Goal: Task Accomplishment & Management: Manage account settings

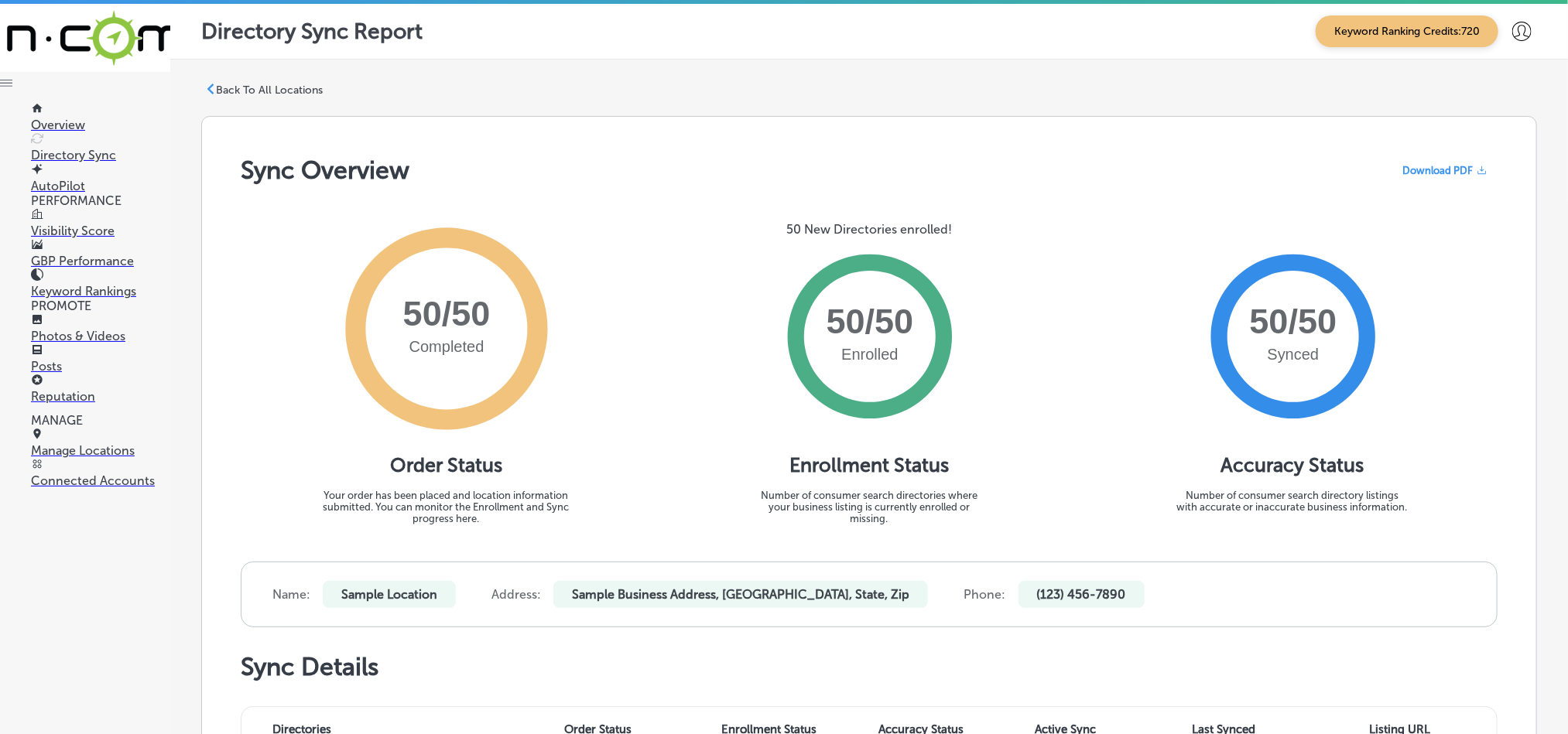
click at [68, 389] on p "Reputation" at bounding box center [100, 397] width 139 height 15
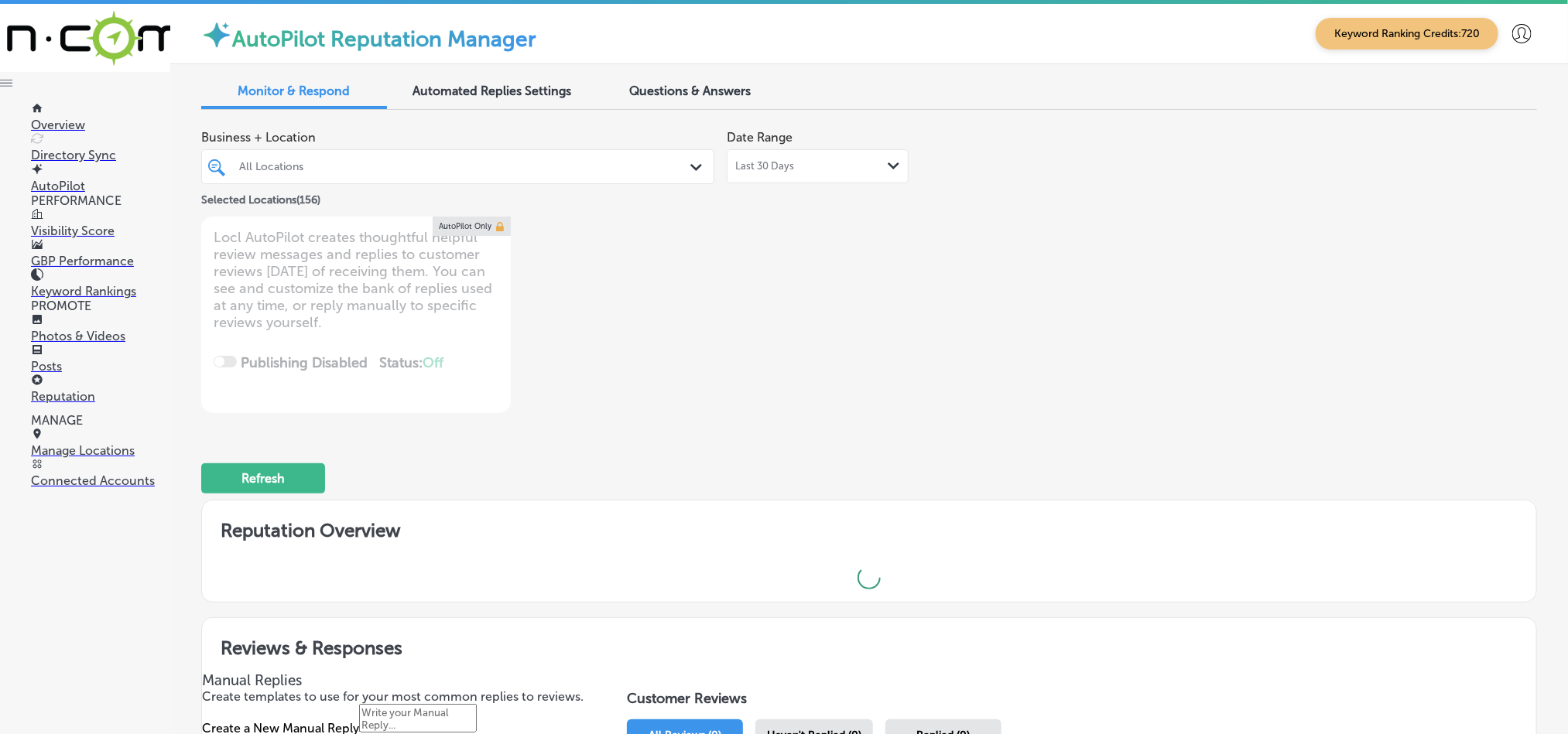
click at [677, 175] on div "All Locations Path Created with Sketch." at bounding box center [457, 166] width 512 height 24
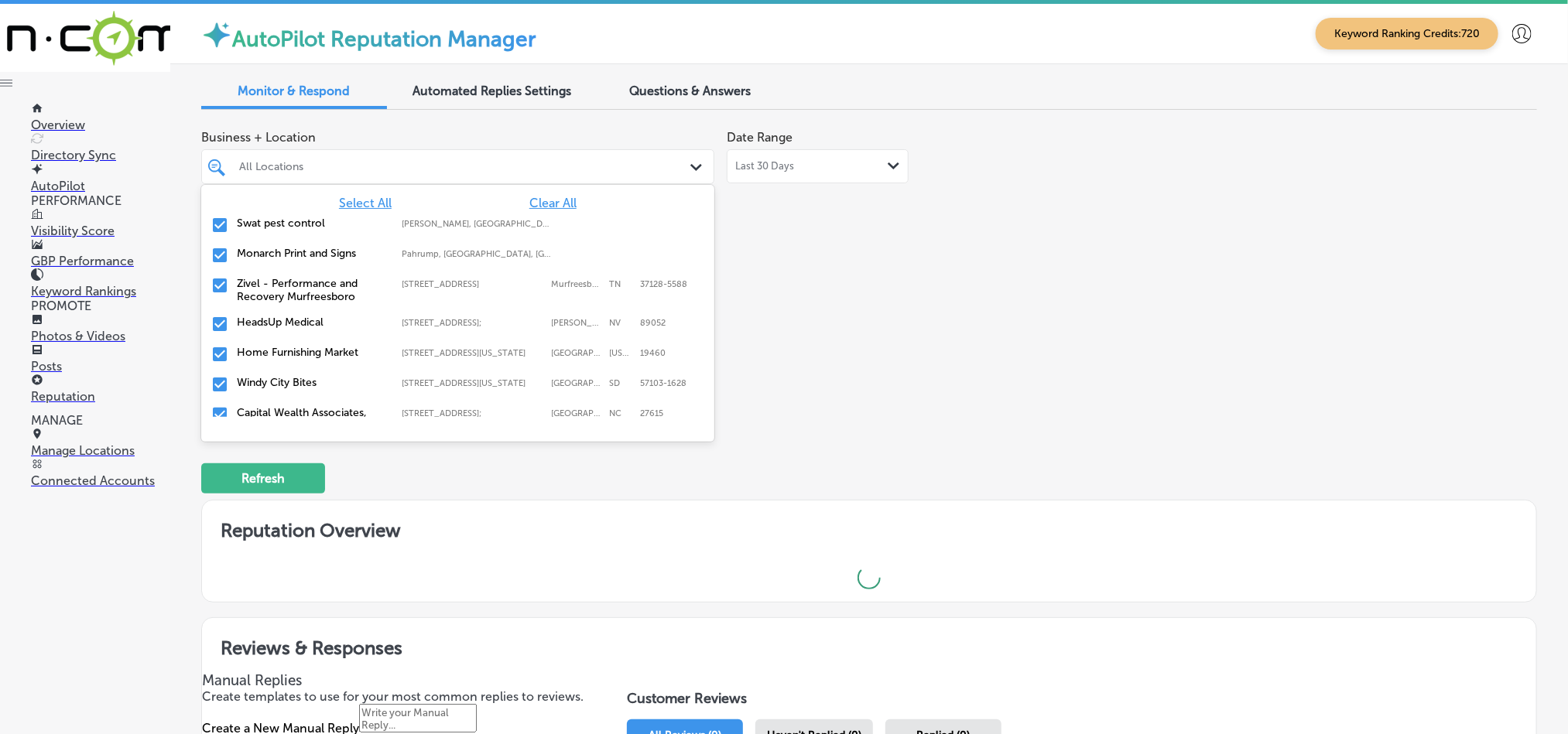
click at [529, 198] on span "Clear All" at bounding box center [553, 203] width 47 height 15
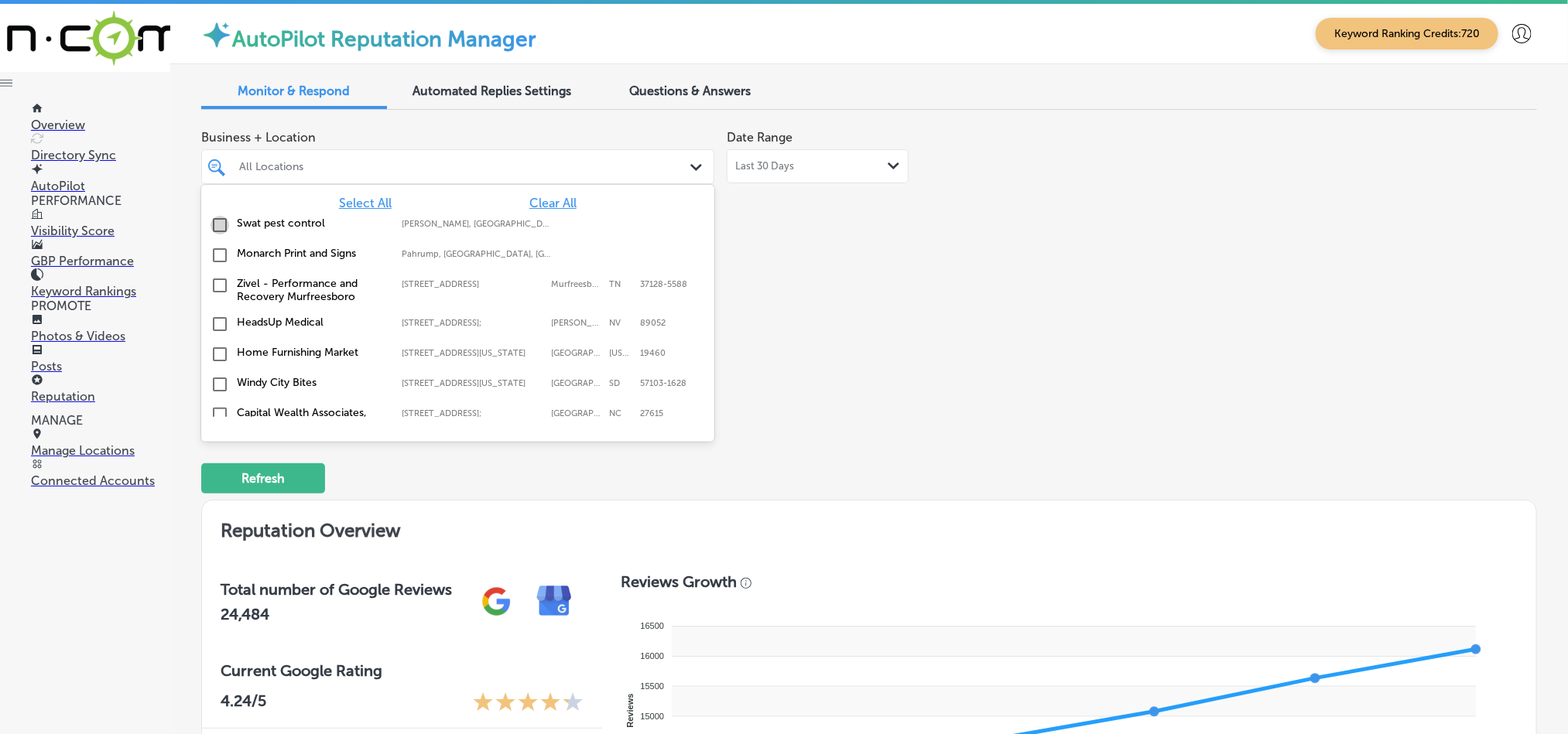
click at [215, 225] on input "checkbox" at bounding box center [220, 224] width 19 height 19
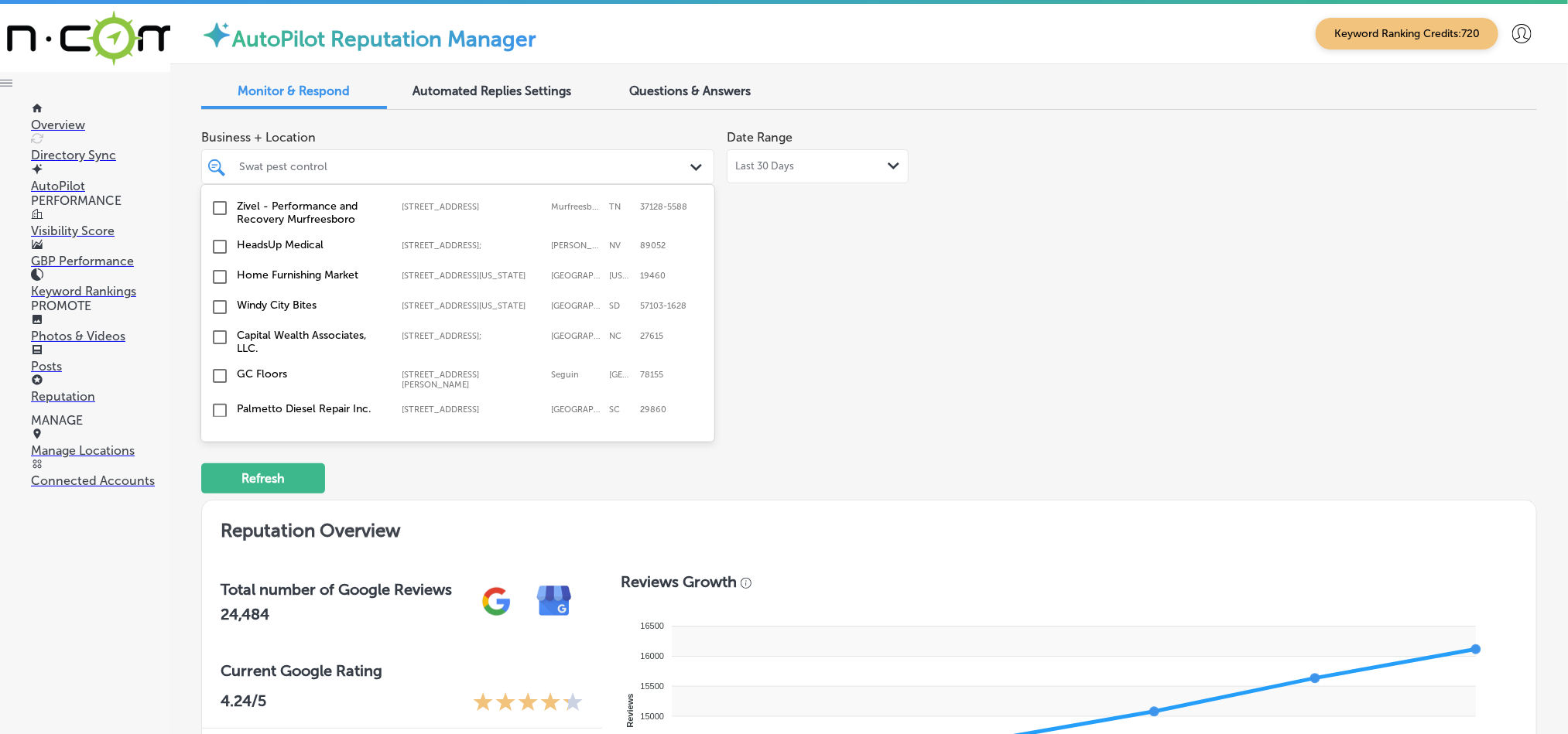
scroll to position [116, 0]
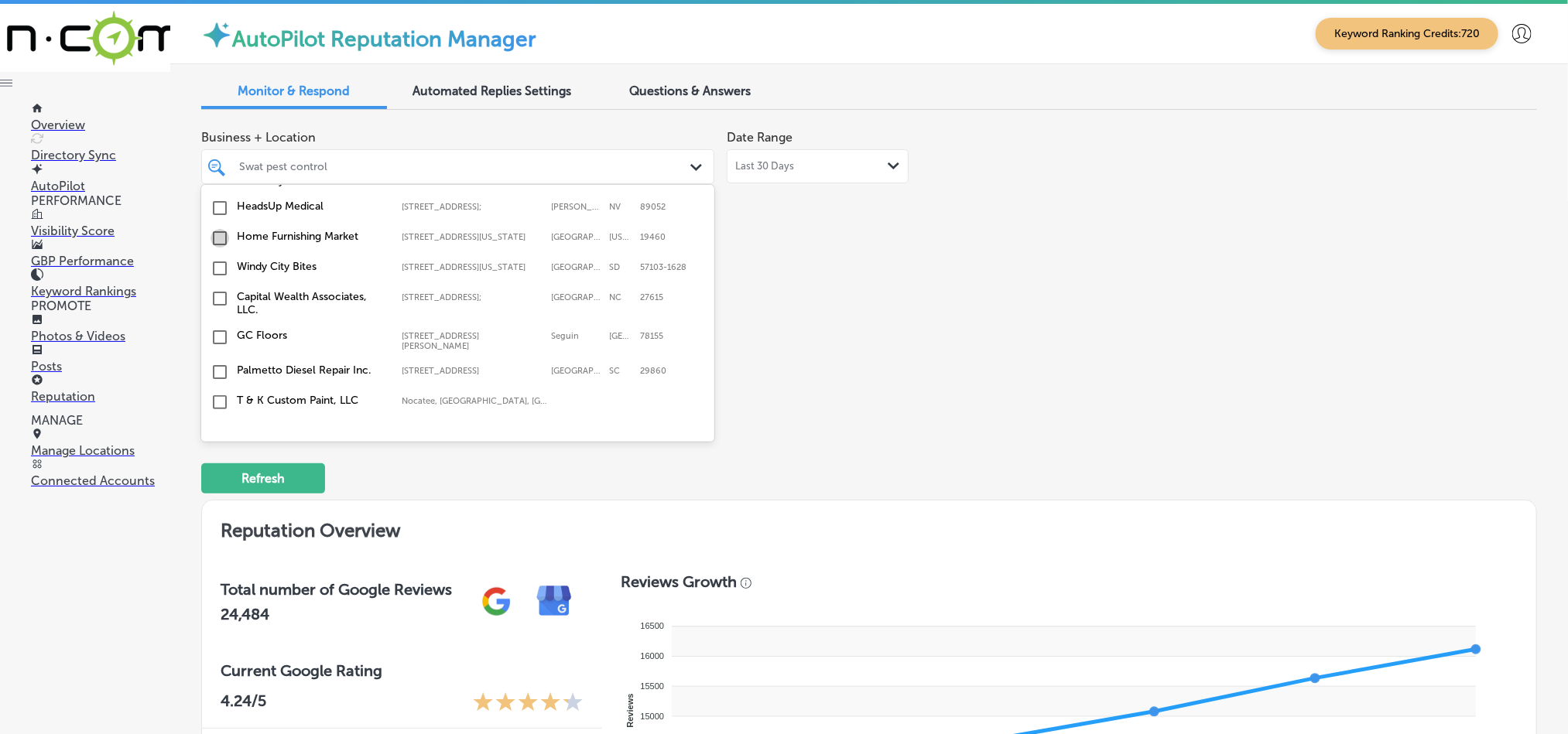
click at [220, 246] on input "checkbox" at bounding box center [220, 238] width 19 height 19
click at [216, 278] on input "checkbox" at bounding box center [220, 268] width 19 height 19
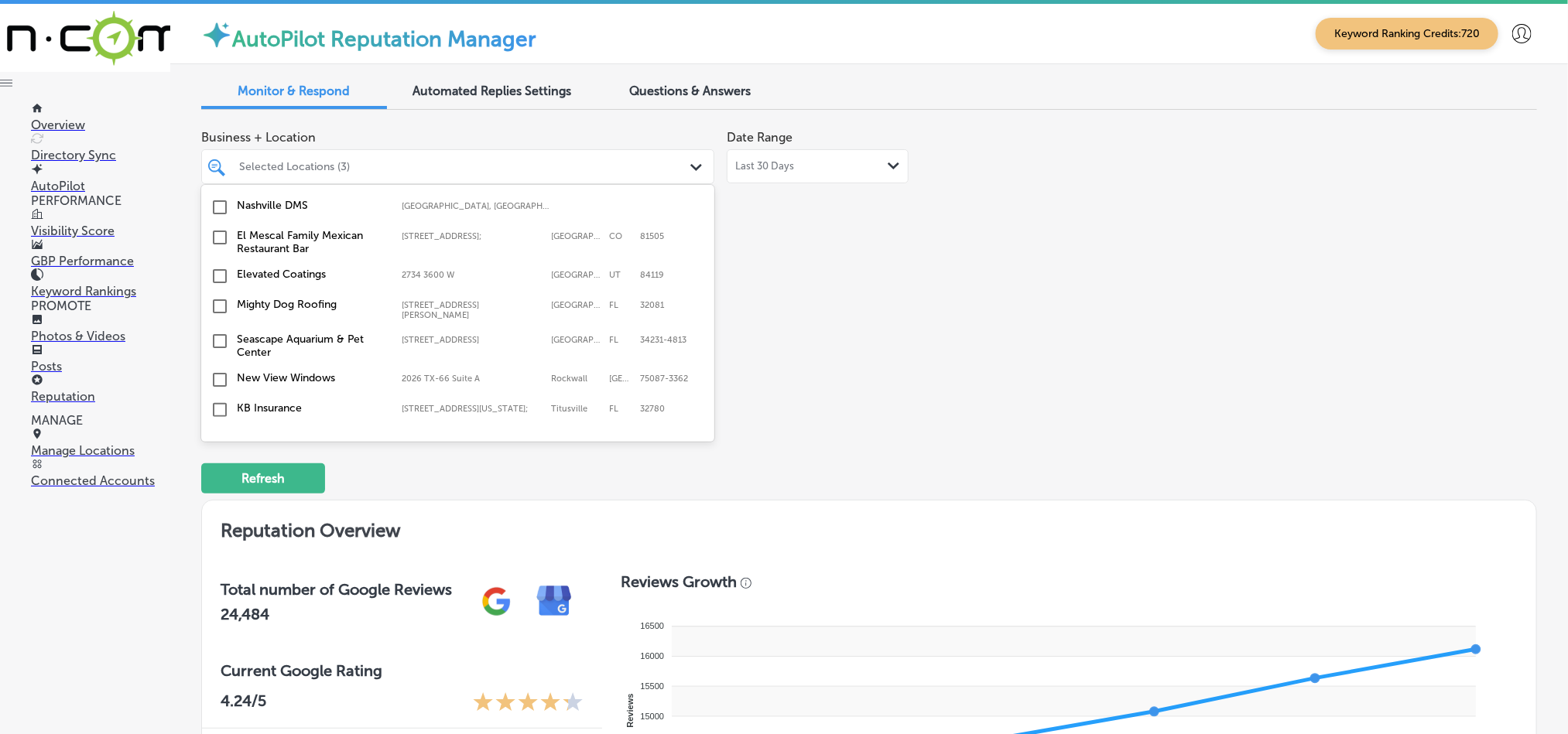
scroll to position [348, 0]
click at [218, 304] on input "checkbox" at bounding box center [220, 299] width 19 height 19
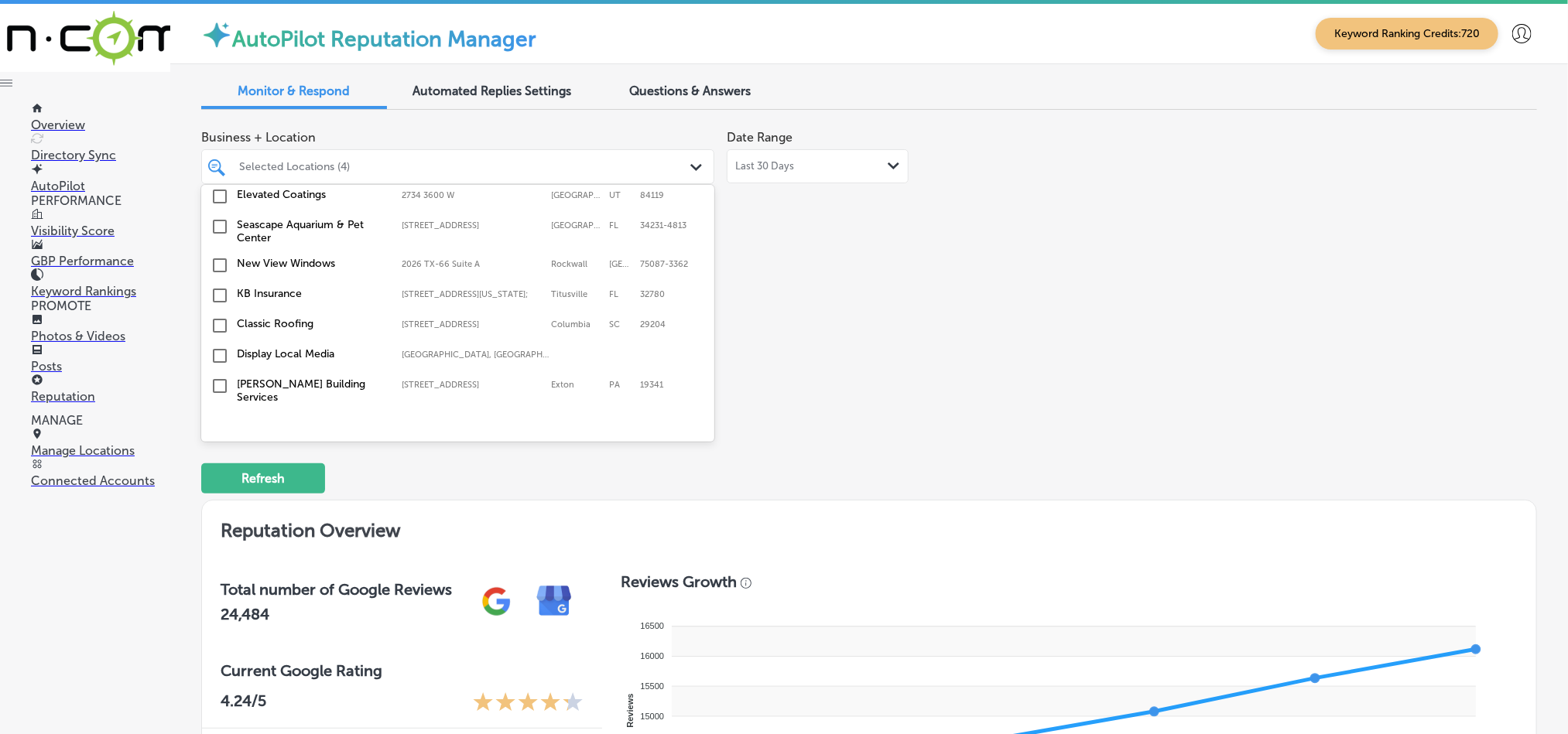
scroll to position [464, 0]
click at [220, 293] on input "checkbox" at bounding box center [220, 287] width 19 height 19
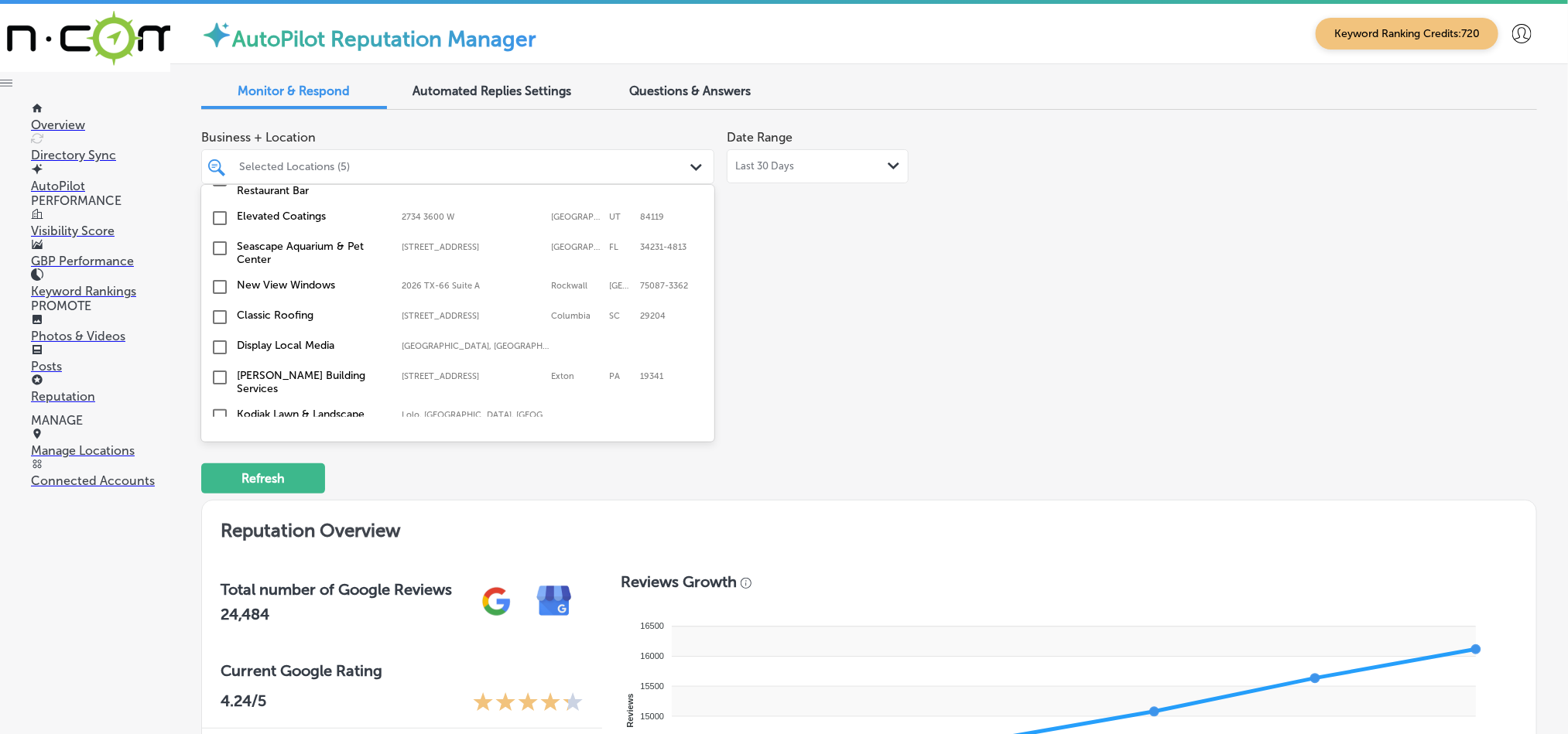
scroll to position [502, 0]
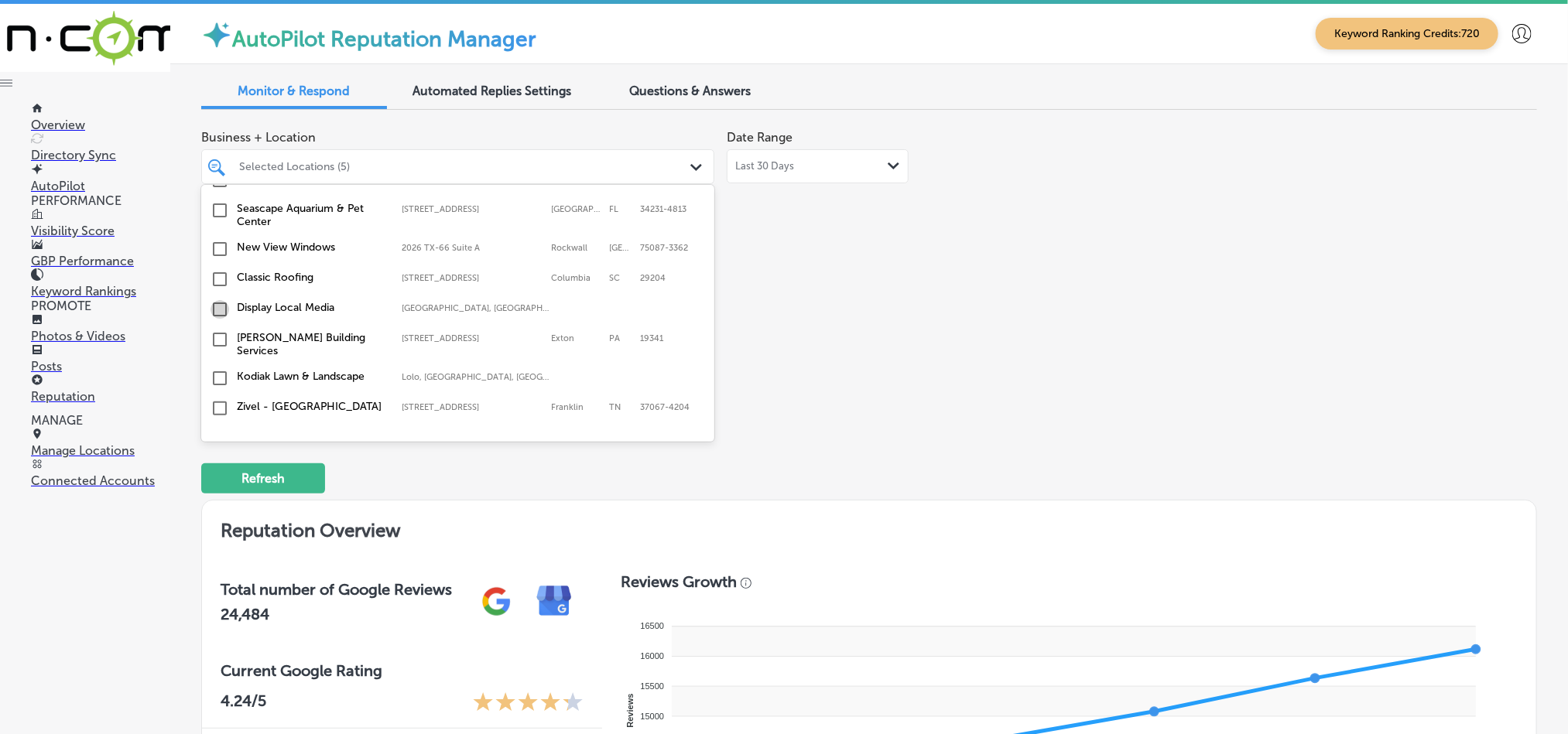
click at [219, 315] on input "checkbox" at bounding box center [220, 309] width 19 height 19
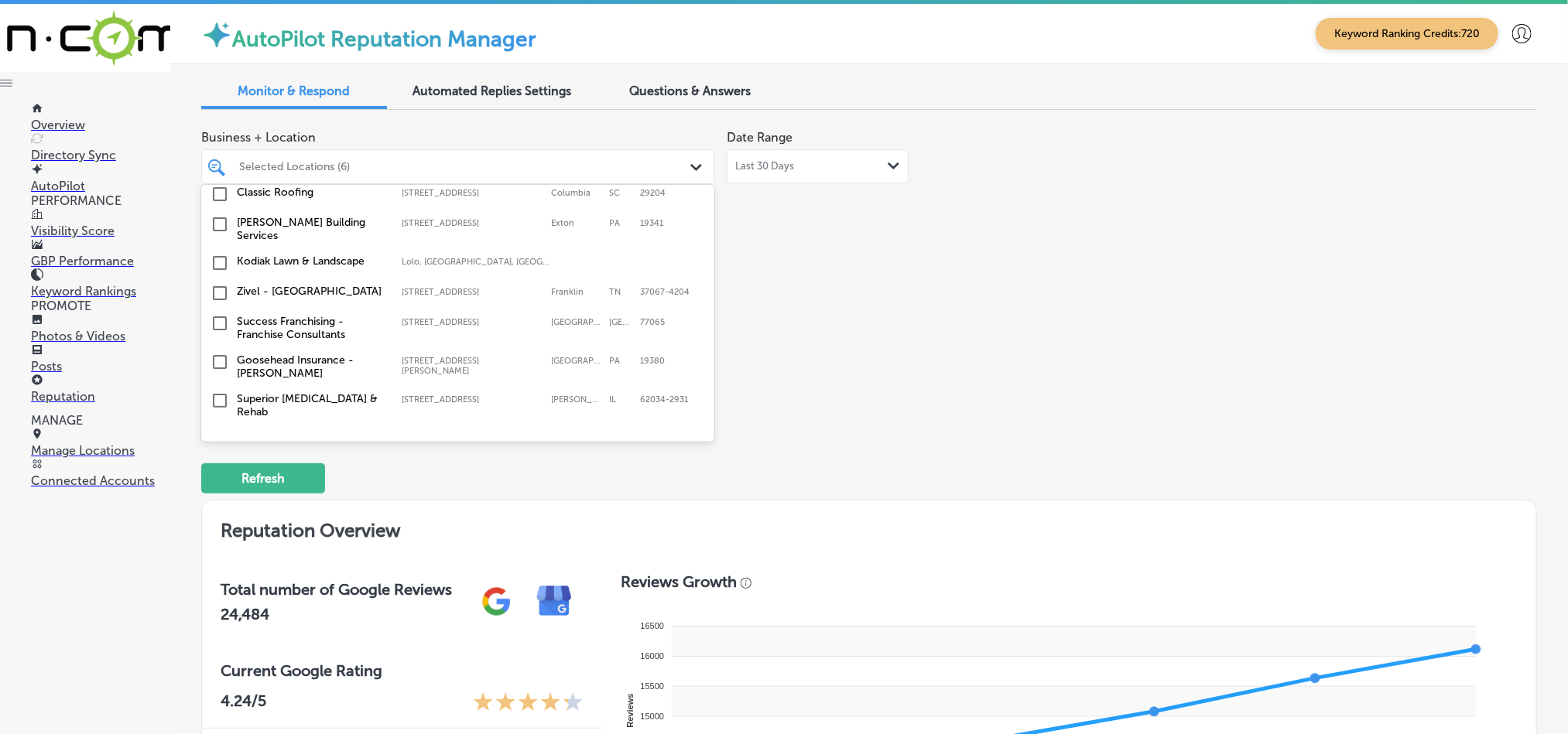
scroll to position [618, 0]
click at [216, 263] on input "checkbox" at bounding box center [220, 262] width 19 height 19
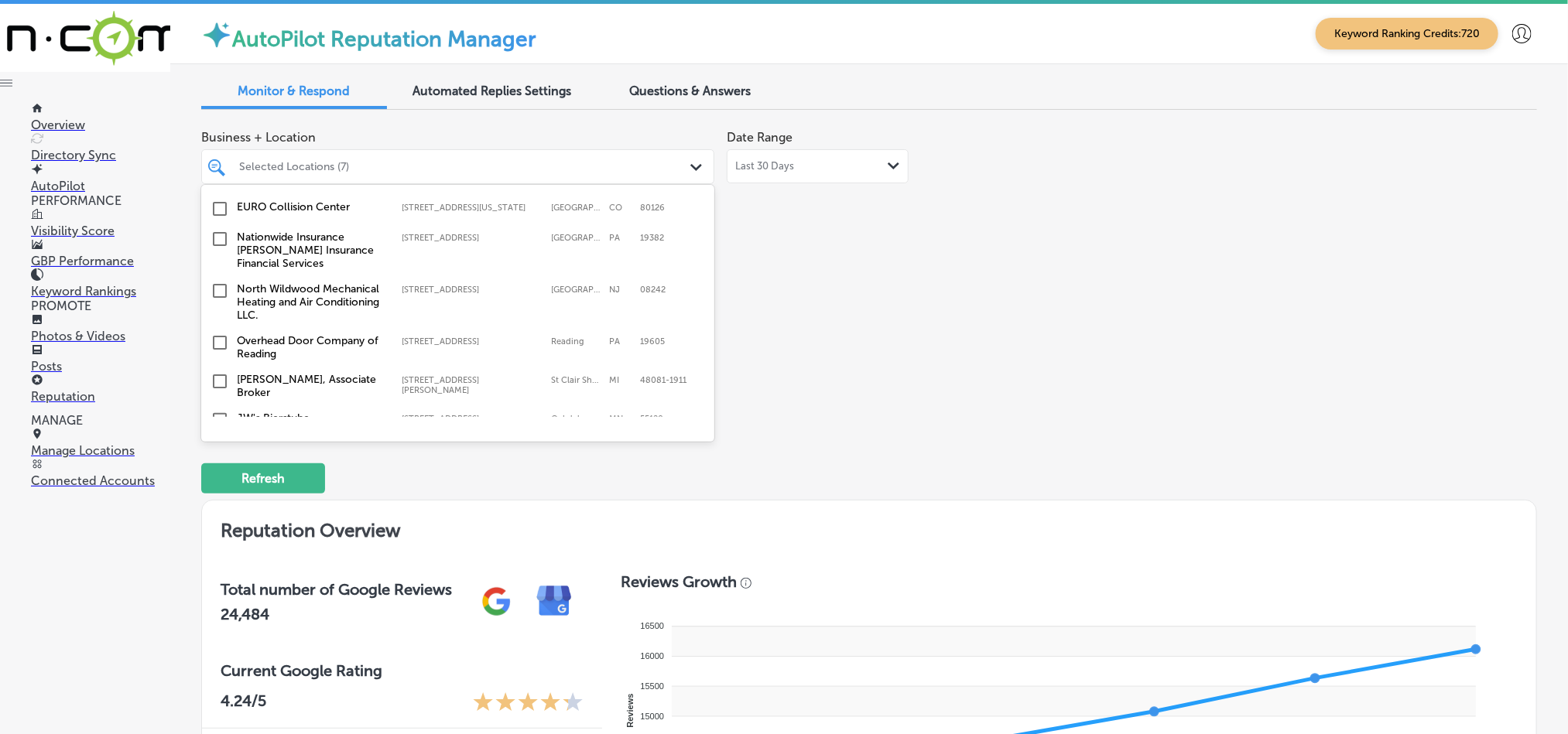
scroll to position [889, 0]
click at [216, 234] on input "checkbox" at bounding box center [220, 236] width 19 height 19
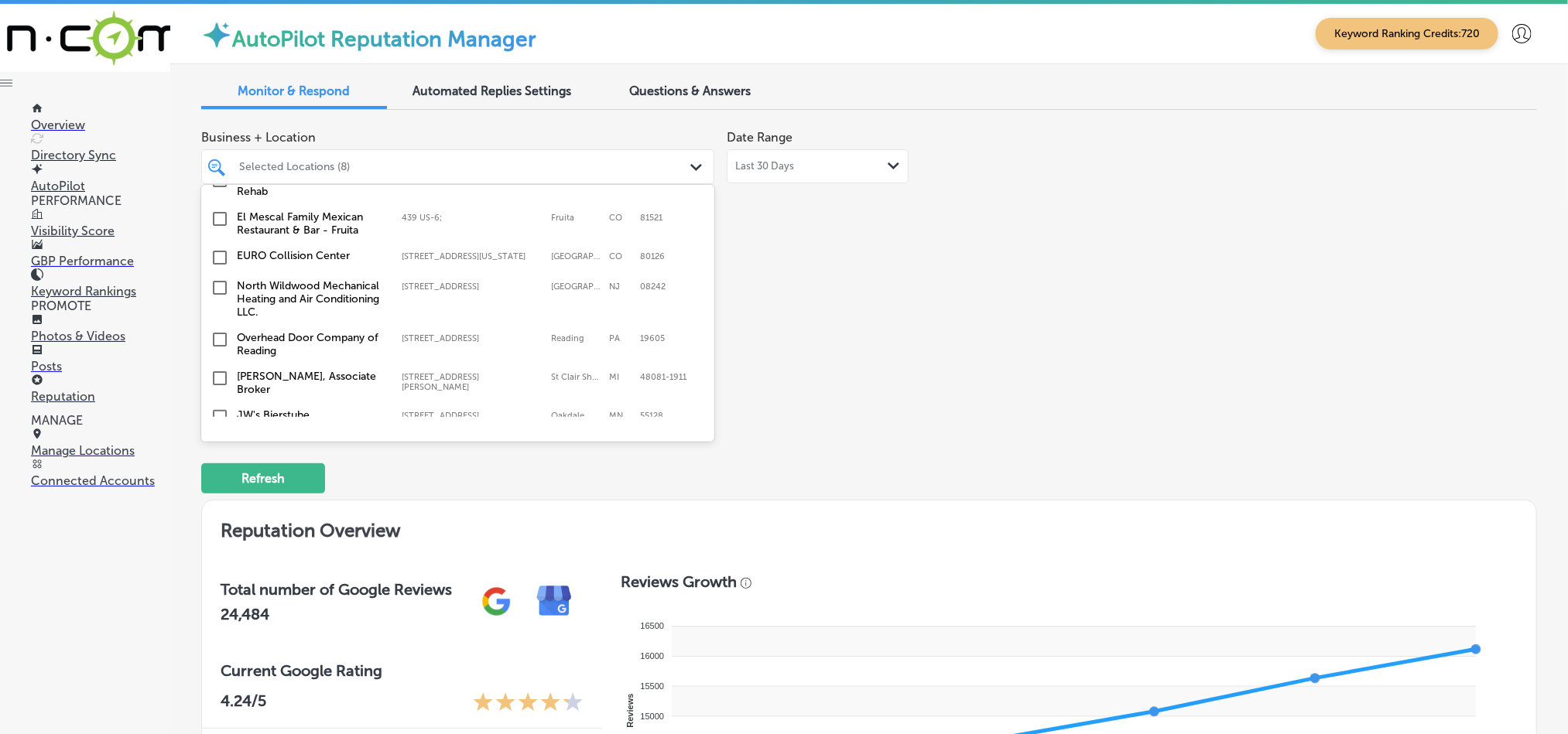
click at [216, 280] on input "checkbox" at bounding box center [220, 288] width 19 height 19
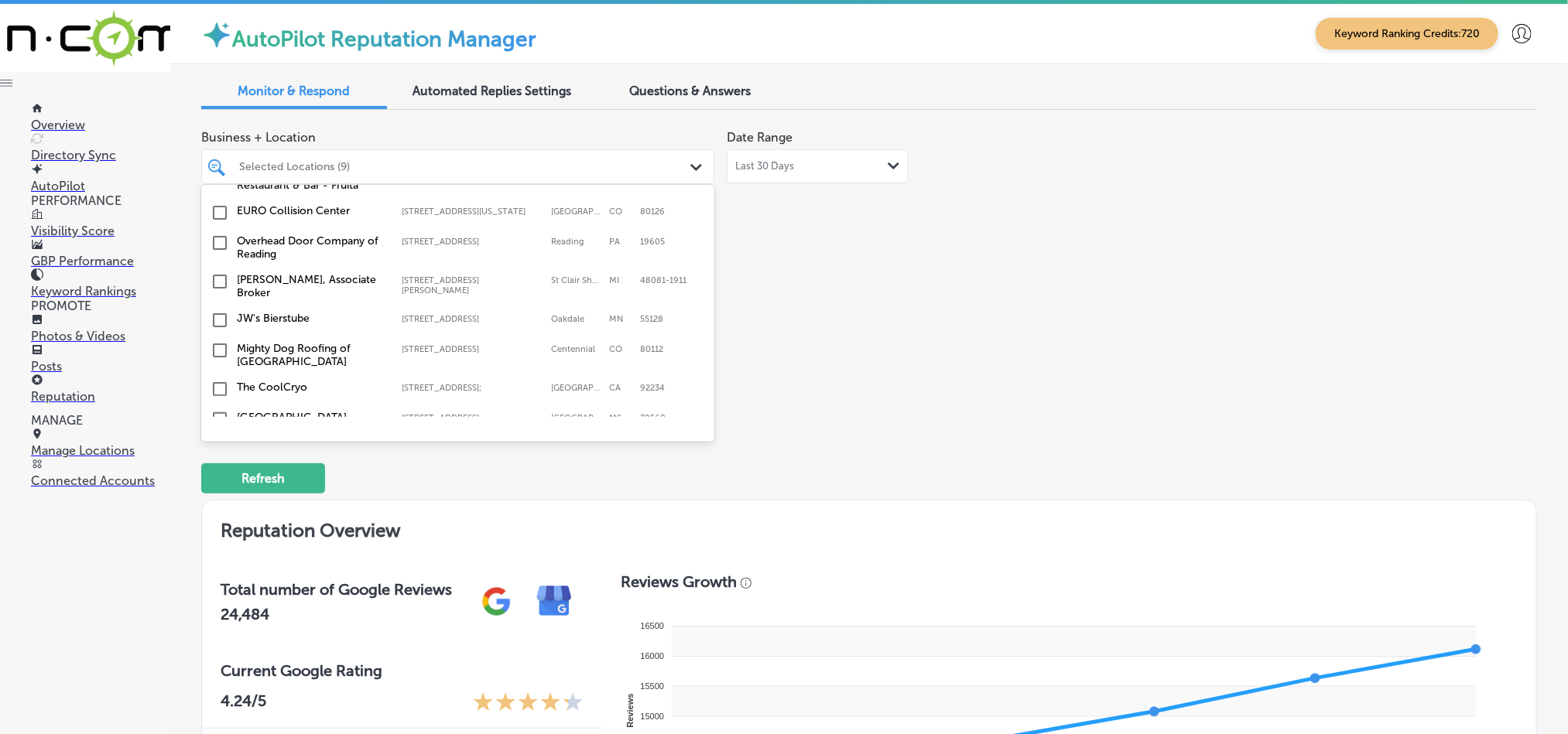
scroll to position [1005, 0]
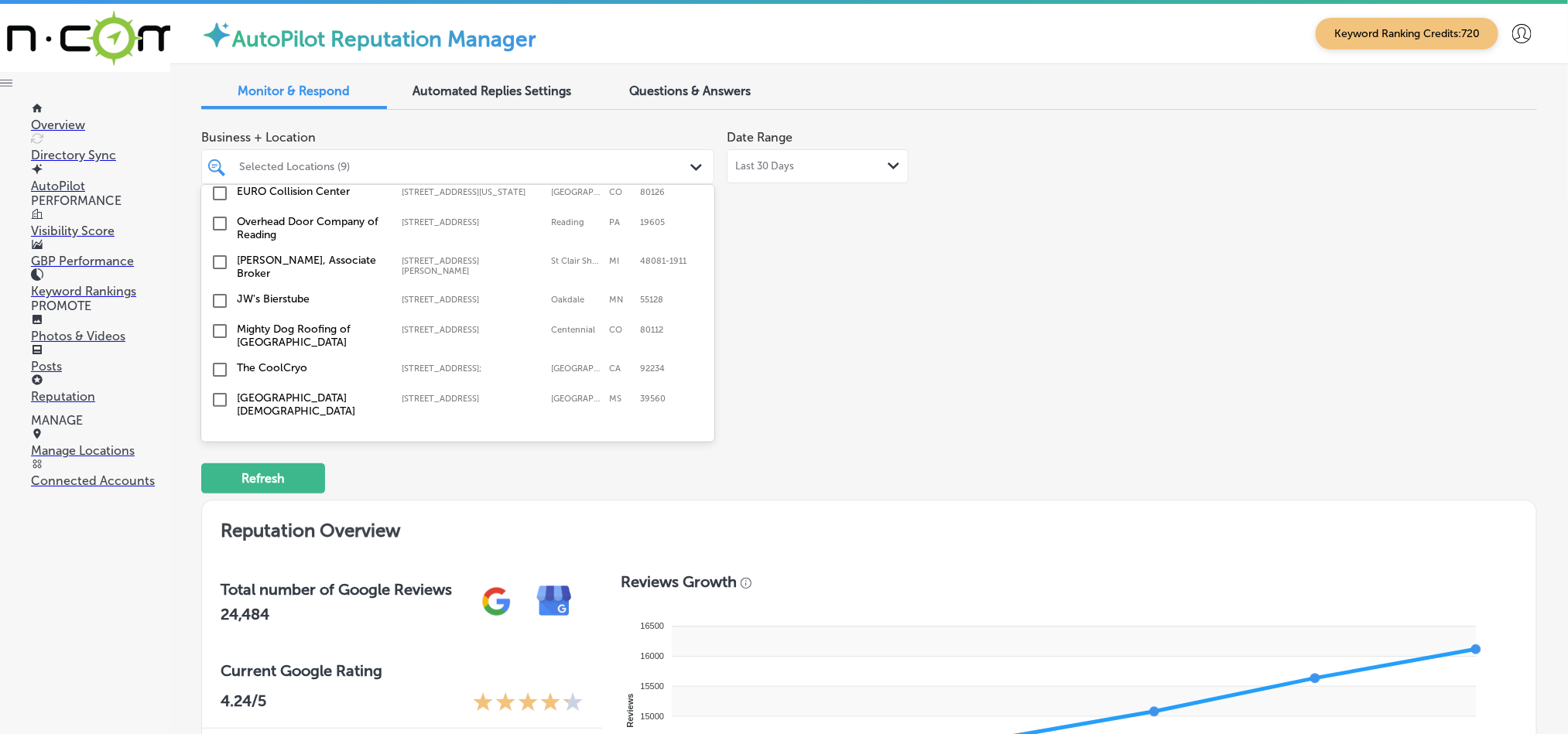
click at [216, 292] on input "checkbox" at bounding box center [220, 301] width 19 height 19
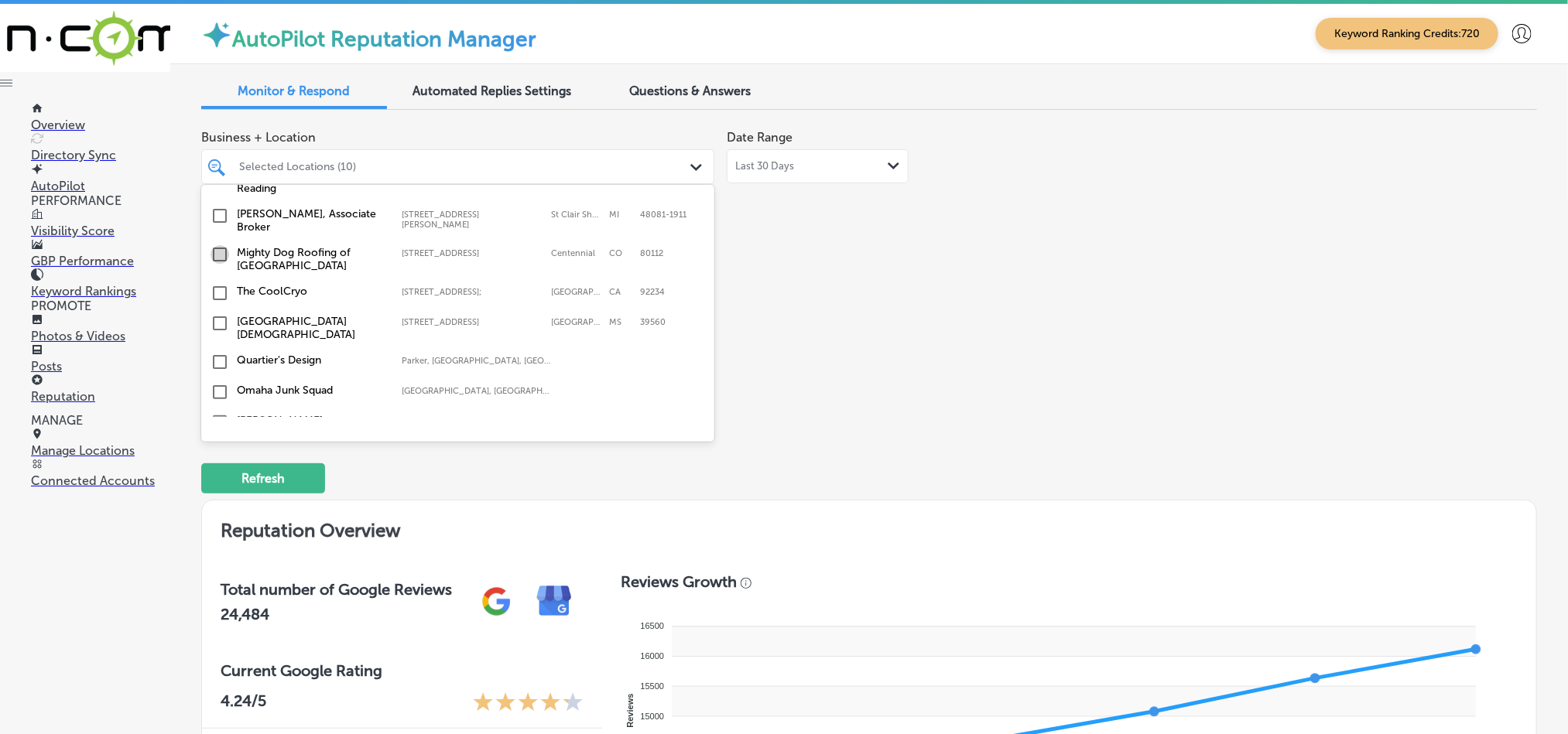
click at [216, 246] on input "checkbox" at bounding box center [220, 254] width 19 height 19
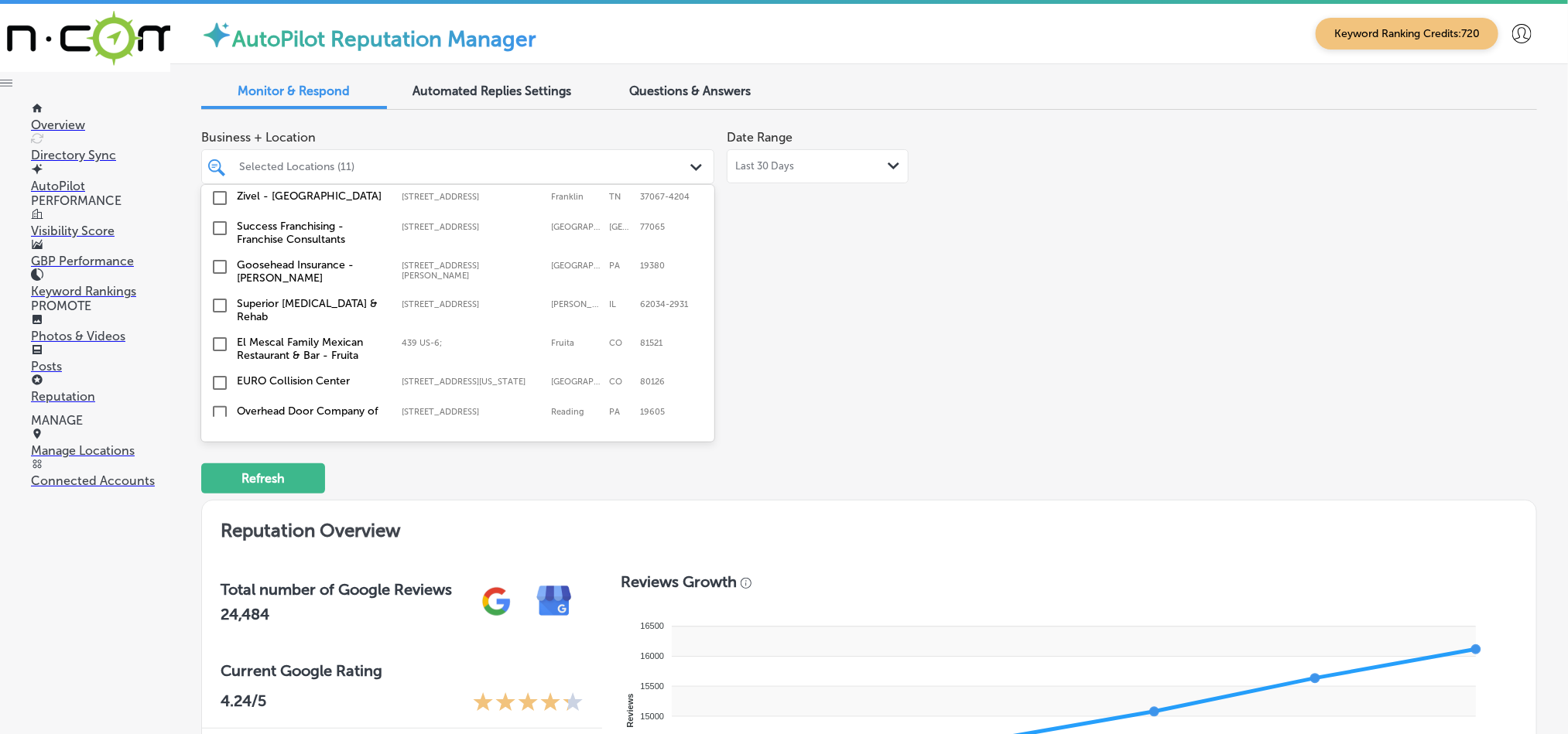
scroll to position [889, 0]
click at [219, 256] on input "checkbox" at bounding box center [220, 262] width 19 height 19
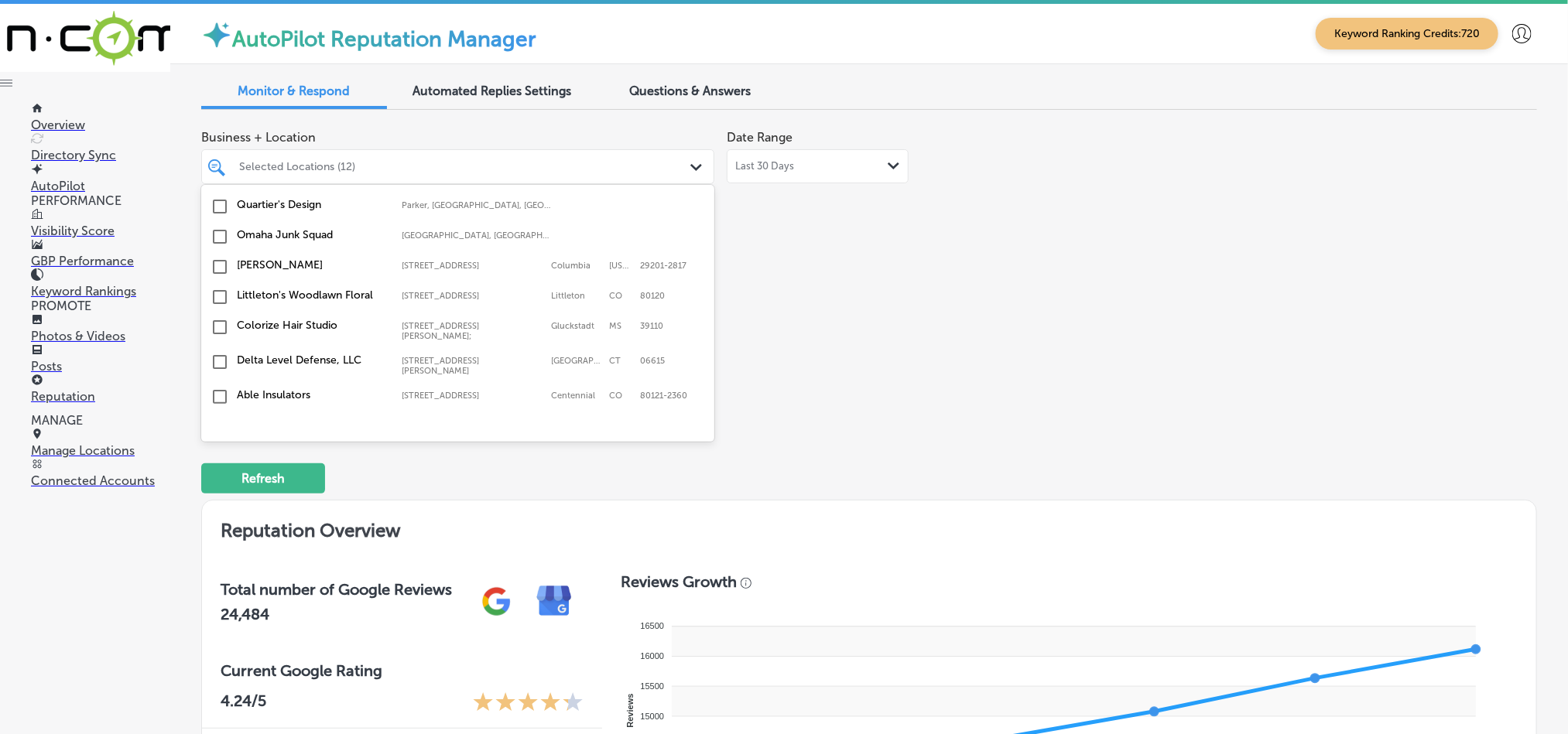
scroll to position [1314, 0]
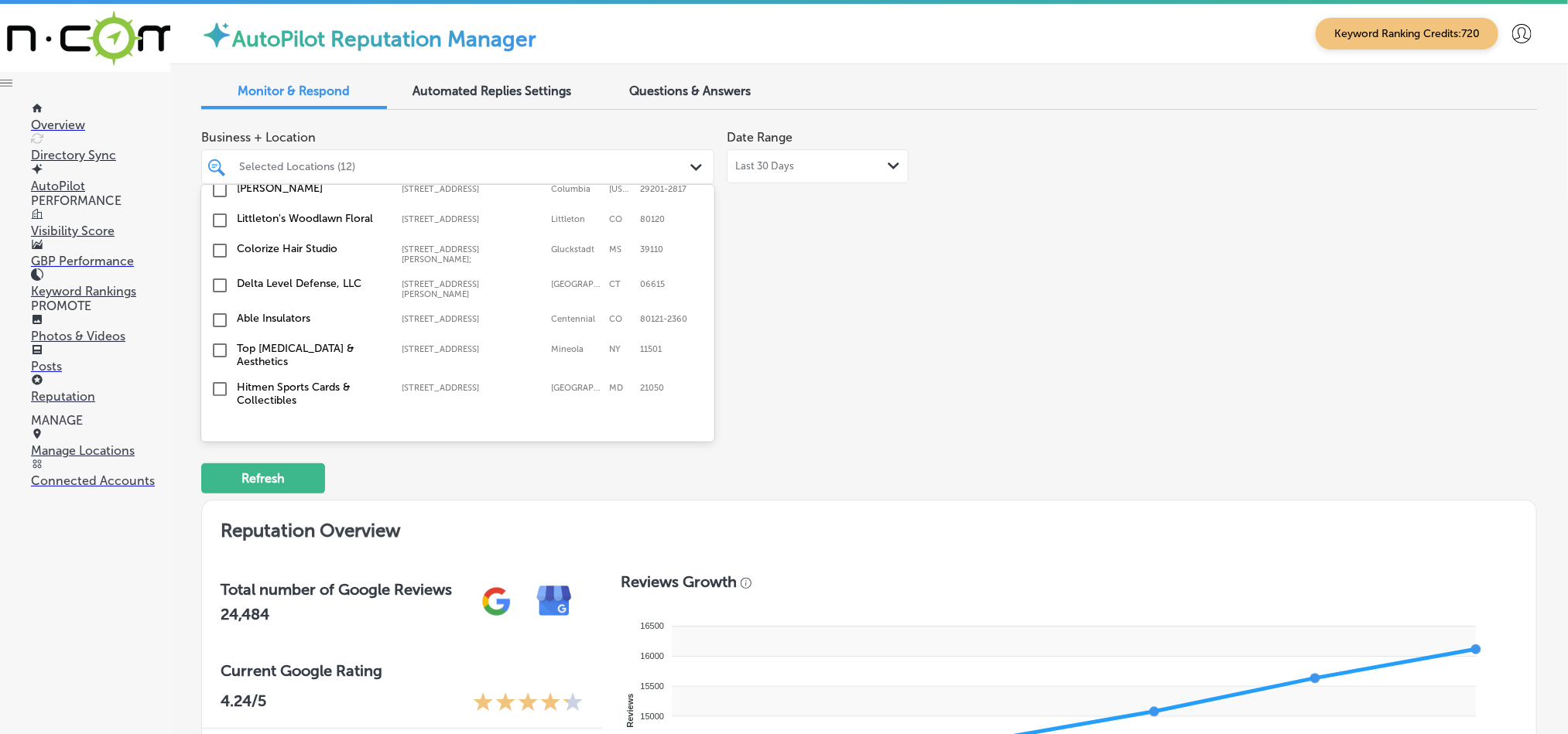
click at [220, 311] on input "checkbox" at bounding box center [220, 319] width 19 height 19
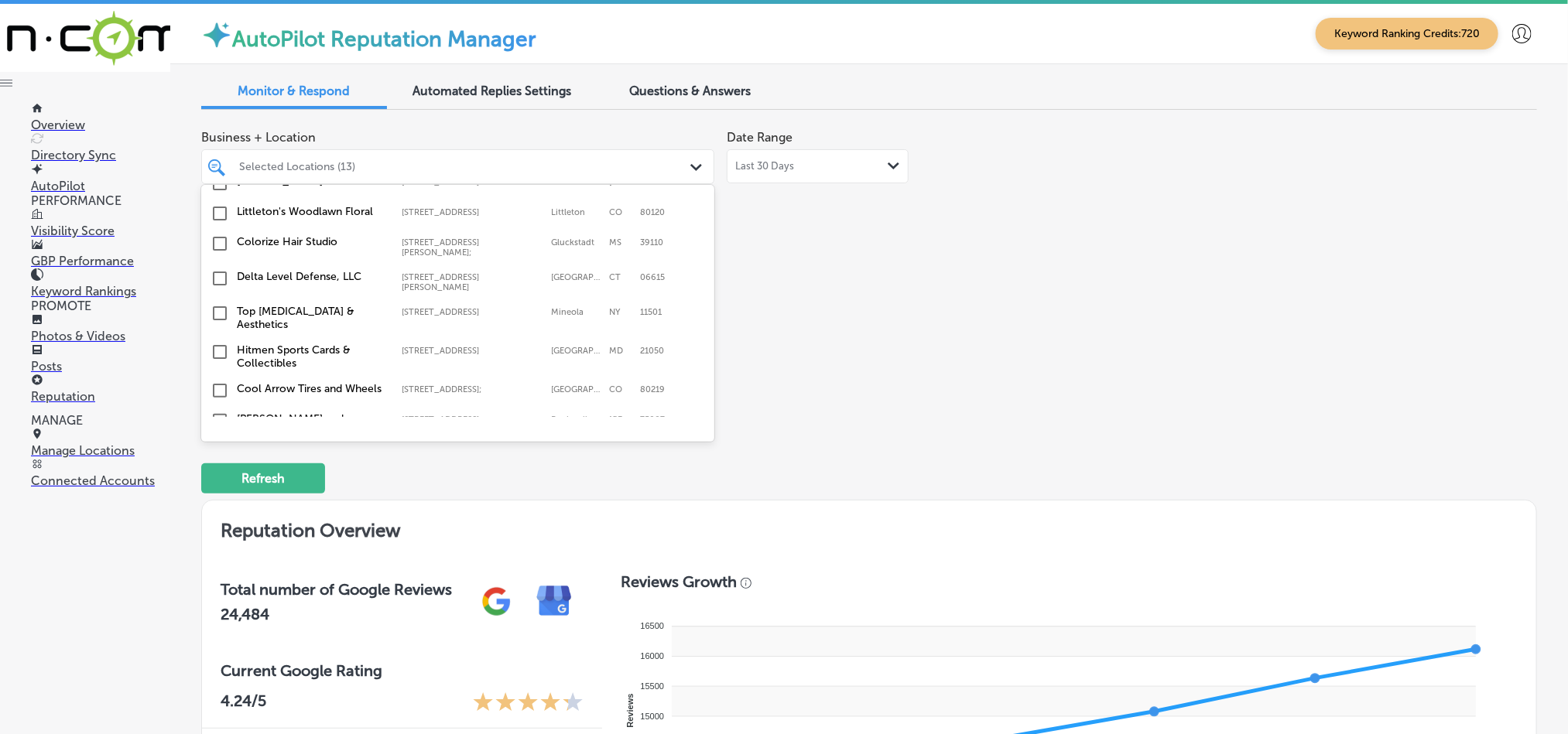
scroll to position [1353, 0]
click at [218, 302] on input "checkbox" at bounding box center [220, 311] width 19 height 19
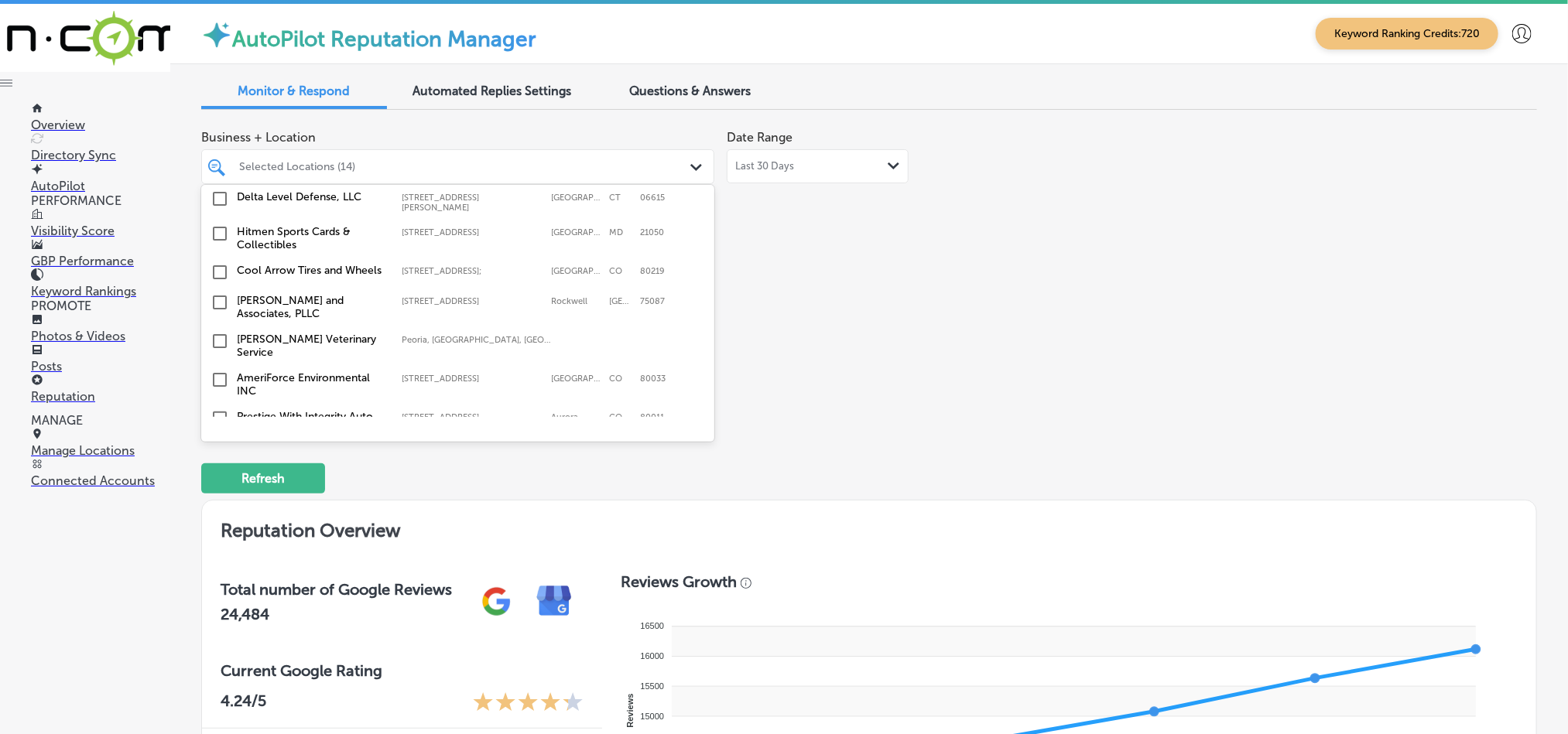
click at [216, 293] on input "checkbox" at bounding box center [220, 302] width 19 height 19
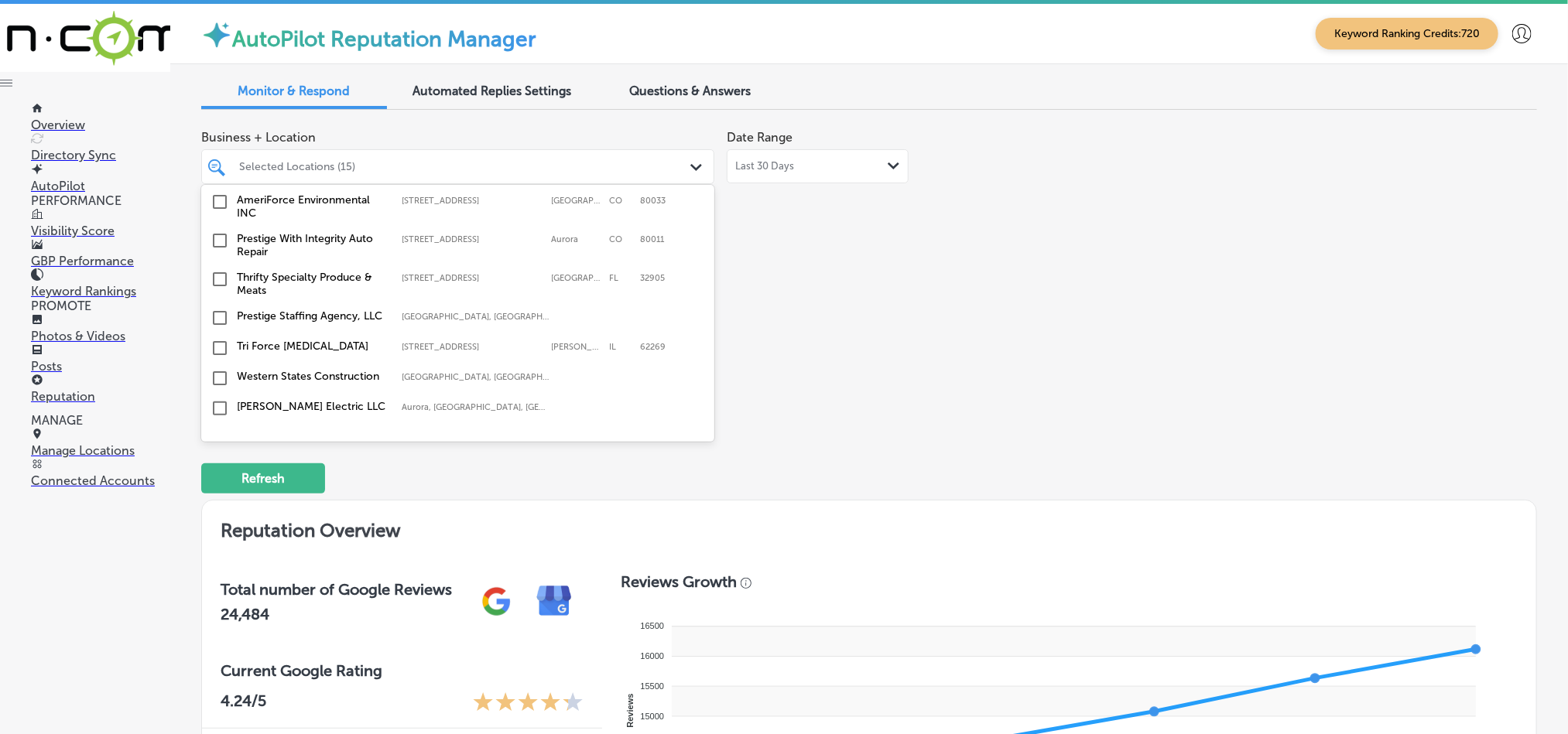
scroll to position [1662, 0]
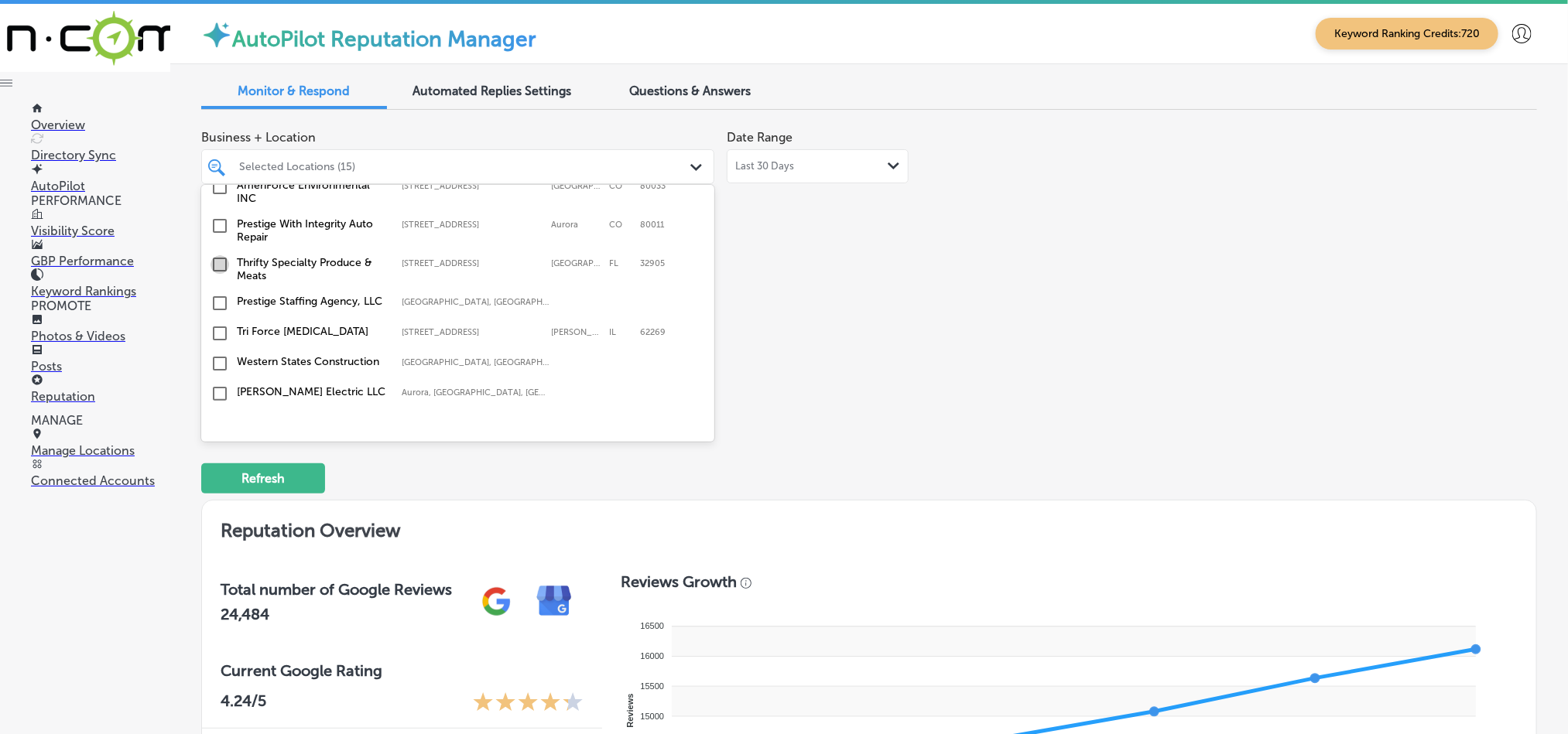
click at [216, 255] on input "checkbox" at bounding box center [220, 264] width 19 height 19
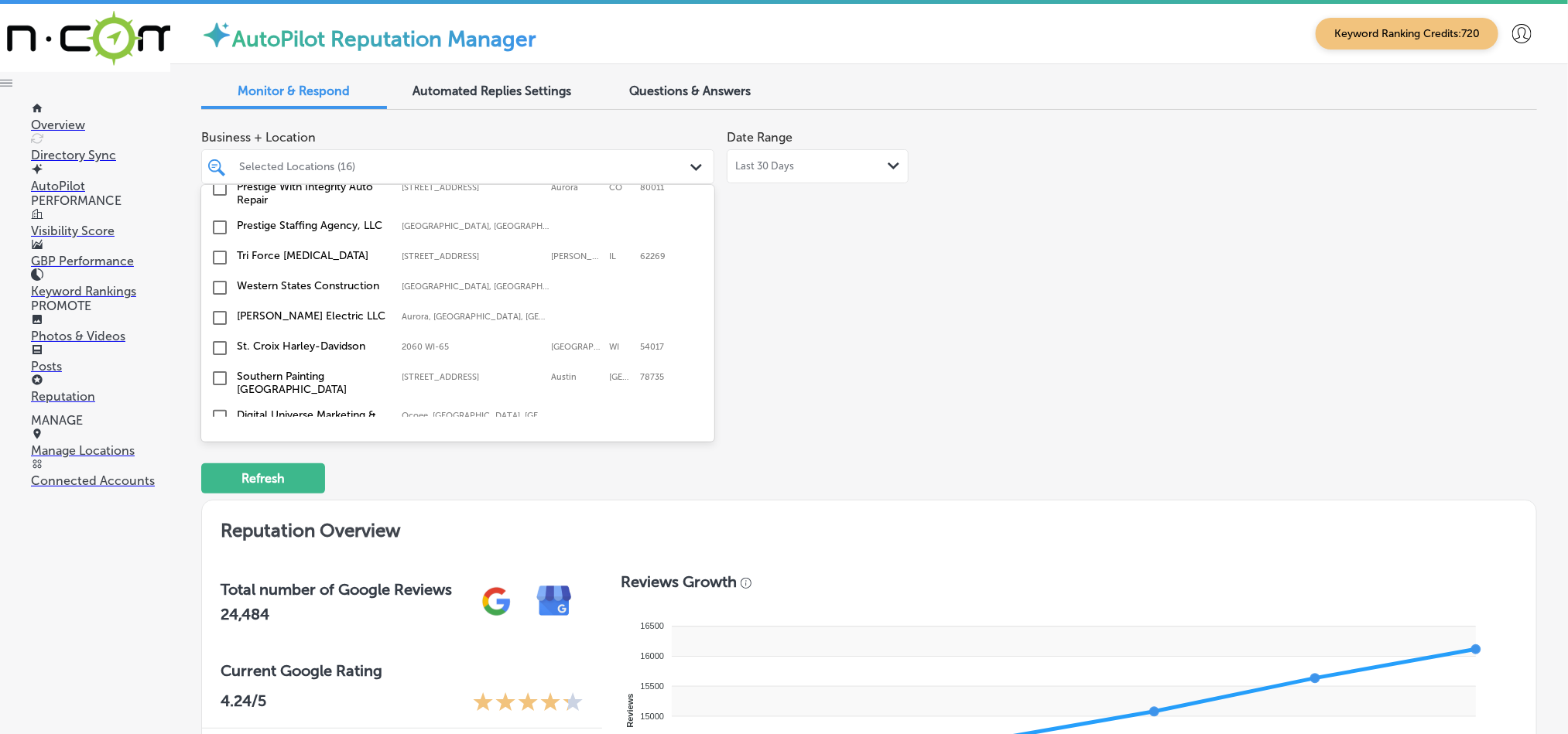
scroll to position [1740, 0]
click at [216, 246] on input "checkbox" at bounding box center [220, 255] width 19 height 19
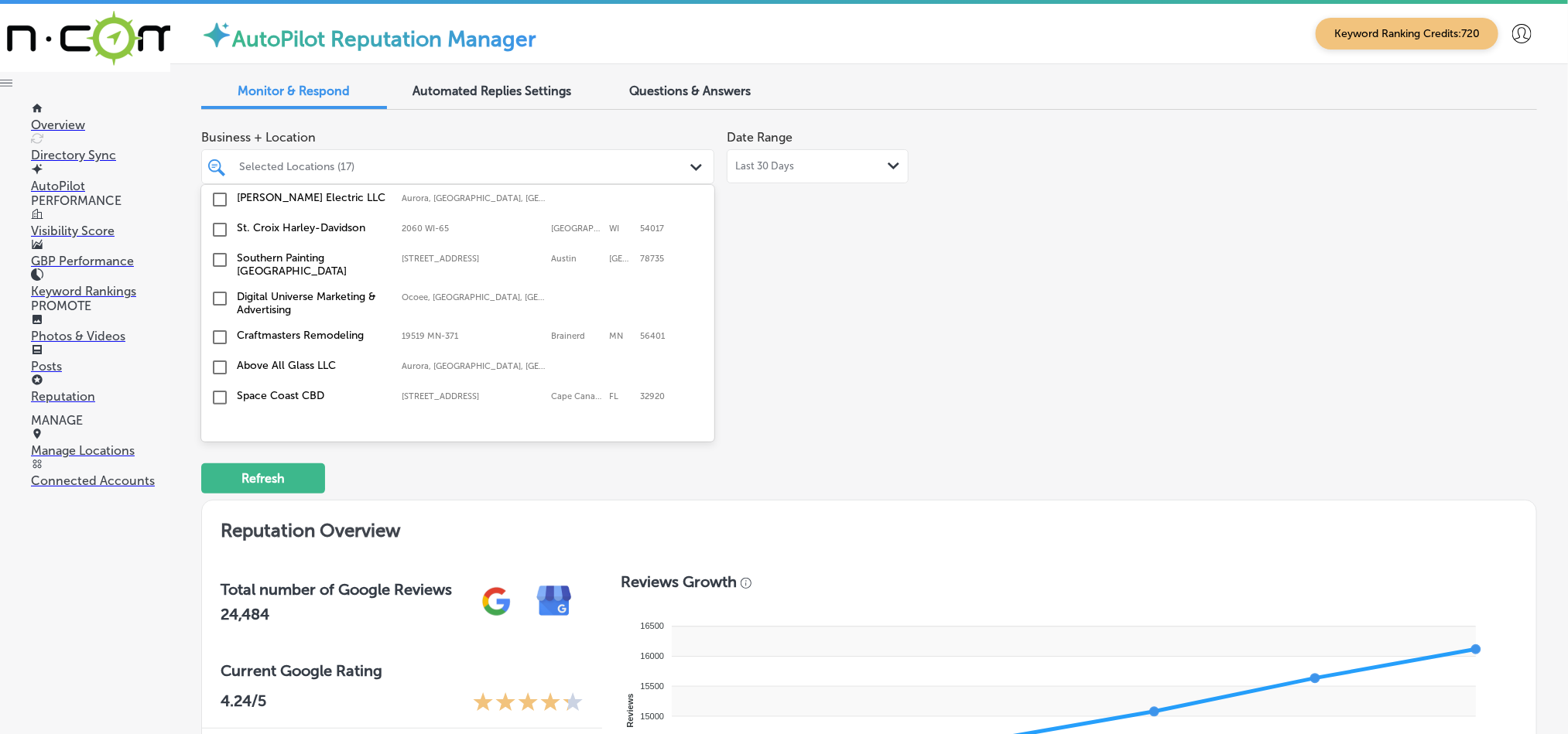
click at [216, 220] on input "checkbox" at bounding box center [220, 229] width 19 height 19
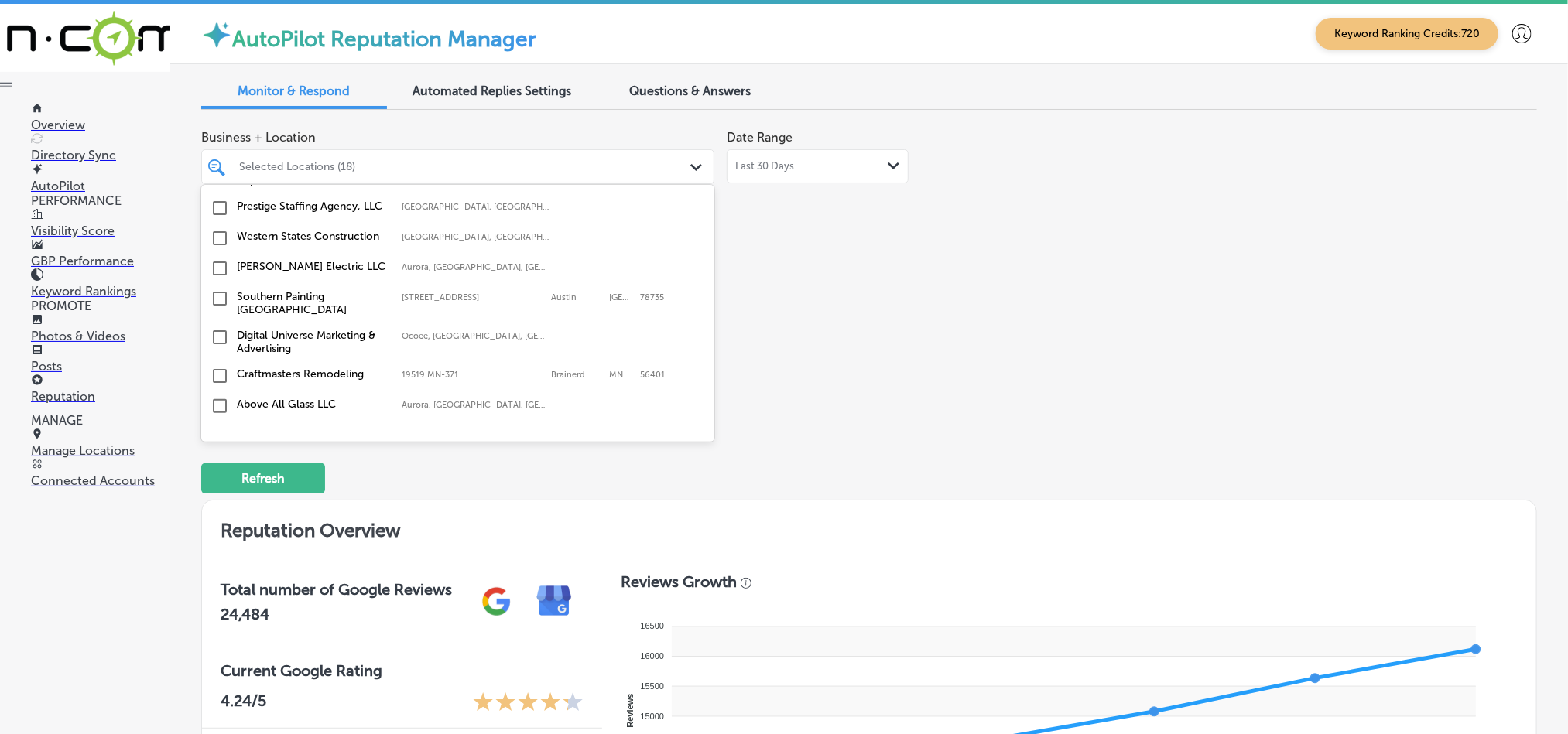
scroll to position [1894, 0]
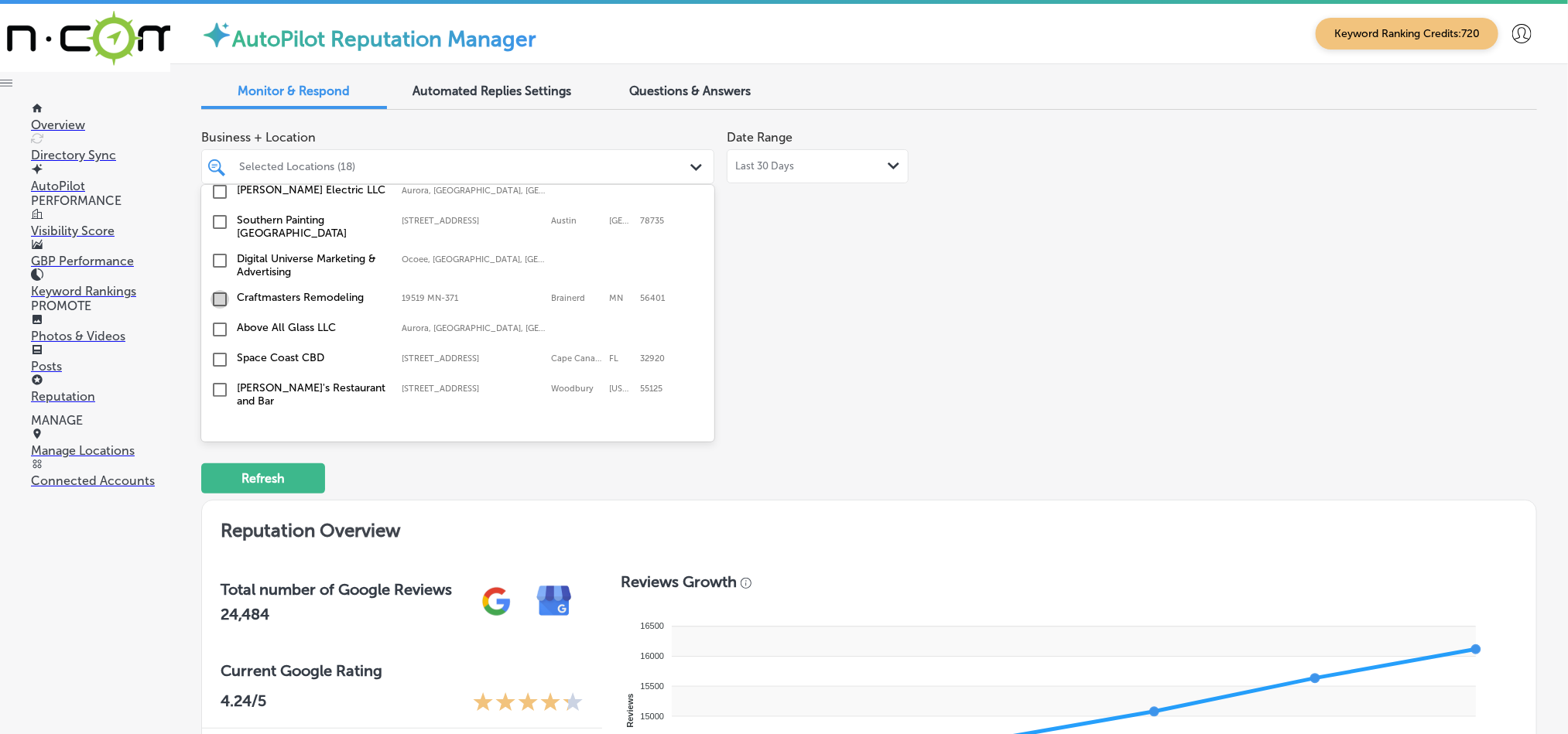
click at [216, 290] on input "checkbox" at bounding box center [220, 299] width 19 height 19
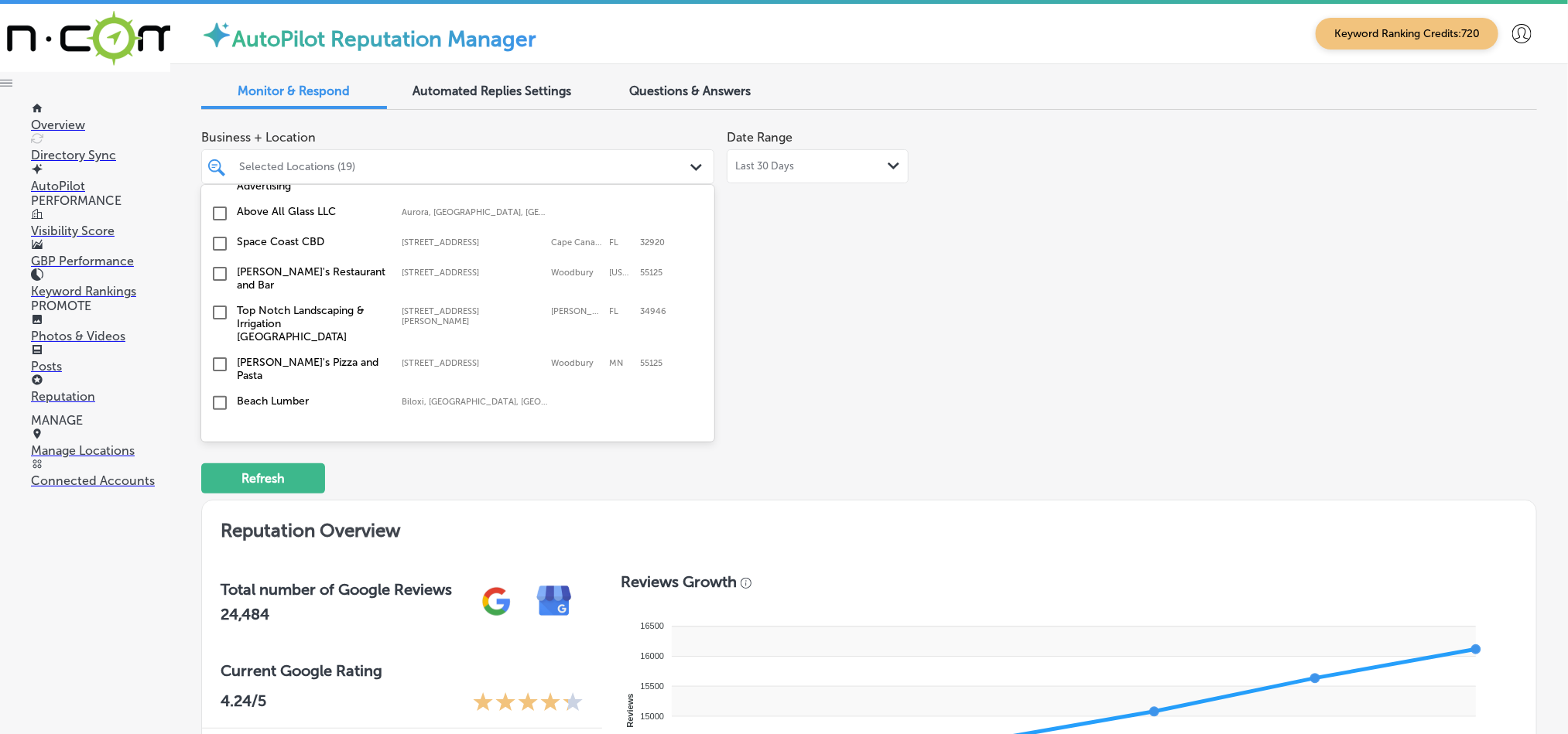
scroll to position [1972, 0]
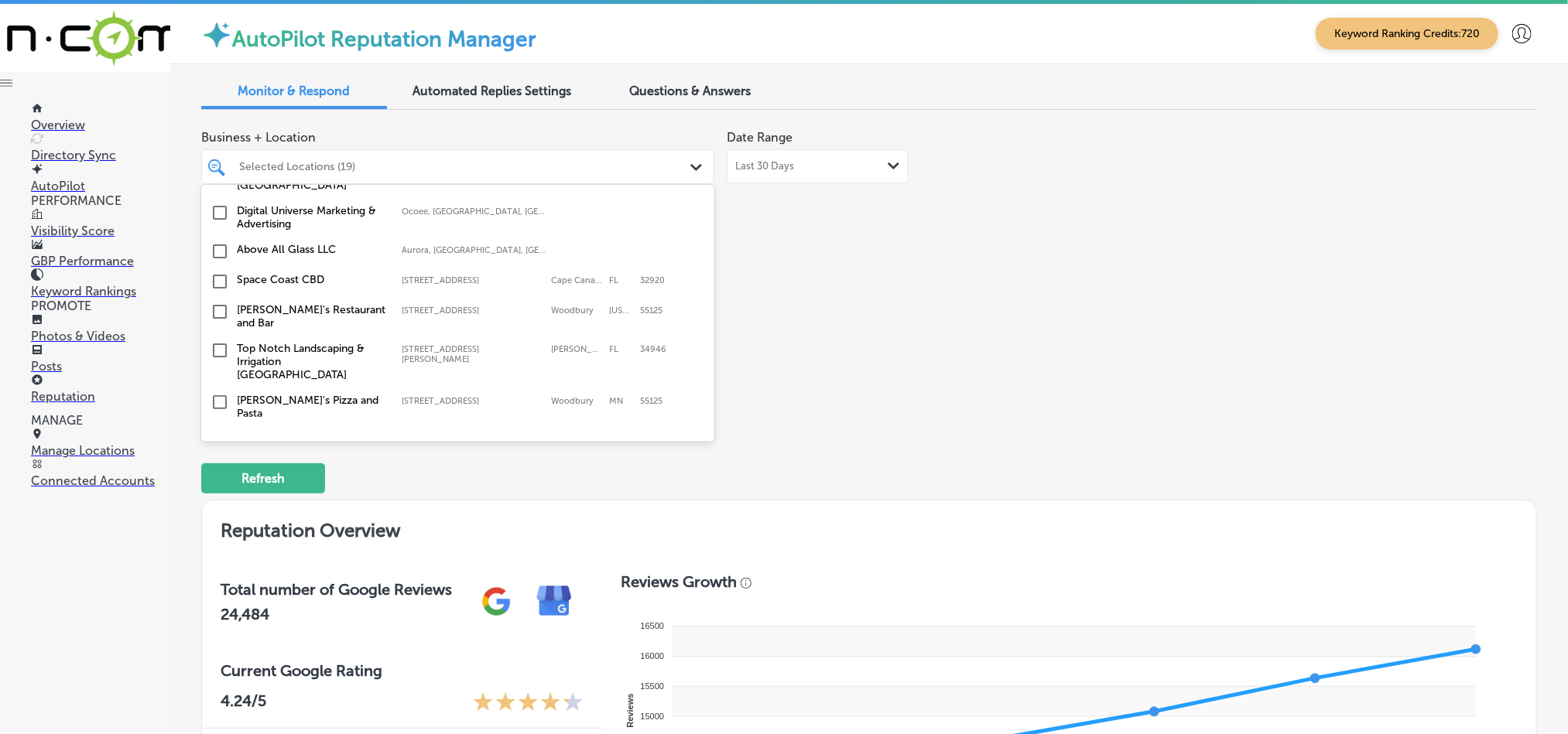
click at [219, 272] on input "checkbox" at bounding box center [220, 281] width 19 height 19
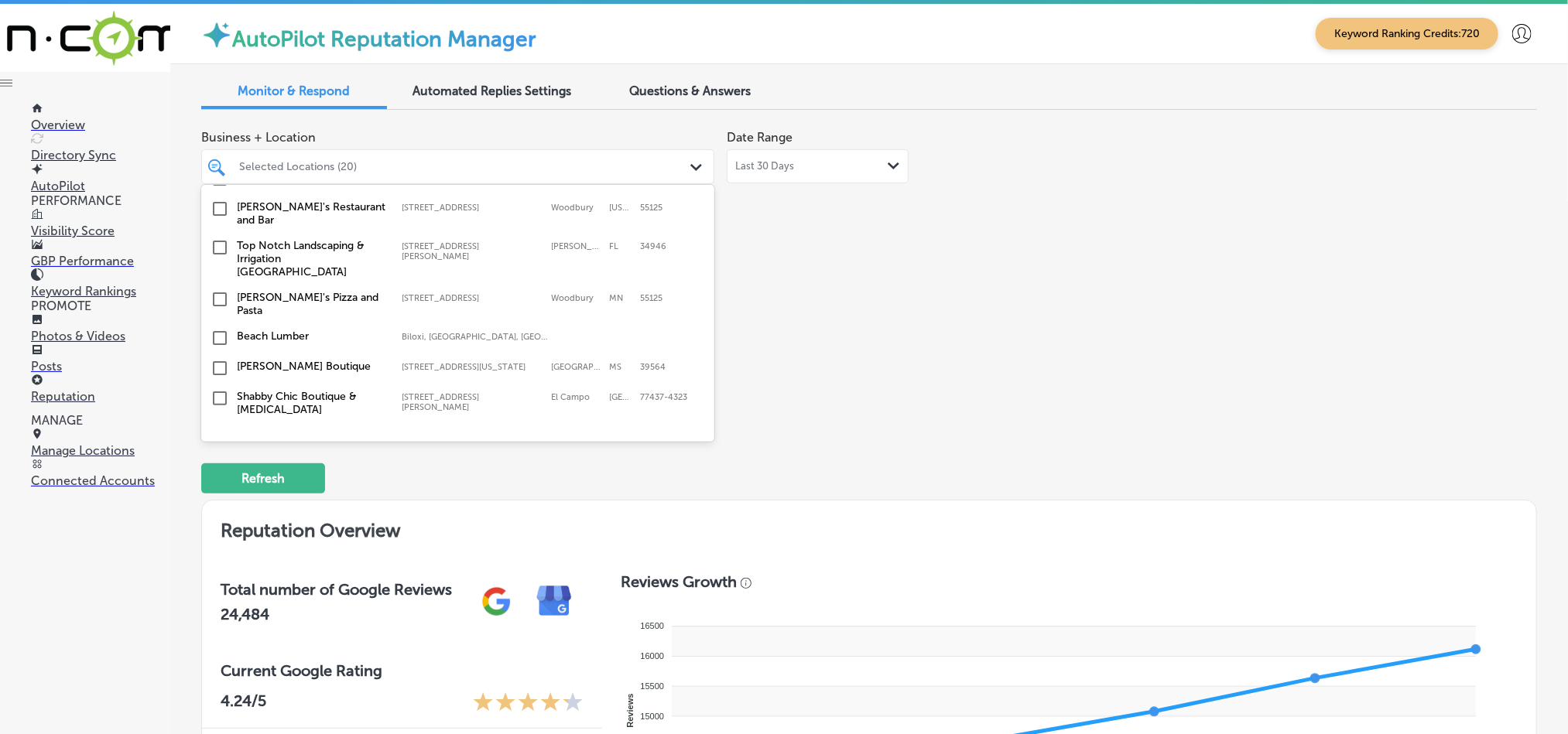
scroll to position [2088, 0]
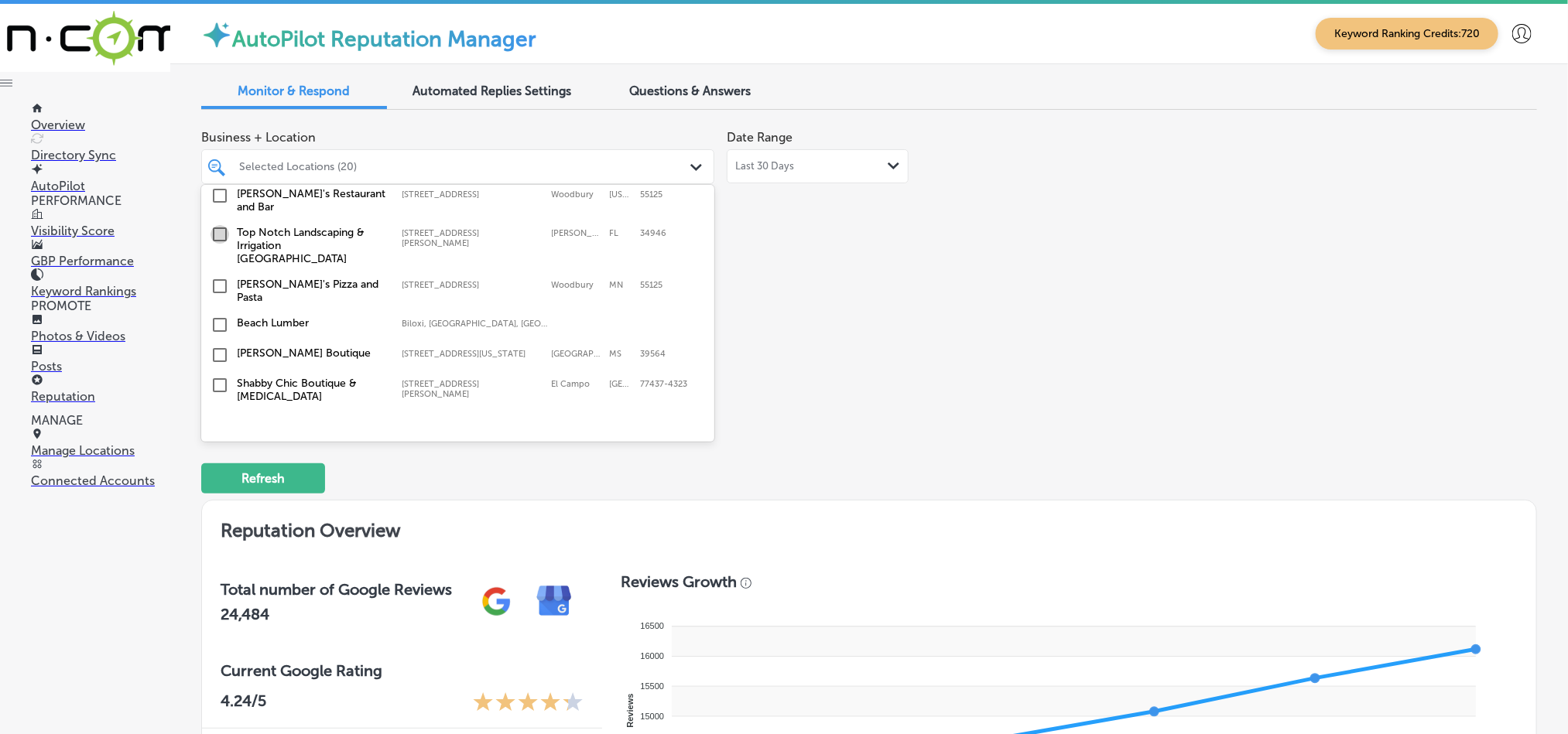
click at [216, 225] on input "checkbox" at bounding box center [220, 234] width 19 height 19
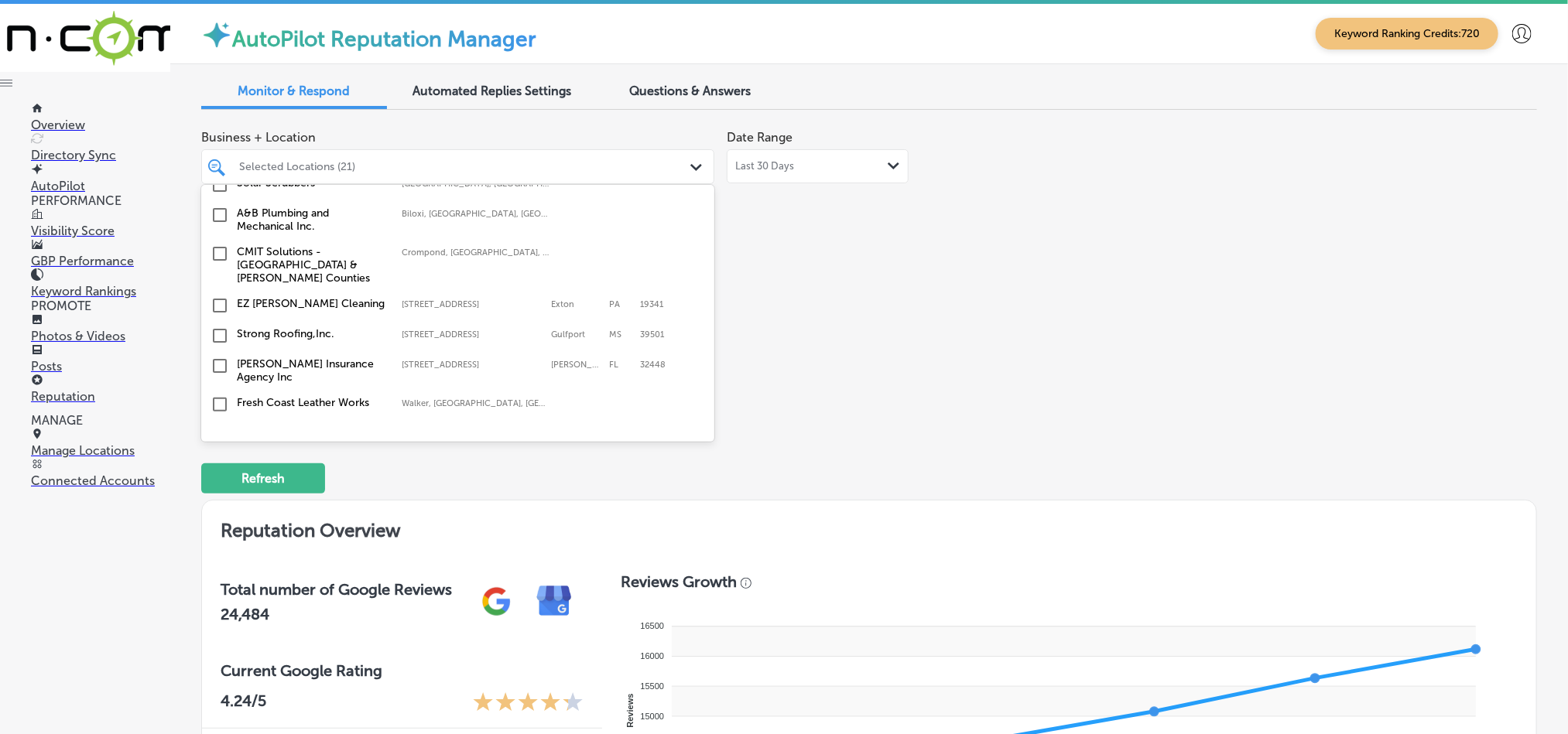
scroll to position [2358, 0]
click at [218, 295] on input "checkbox" at bounding box center [220, 304] width 19 height 19
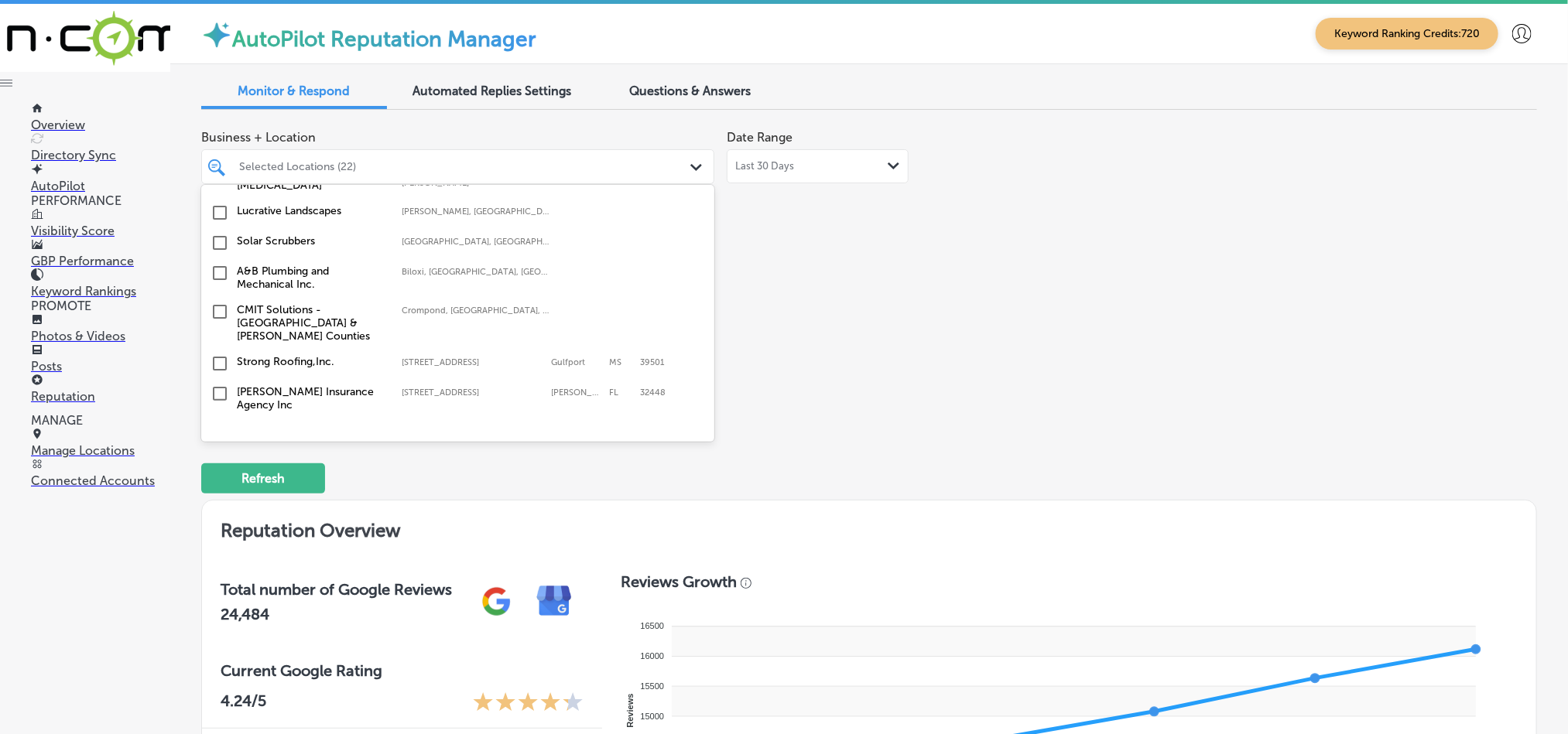
scroll to position [2320, 0]
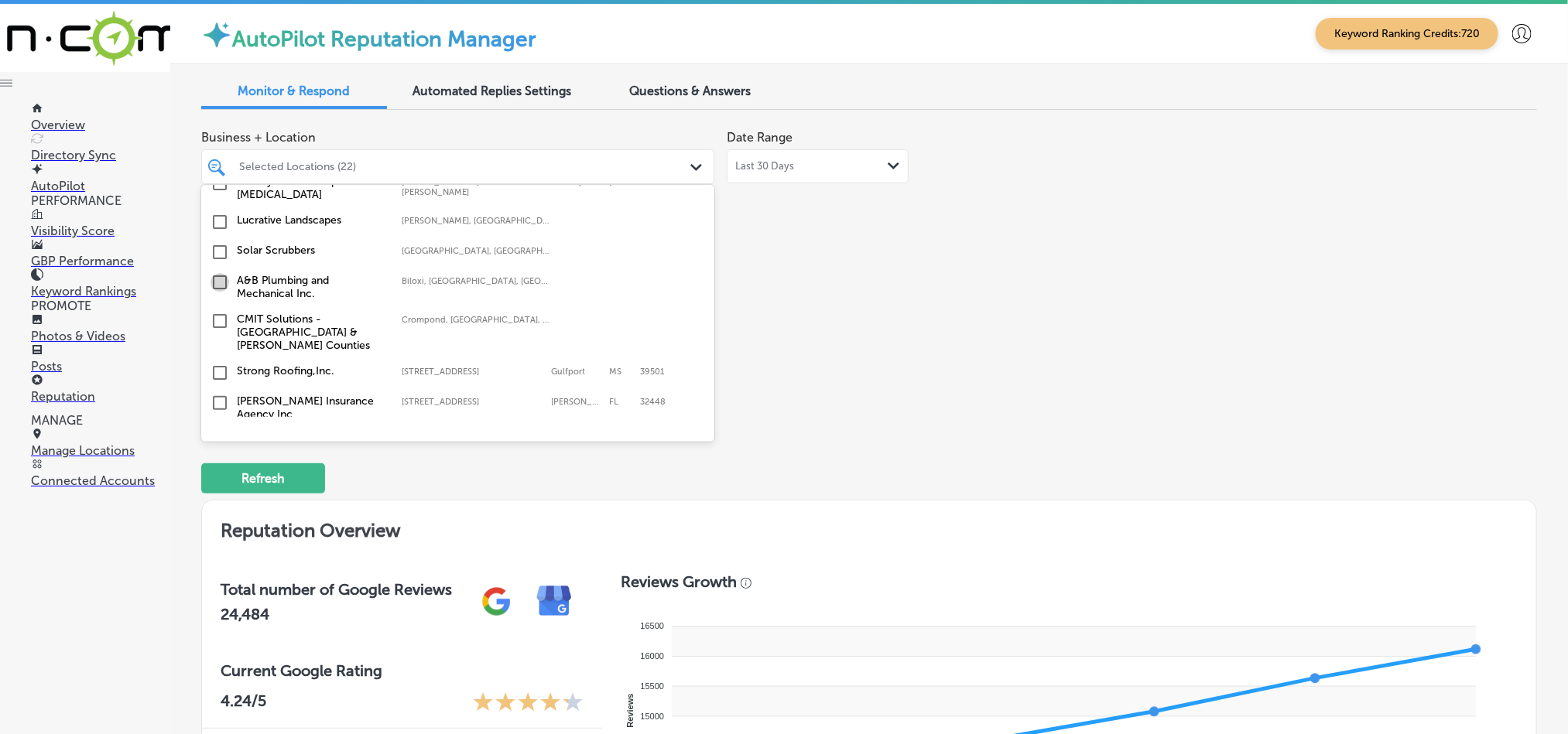
click at [218, 273] on input "checkbox" at bounding box center [220, 282] width 19 height 19
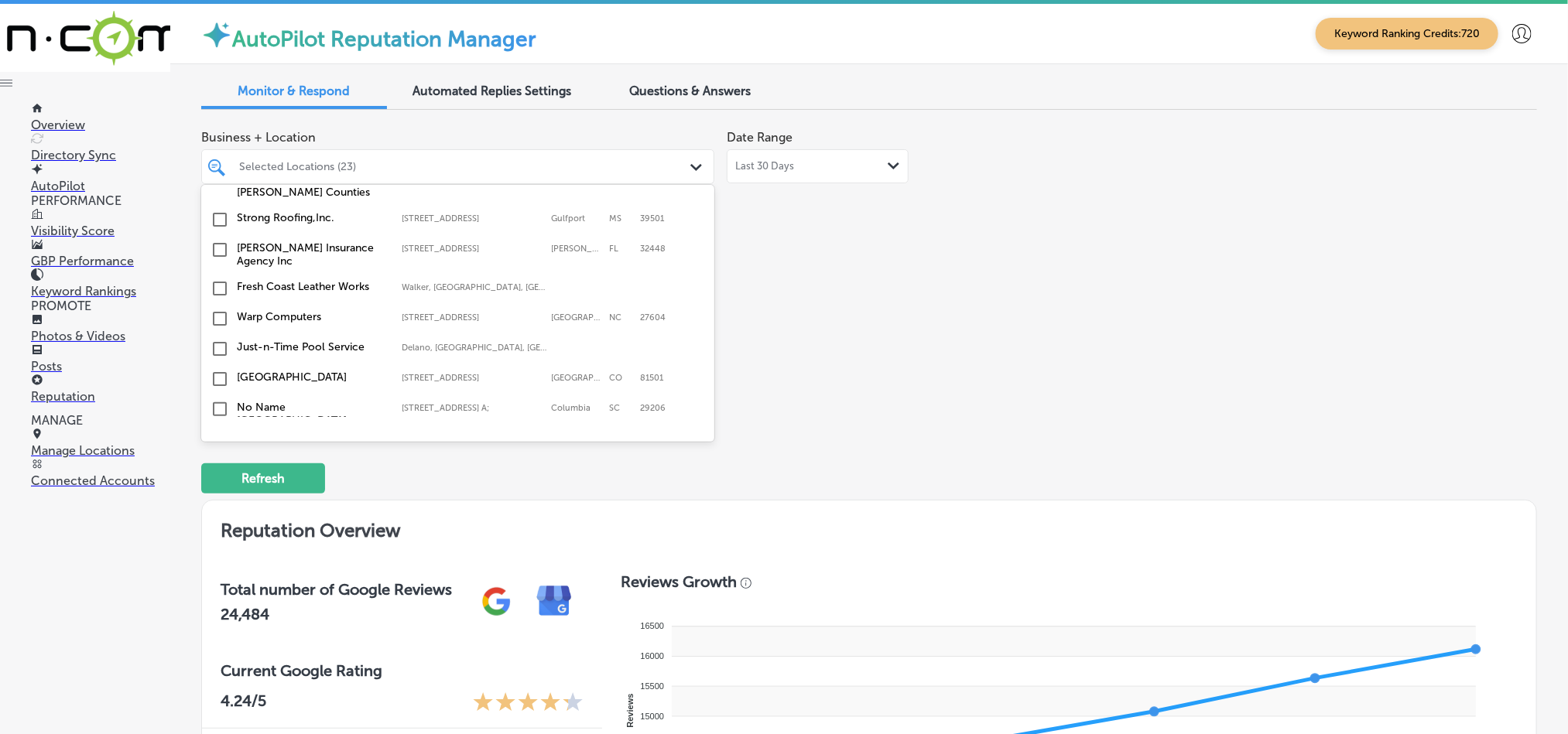
scroll to position [2474, 0]
click at [216, 339] on input "checkbox" at bounding box center [220, 348] width 19 height 19
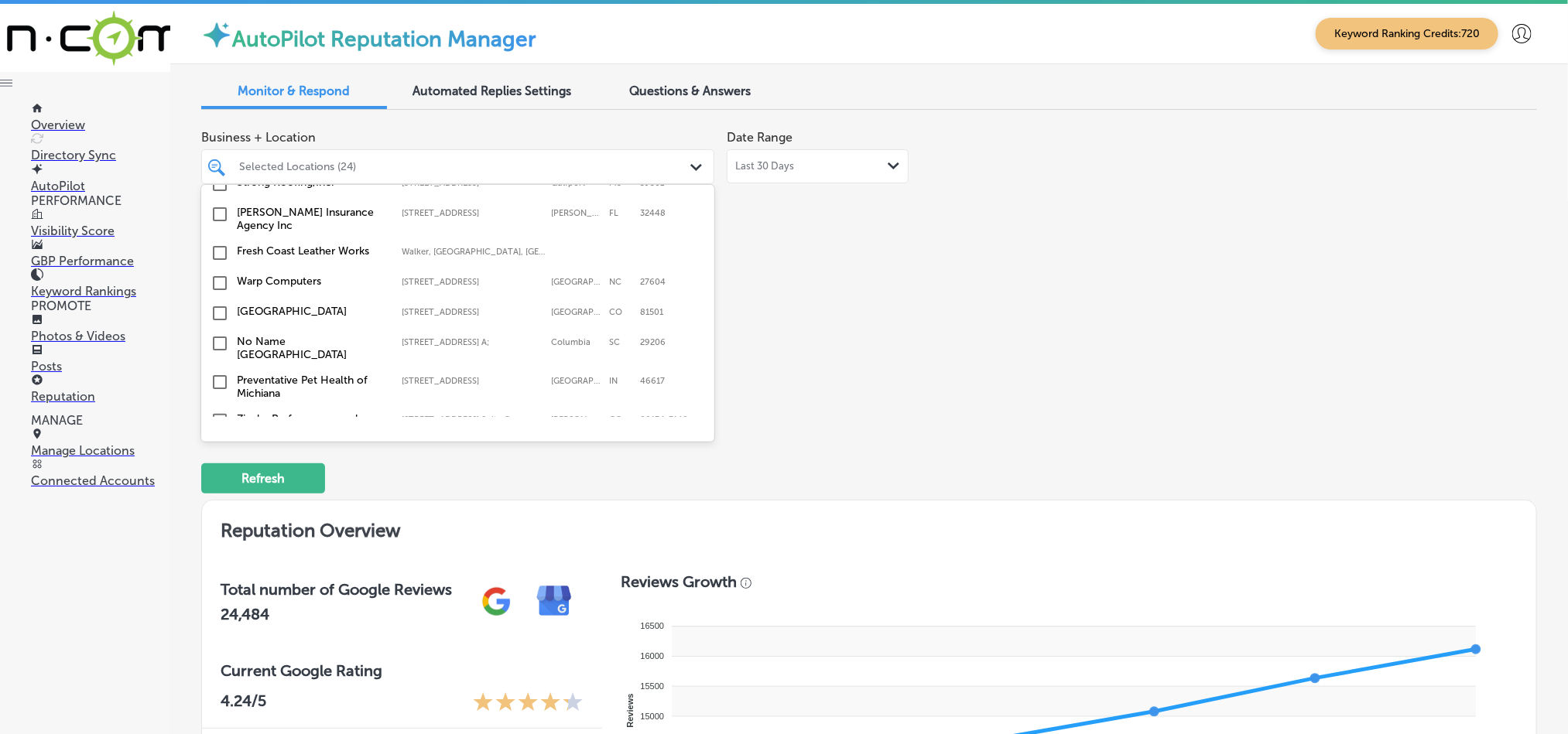
scroll to position [2552, 0]
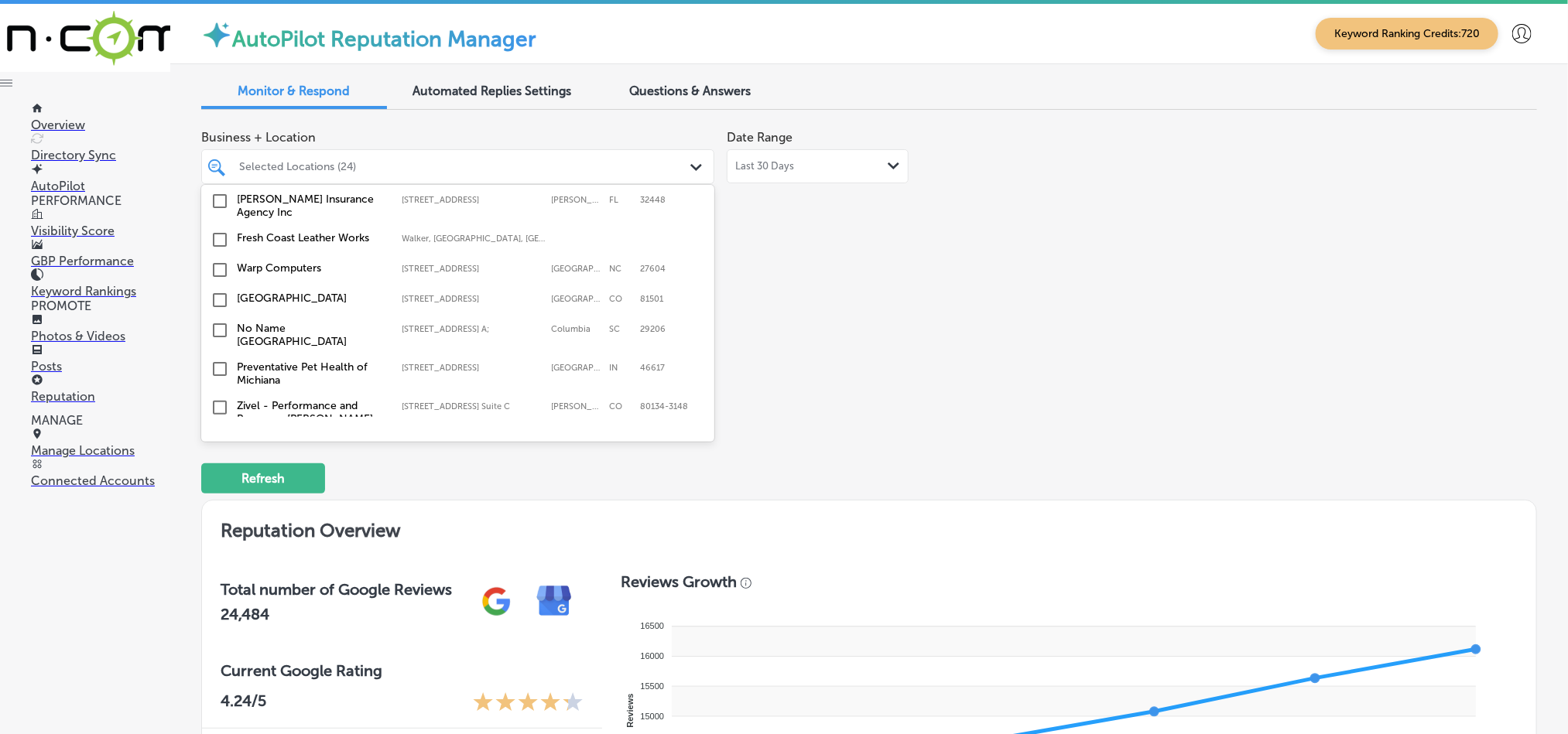
click at [218, 291] on input "checkbox" at bounding box center [220, 300] width 19 height 19
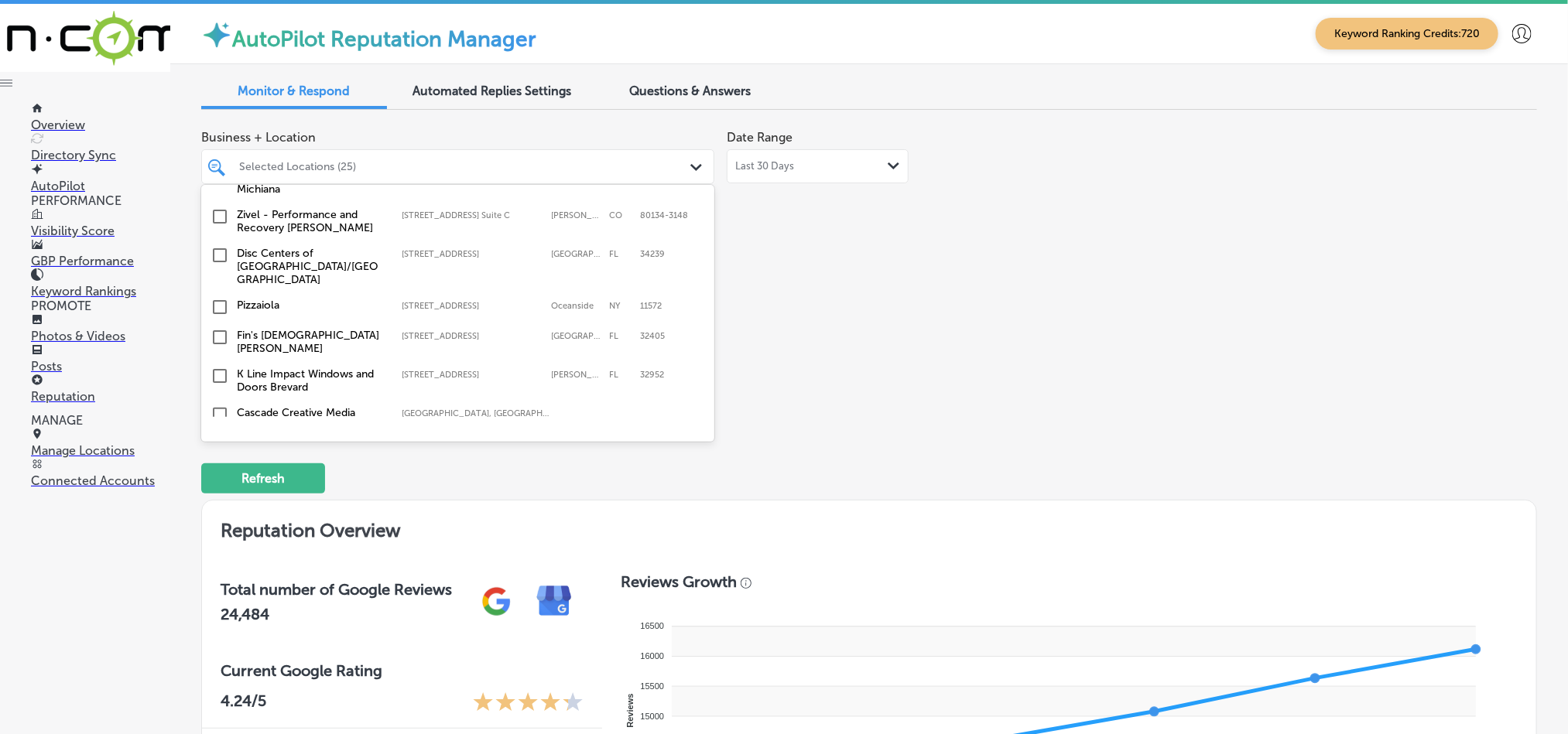
scroll to position [2745, 0]
click at [216, 326] on input "checkbox" at bounding box center [220, 335] width 19 height 19
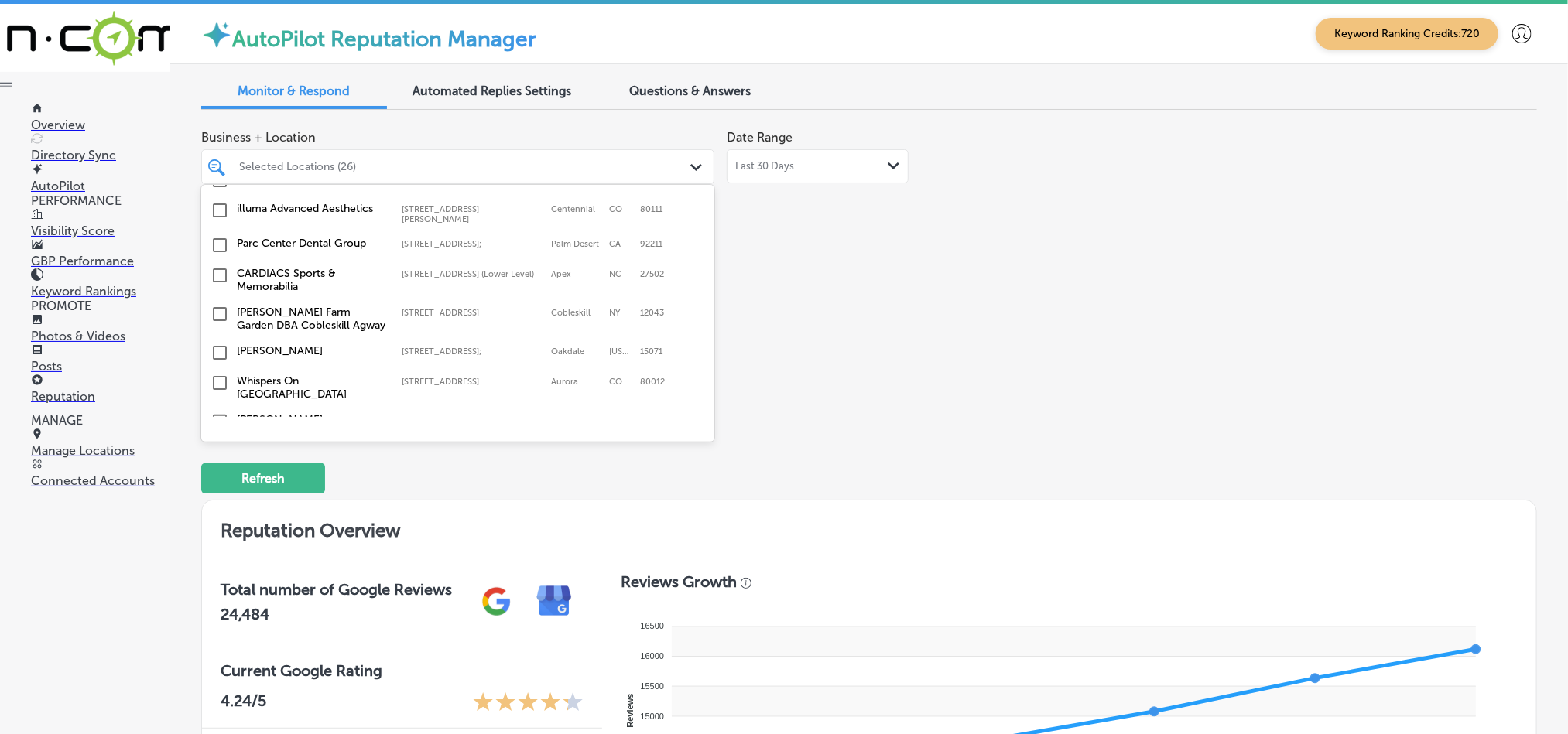
scroll to position [3750, 0]
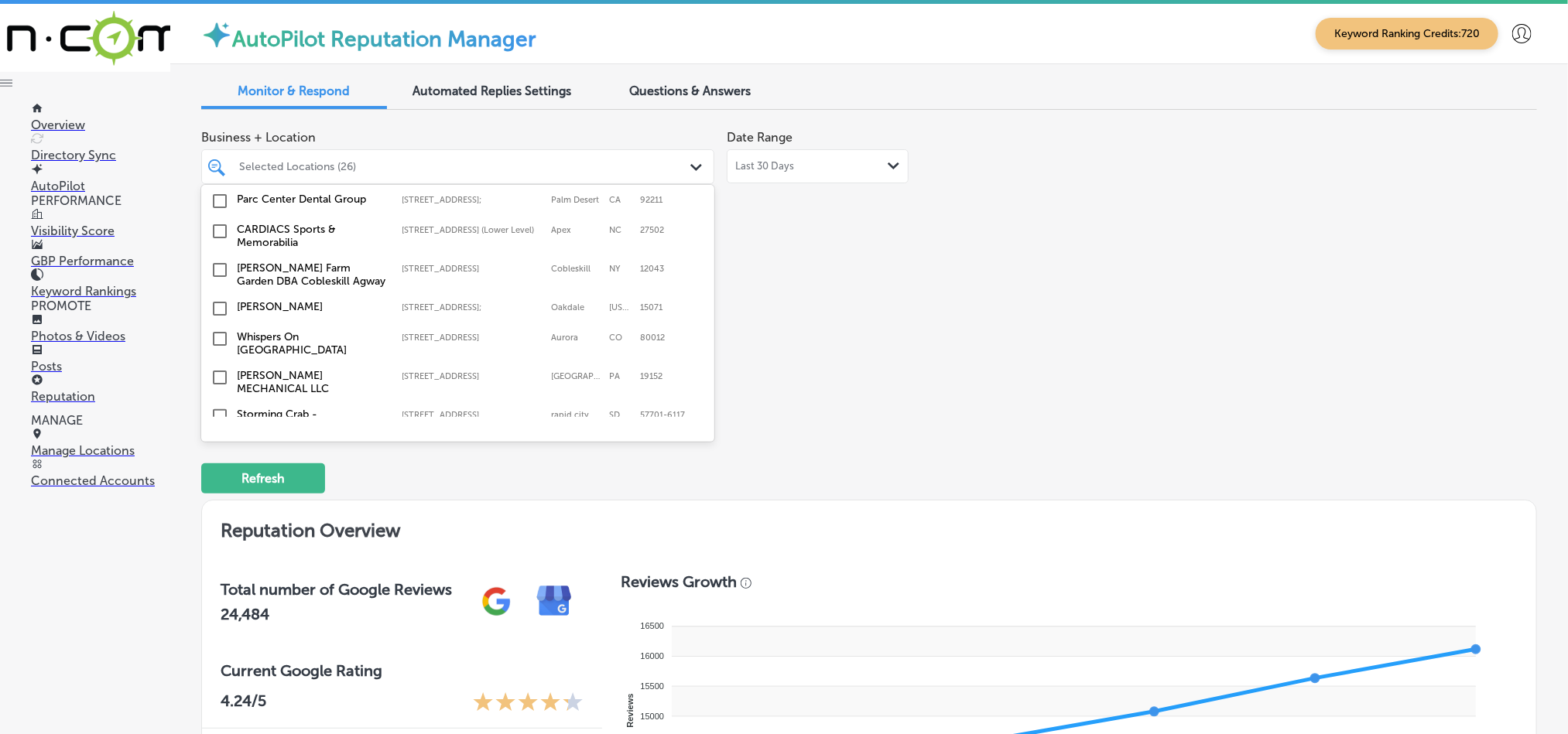
click at [216, 329] on input "checkbox" at bounding box center [220, 338] width 19 height 19
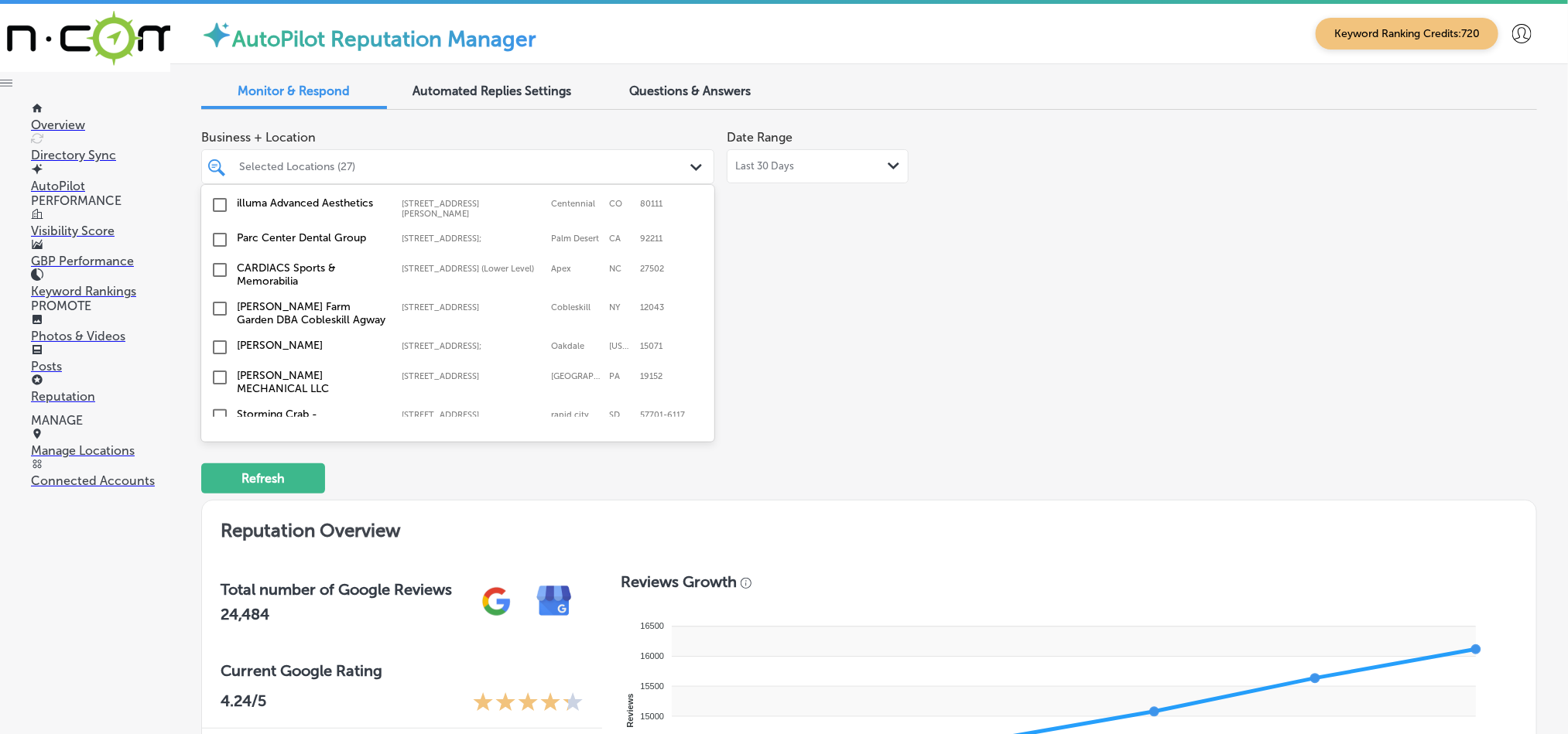
click at [218, 368] on input "checkbox" at bounding box center [220, 377] width 19 height 19
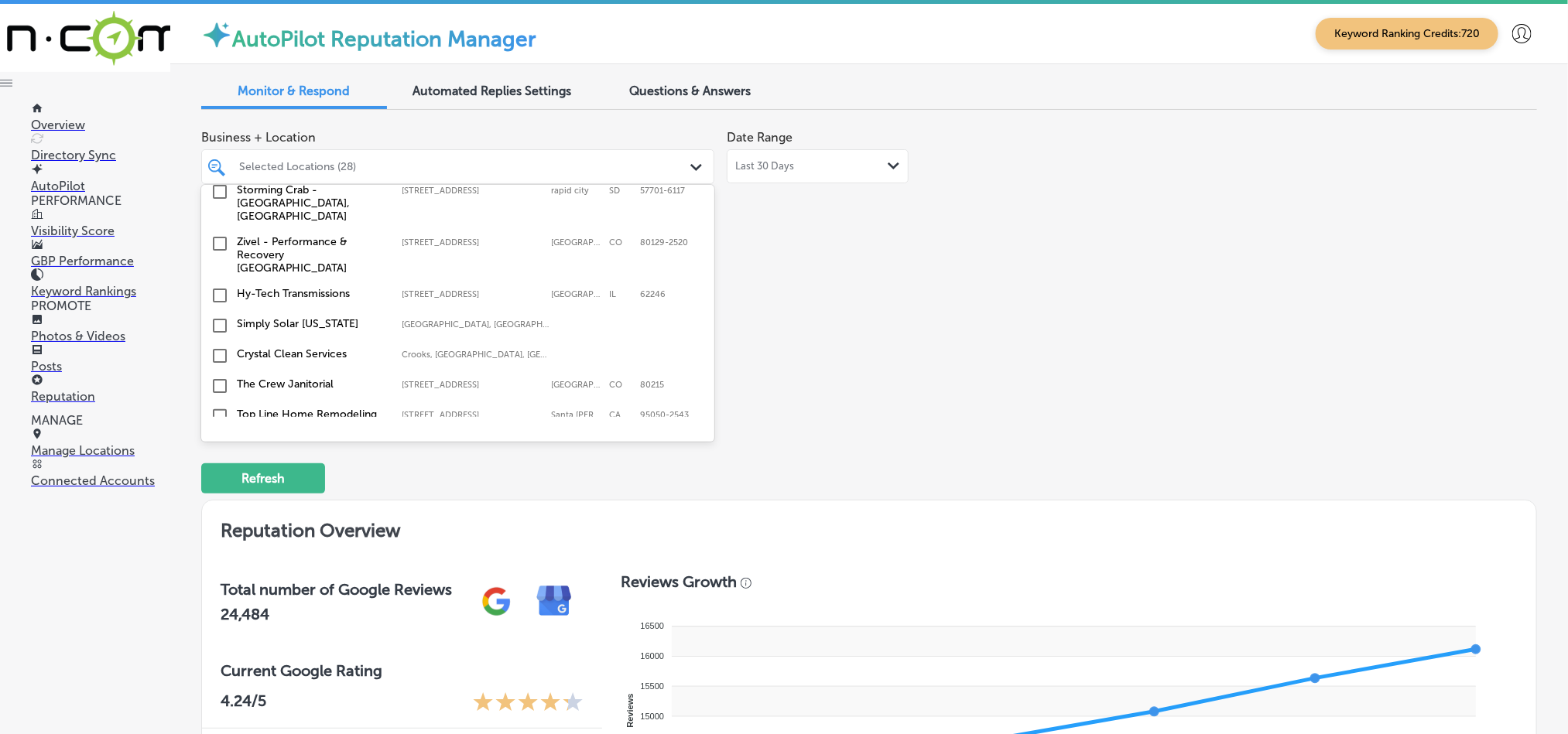
scroll to position [3982, 0]
click at [218, 399] on input "checkbox" at bounding box center [220, 408] width 19 height 19
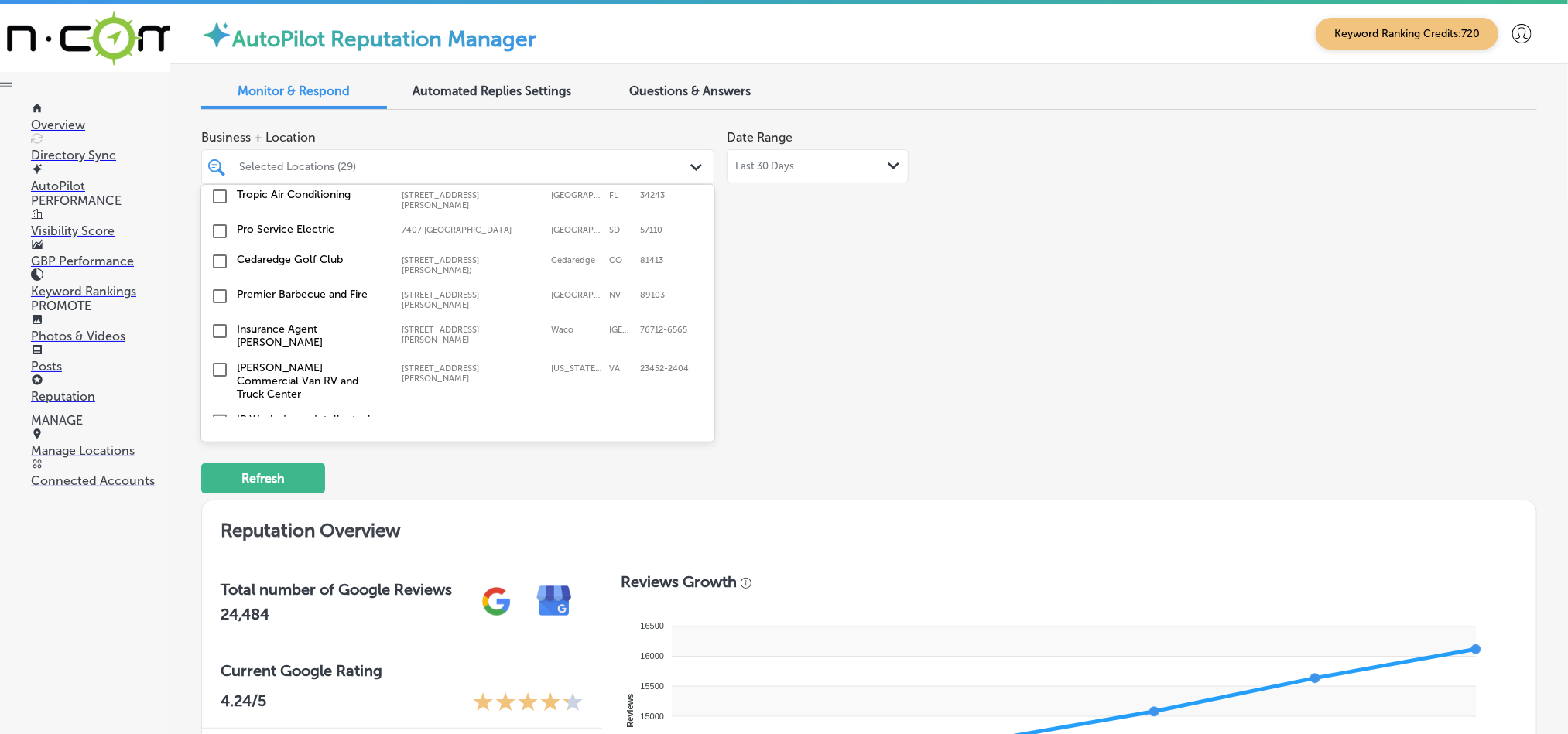
scroll to position [4949, 0]
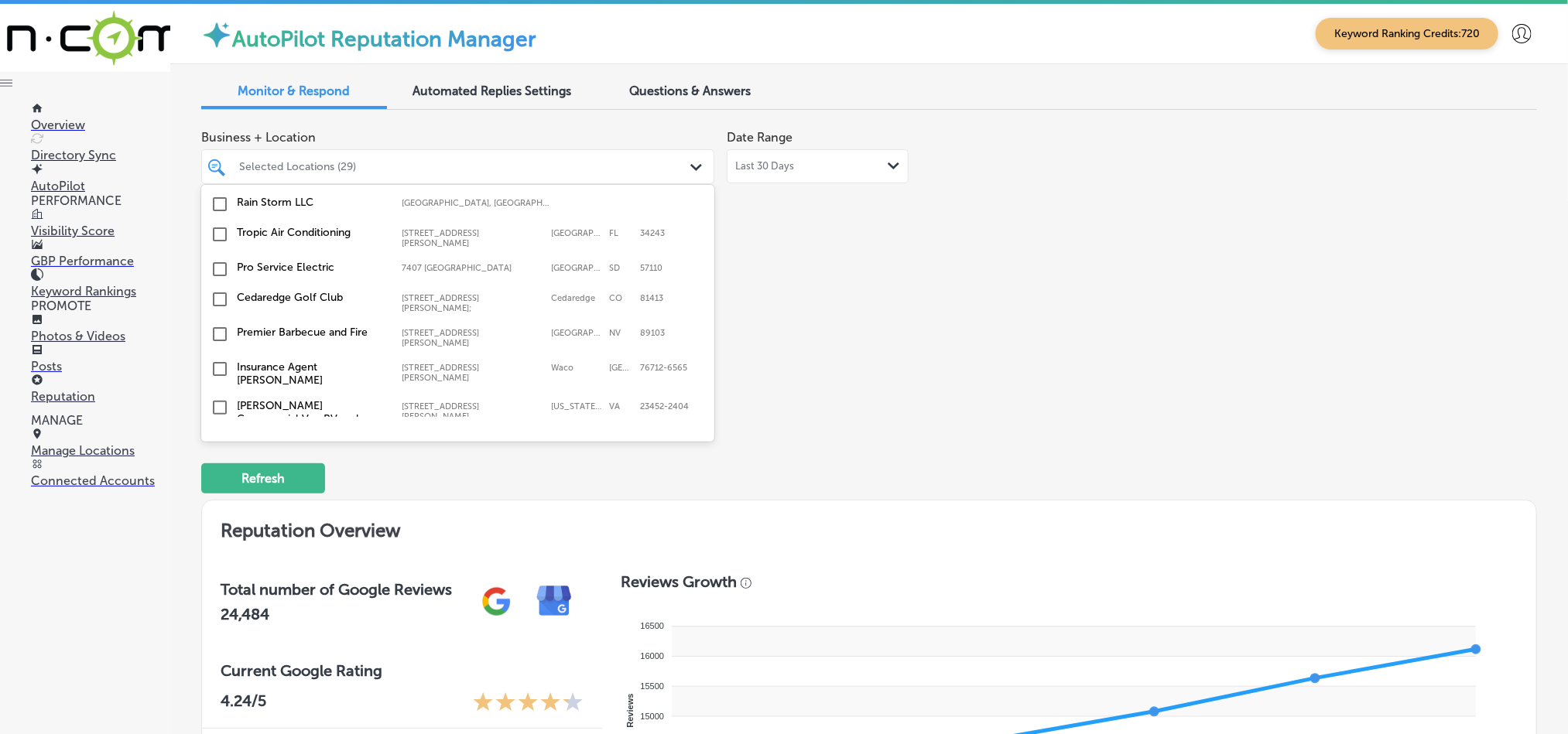
click at [219, 528] on input "checkbox" at bounding box center [220, 536] width 19 height 19
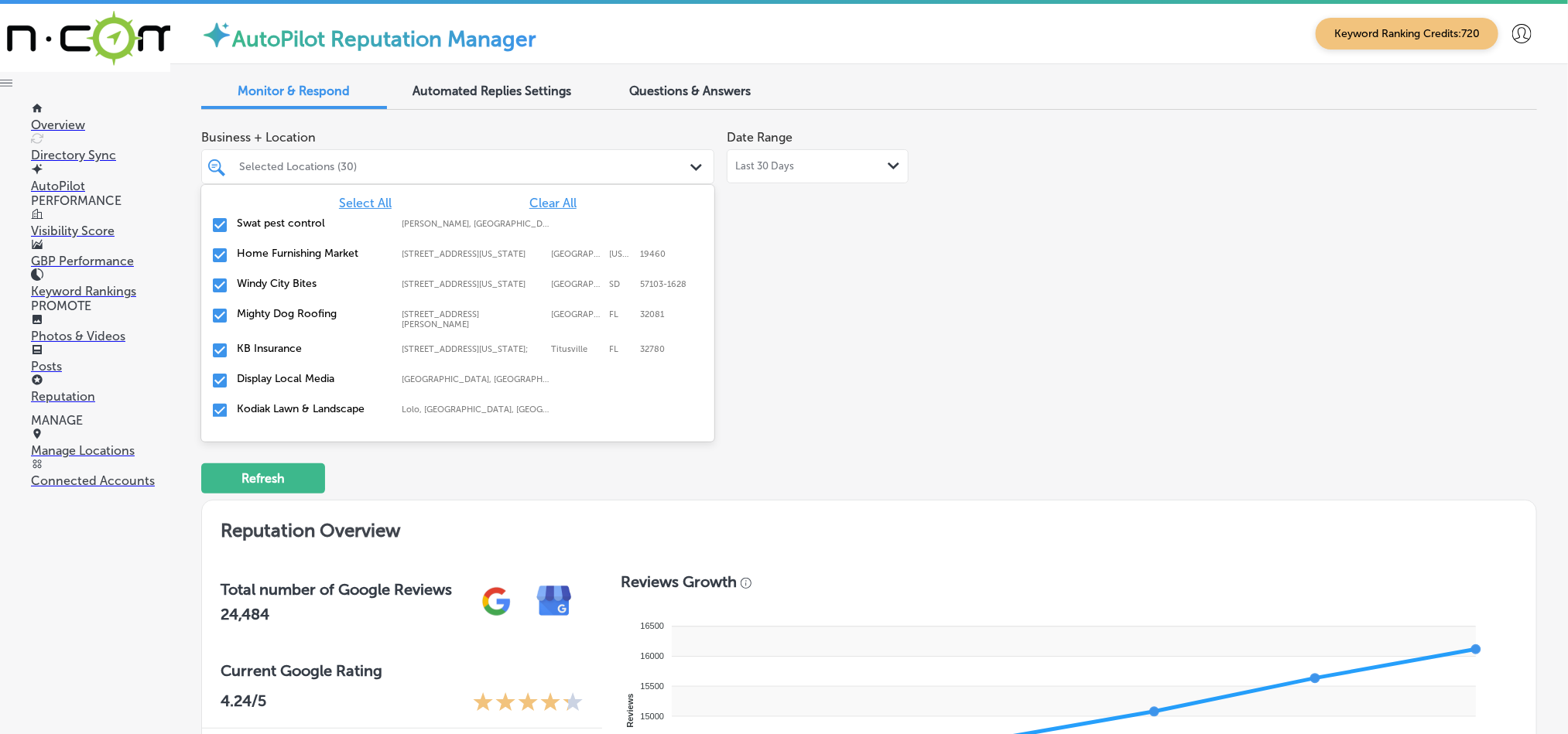
scroll to position [4987, 0]
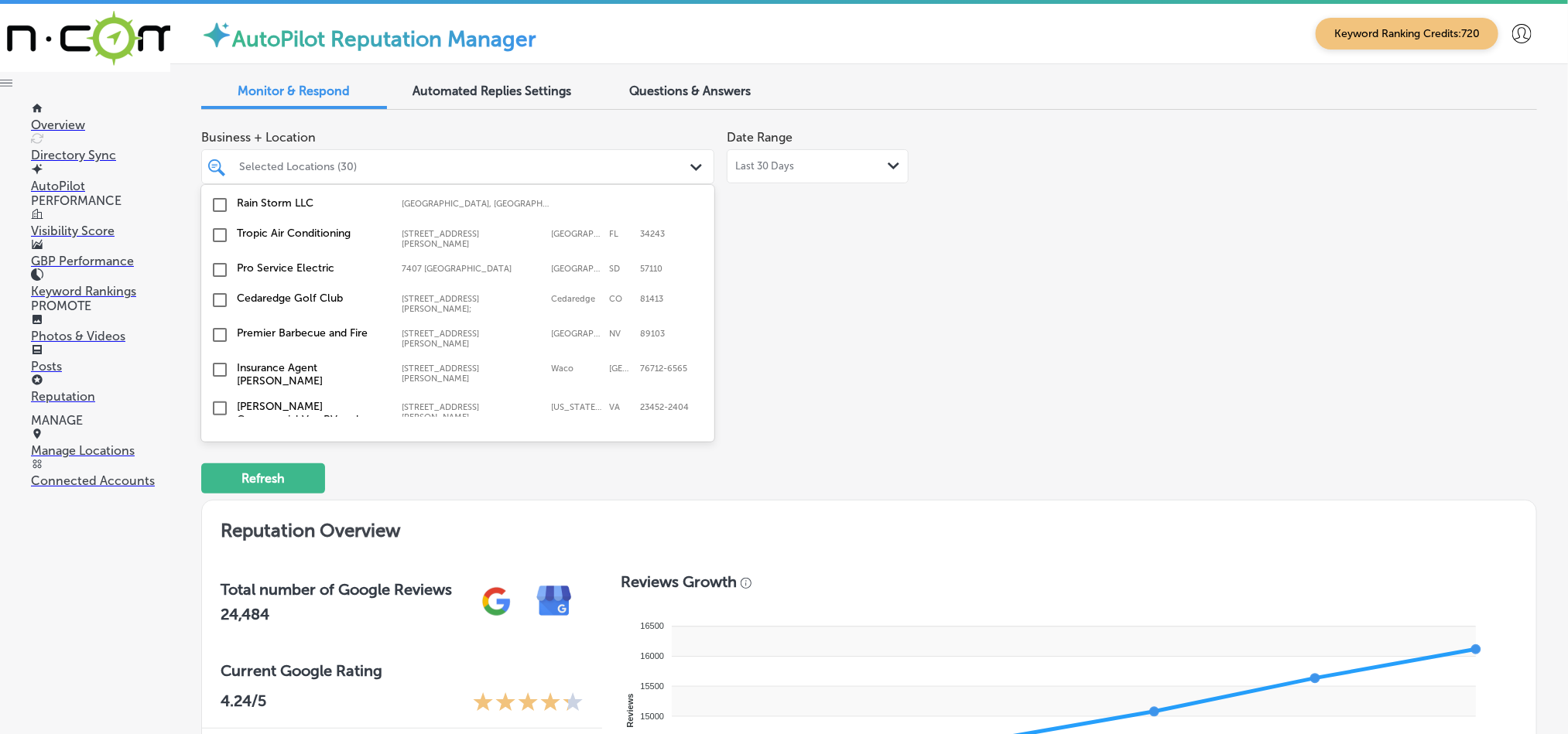
click at [215, 489] on input "checkbox" at bounding box center [220, 498] width 19 height 19
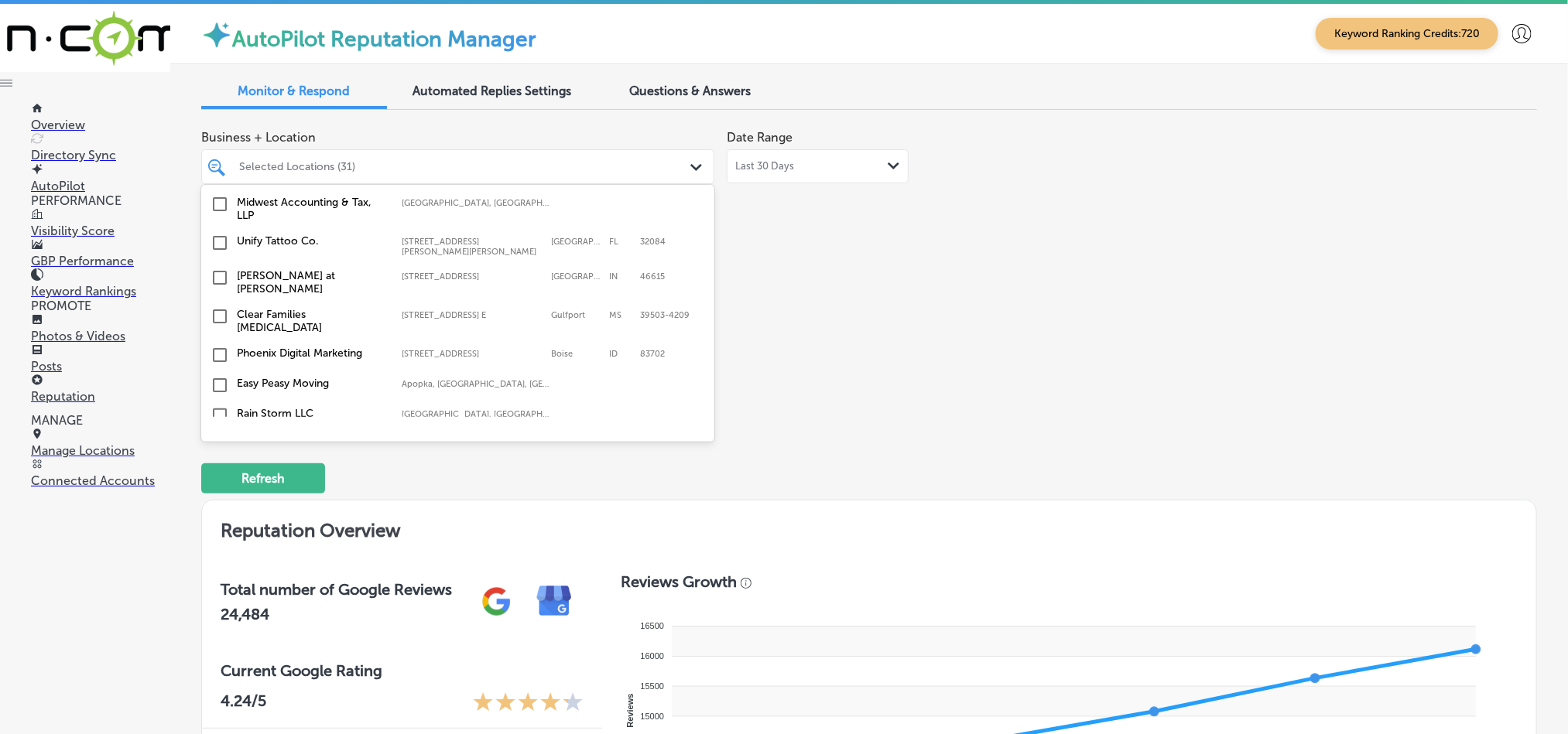
scroll to position [4793, 0]
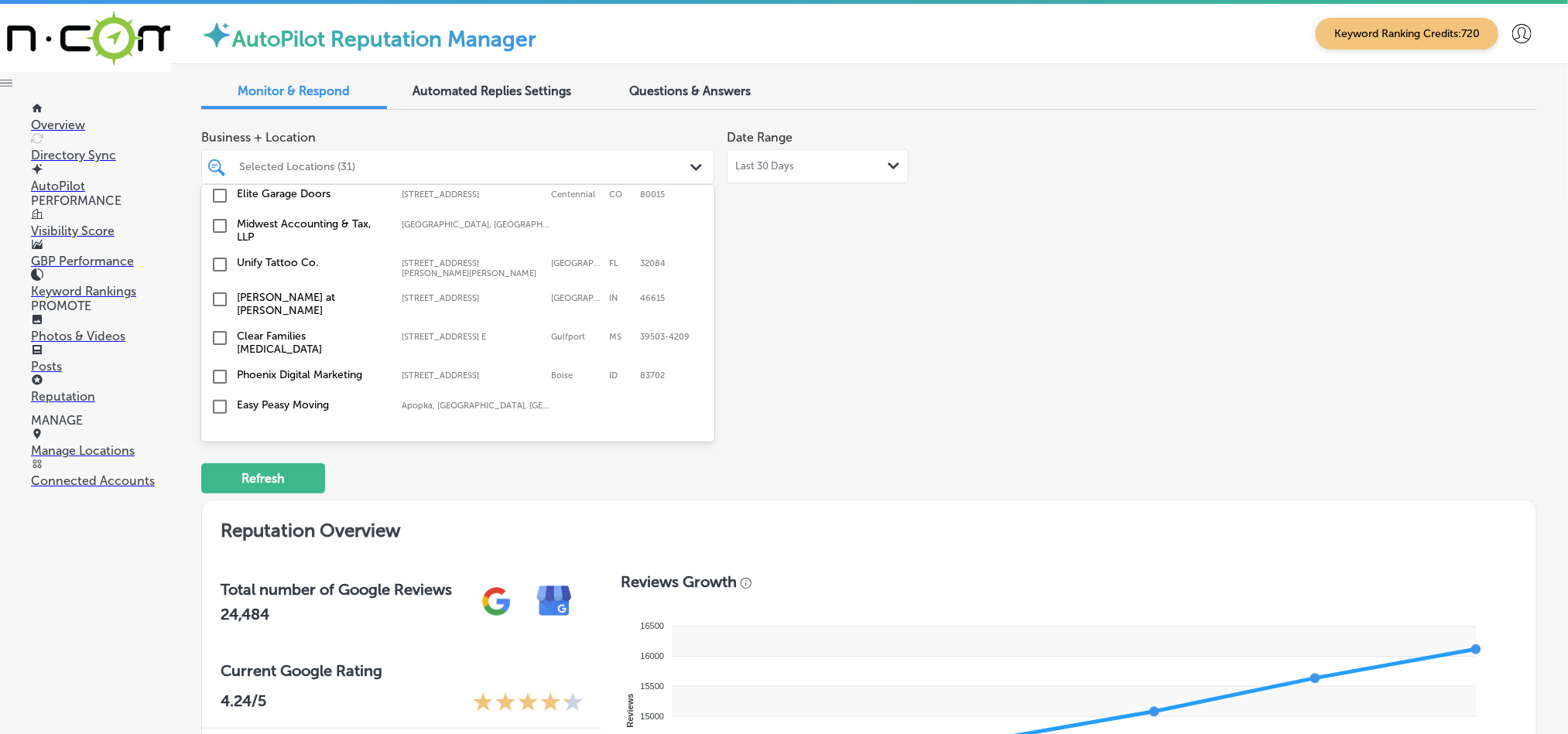
click at [216, 397] on input "checkbox" at bounding box center [220, 406] width 19 height 19
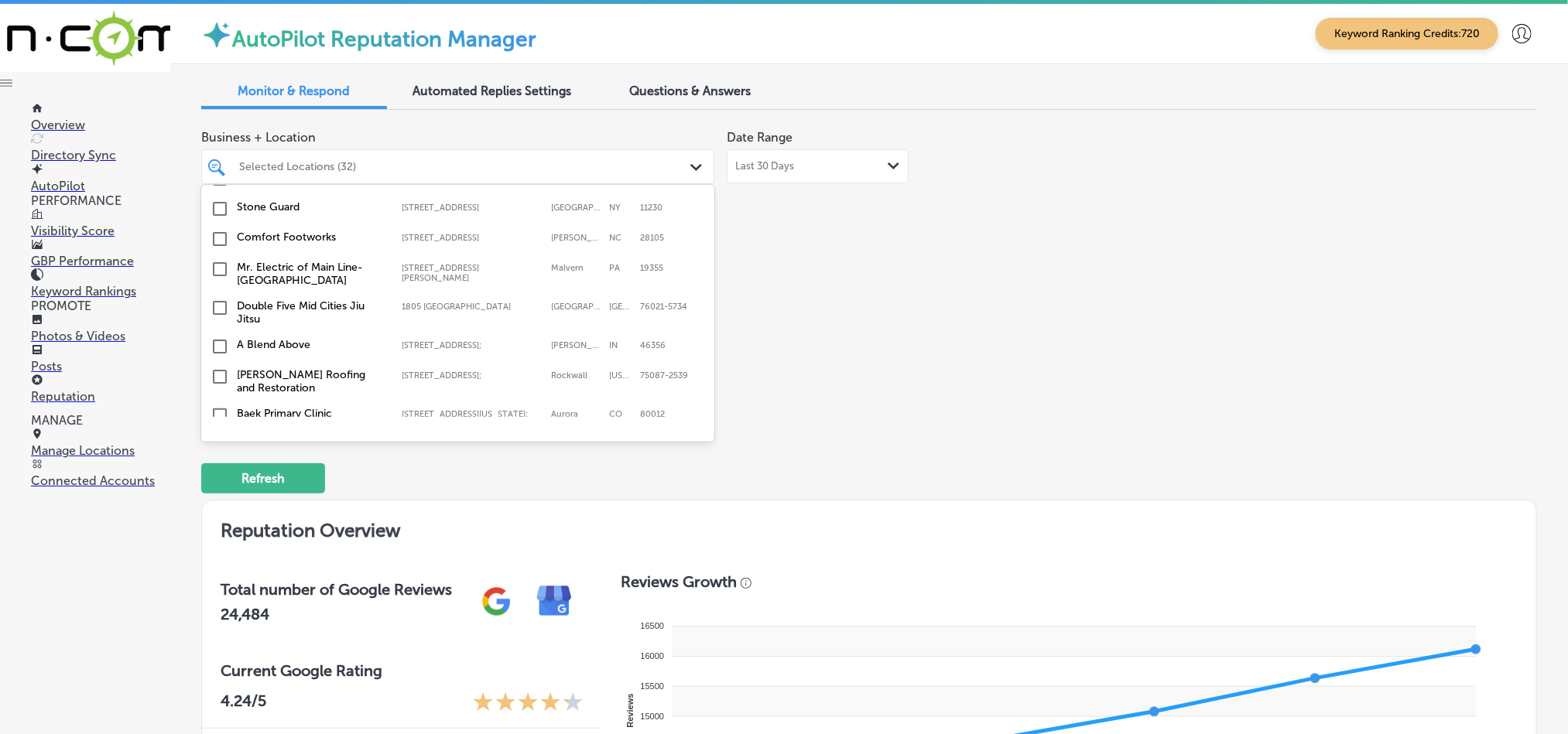
scroll to position [4561, 0]
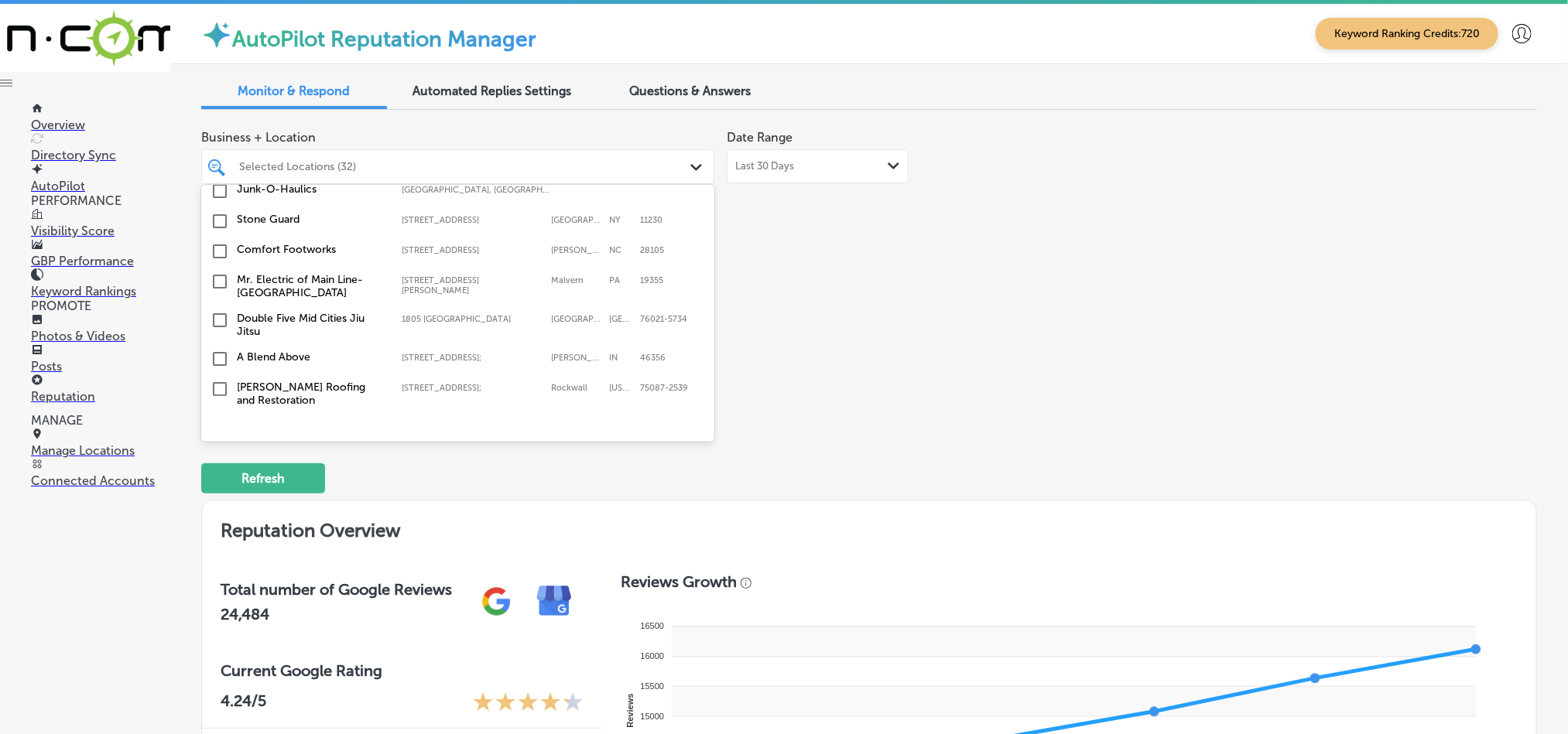
click at [216, 449] on input "checkbox" at bounding box center [220, 458] width 19 height 19
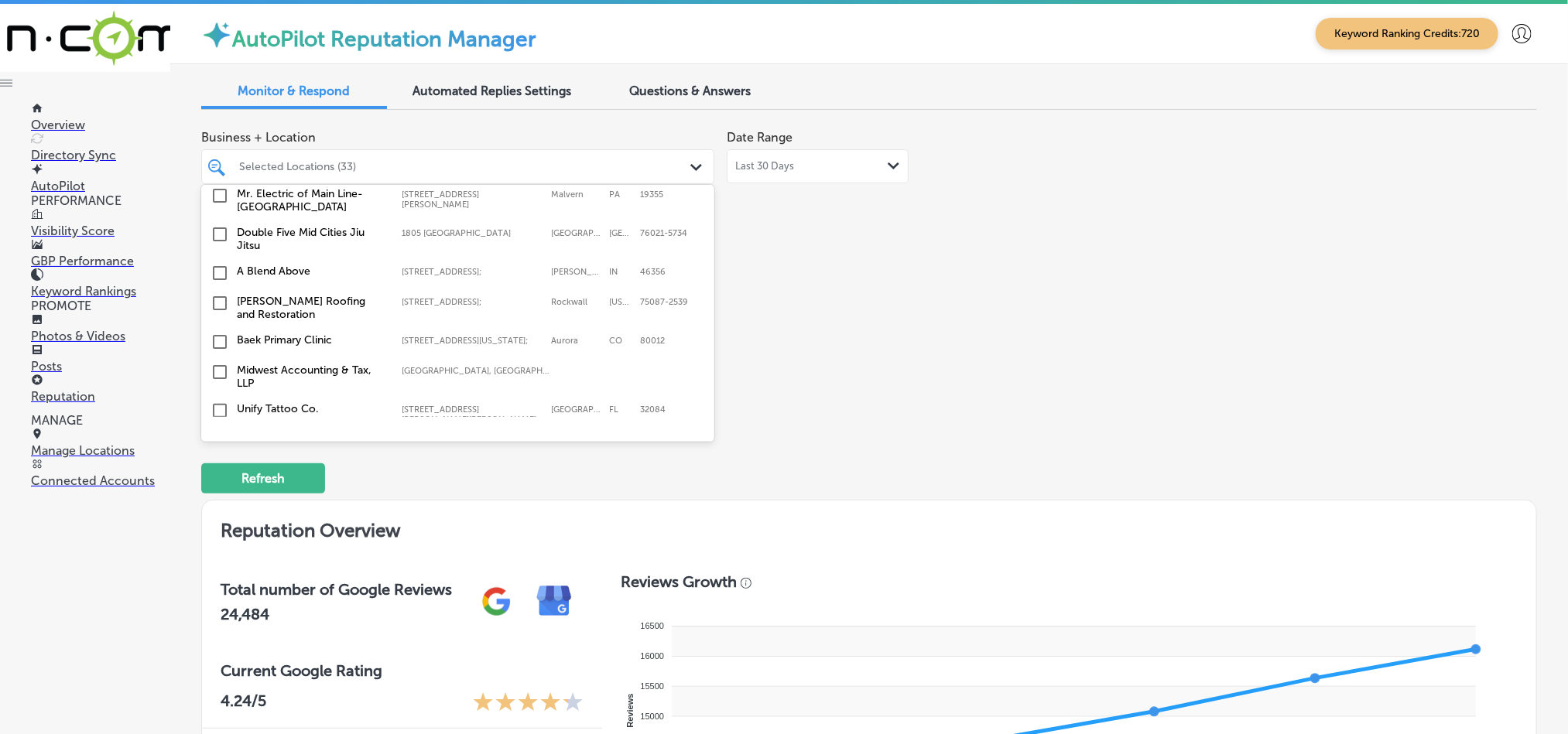
scroll to position [4601, 0]
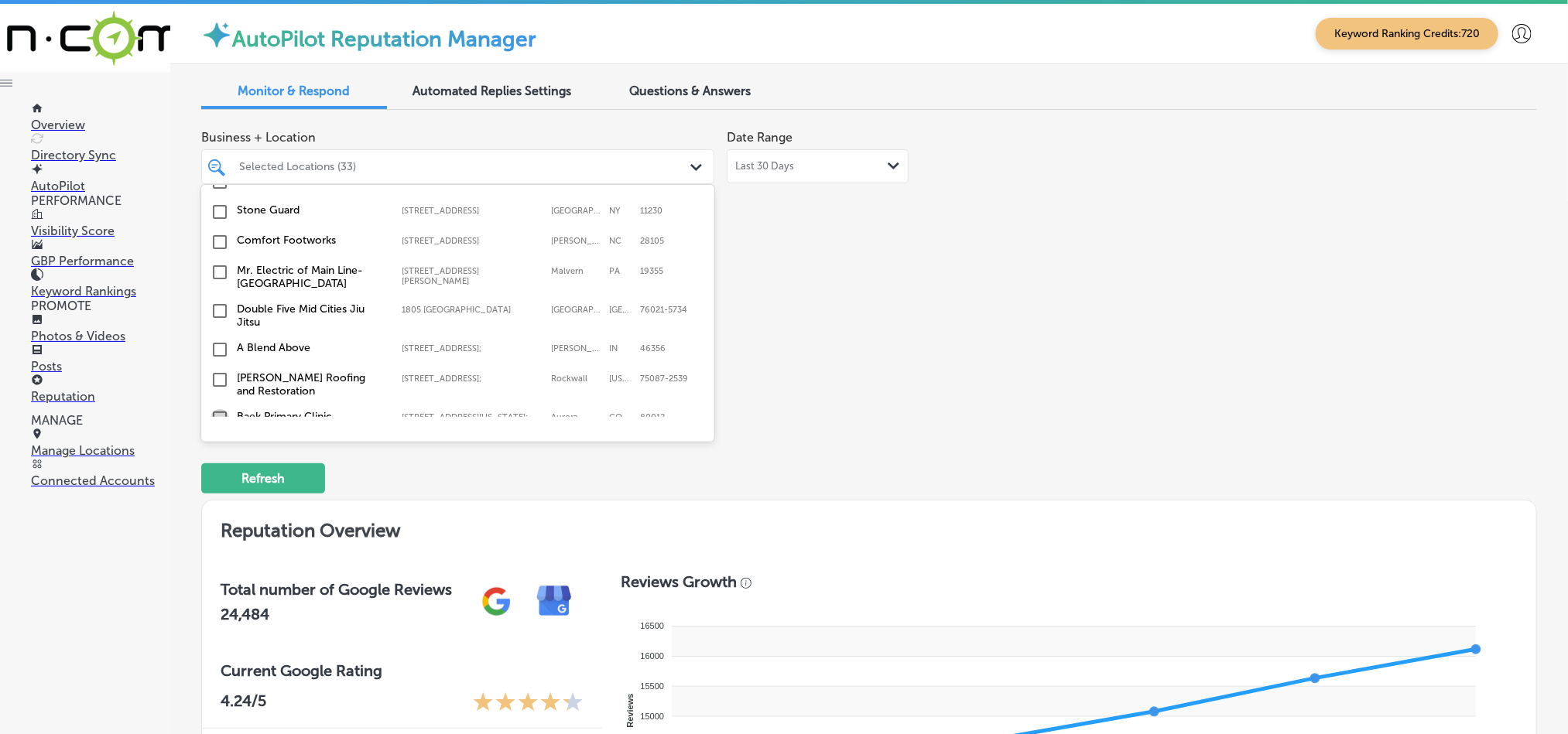
click at [220, 409] on input "checkbox" at bounding box center [220, 418] width 19 height 19
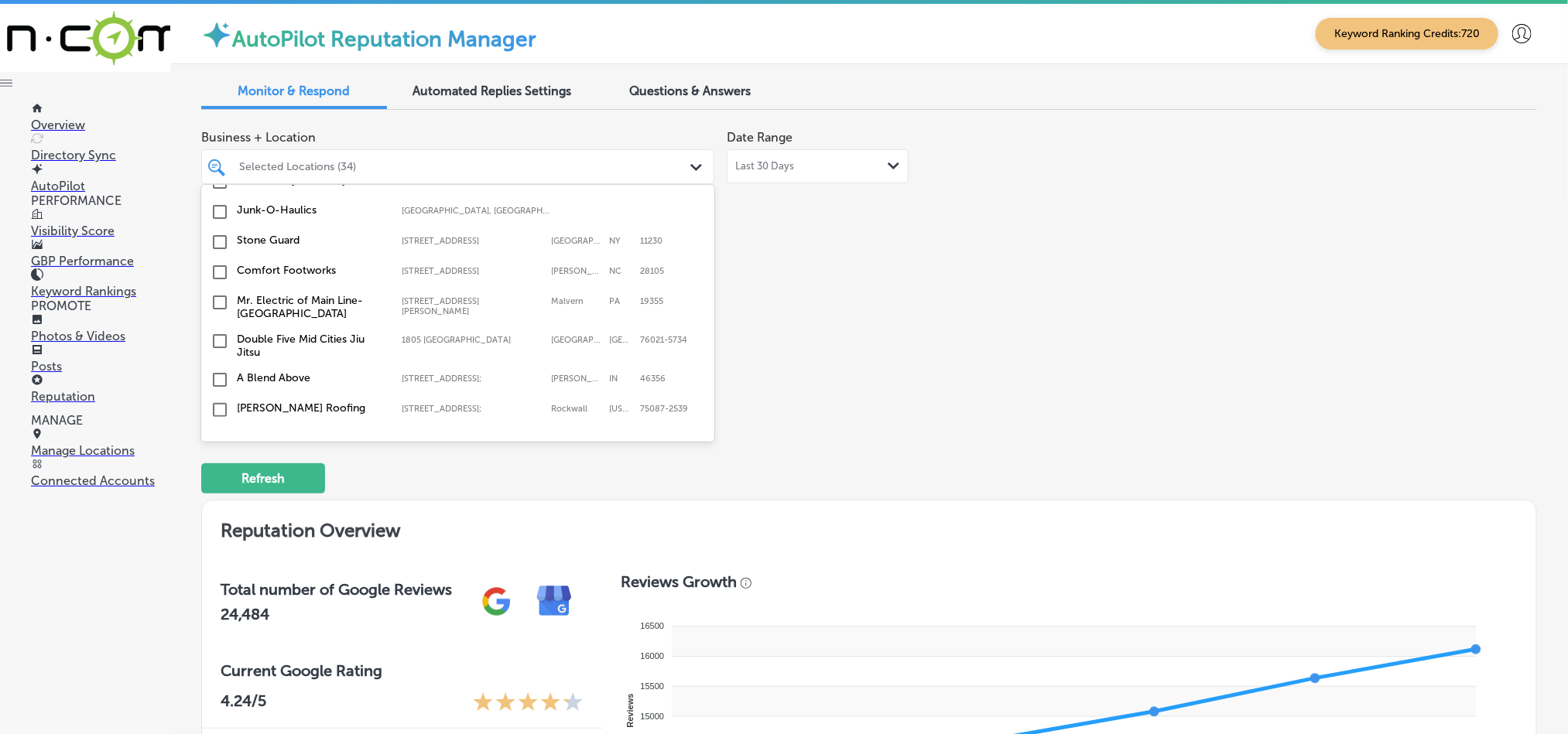
scroll to position [4523, 0]
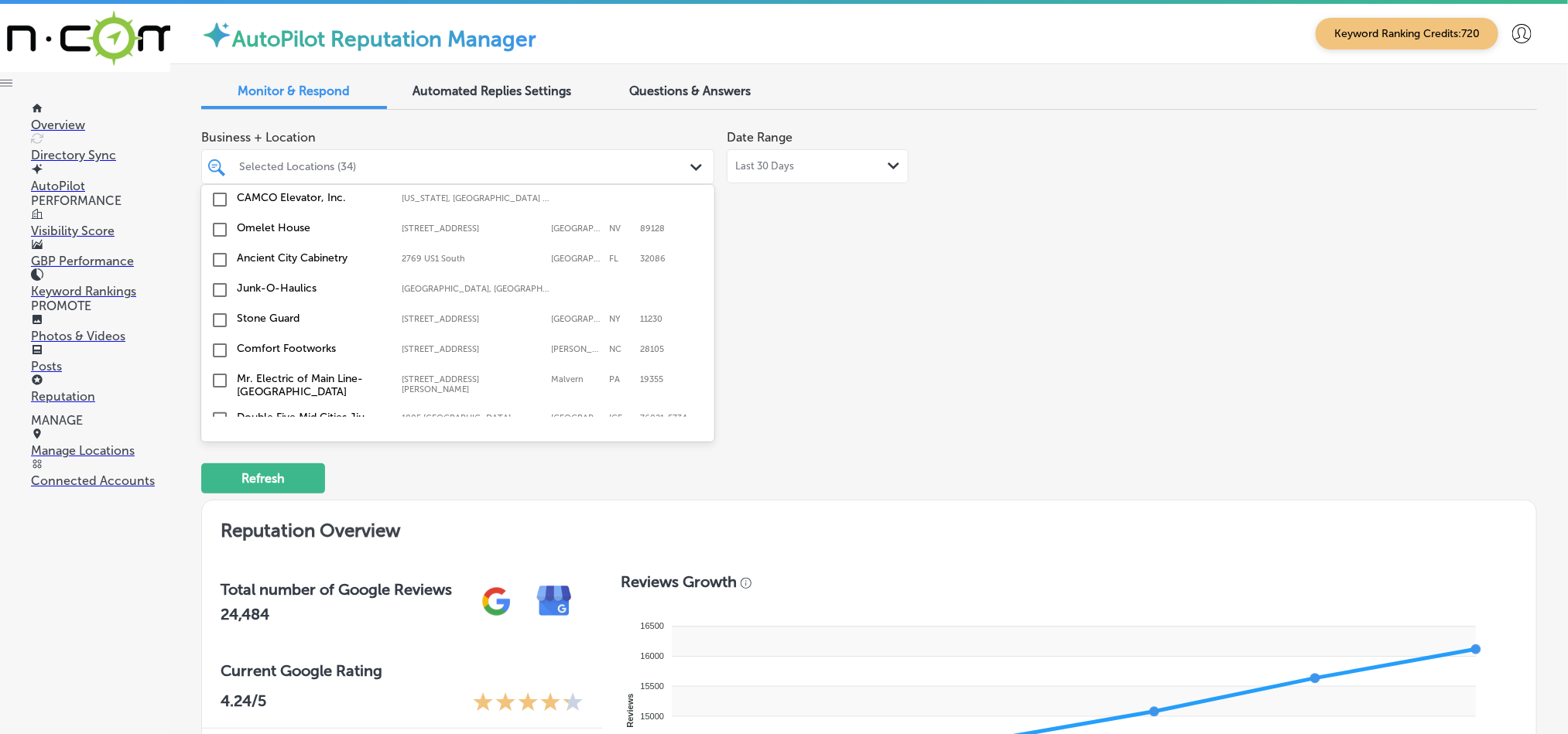
click at [219, 410] on input "checkbox" at bounding box center [220, 419] width 19 height 19
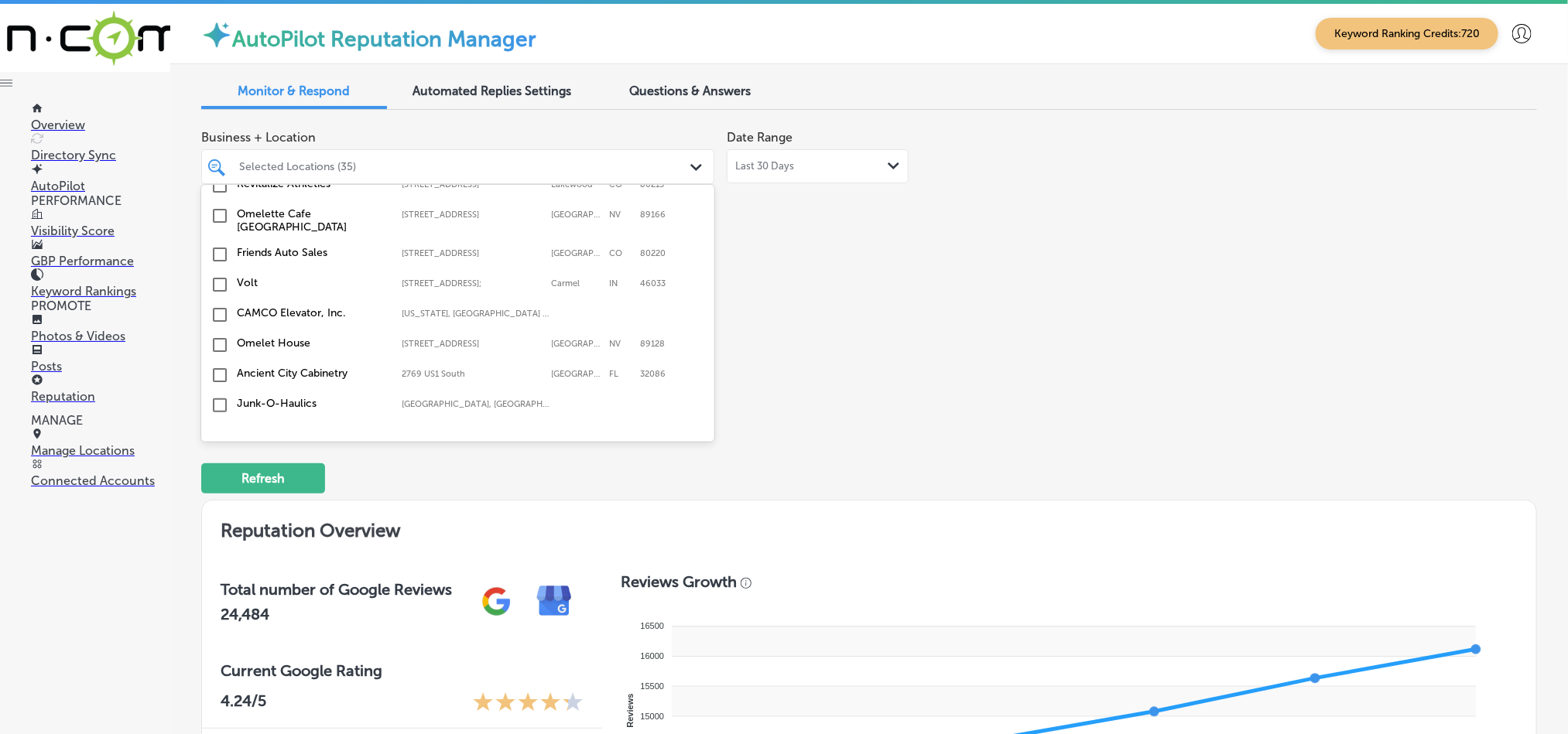
scroll to position [4445, 0]
click at [216, 457] on input "checkbox" at bounding box center [220, 466] width 19 height 19
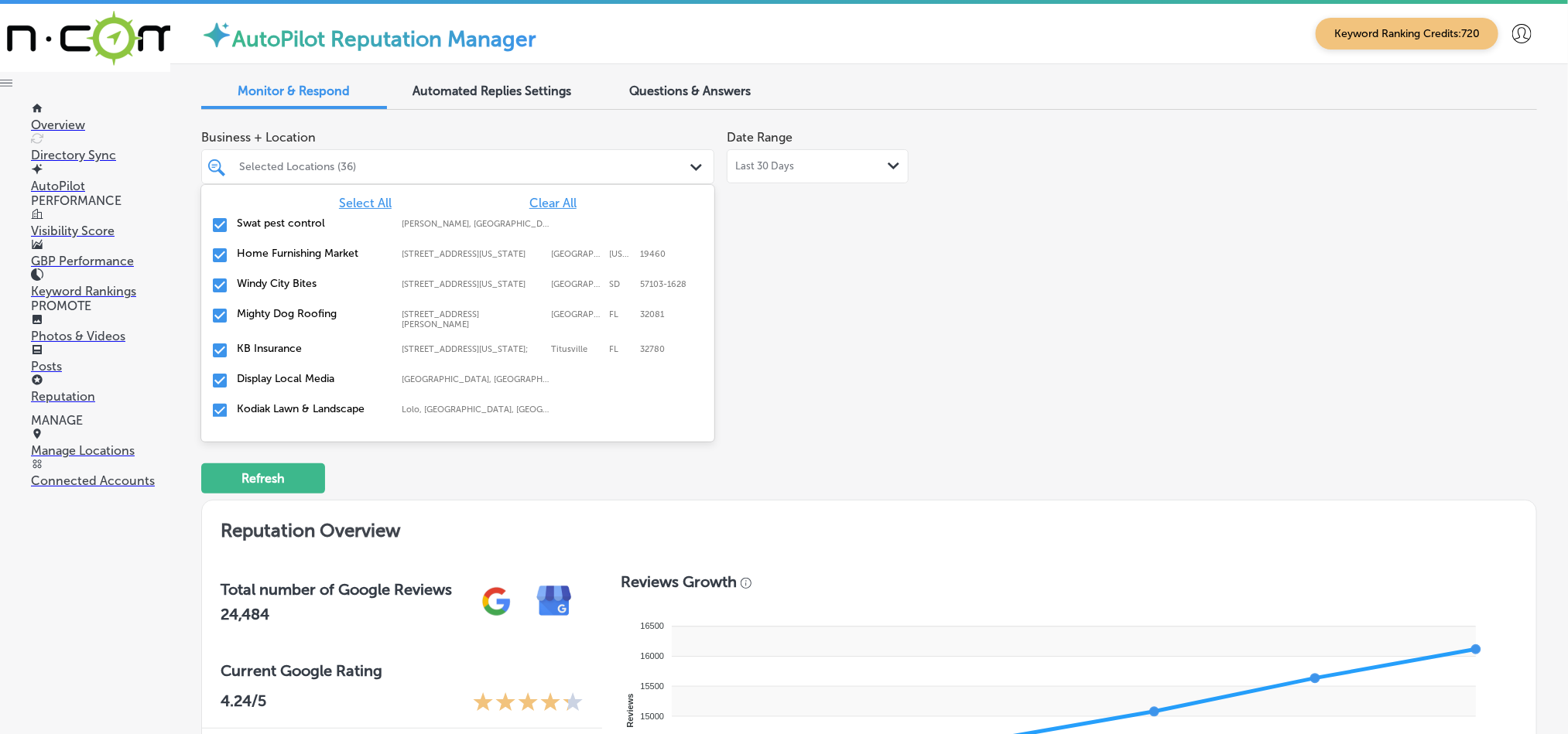
click at [927, 318] on div "Business + Location option [STREET_ADDRESS]. option [STREET_ADDRESS][PERSON_NAM…" at bounding box center [602, 267] width 802 height 291
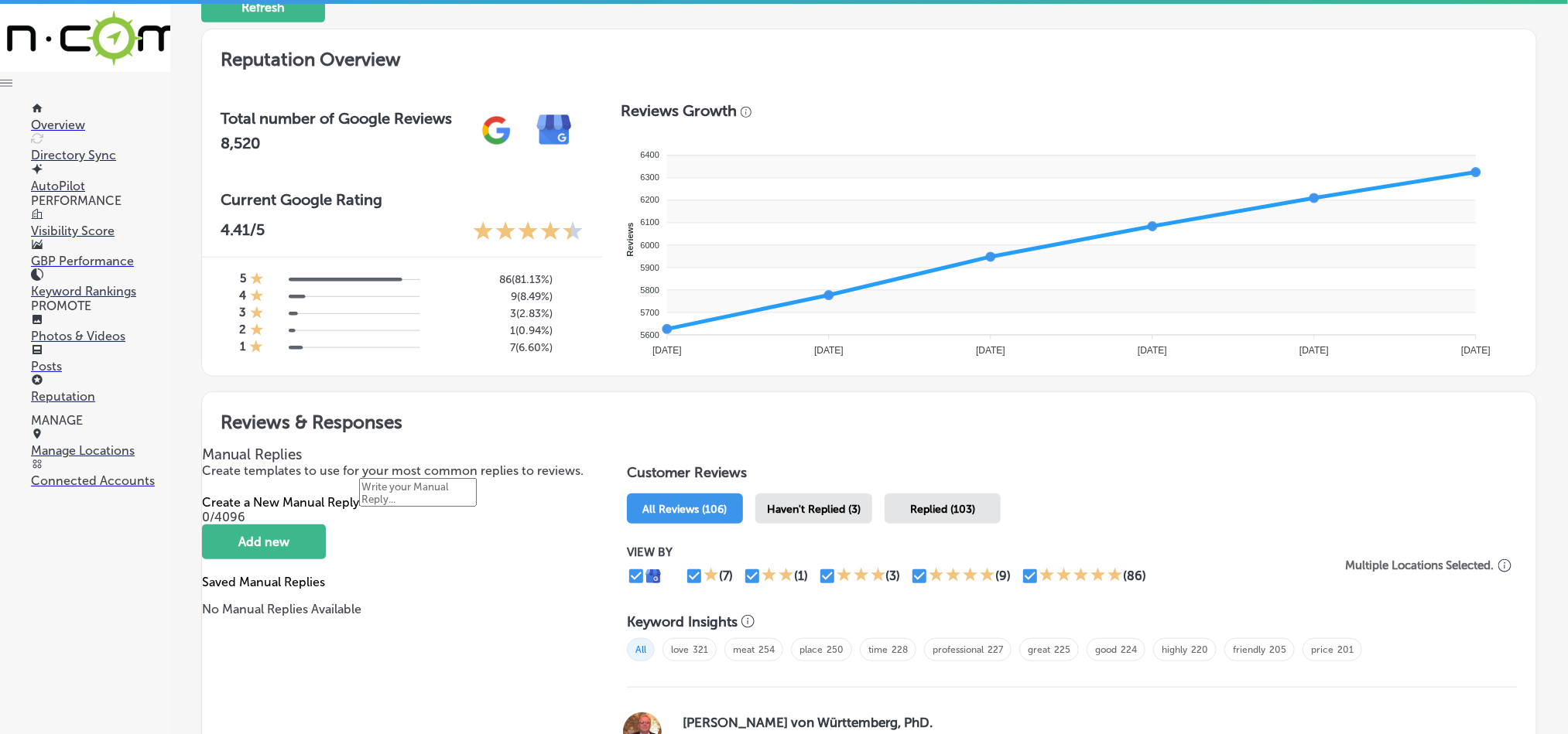
scroll to position [580, 0]
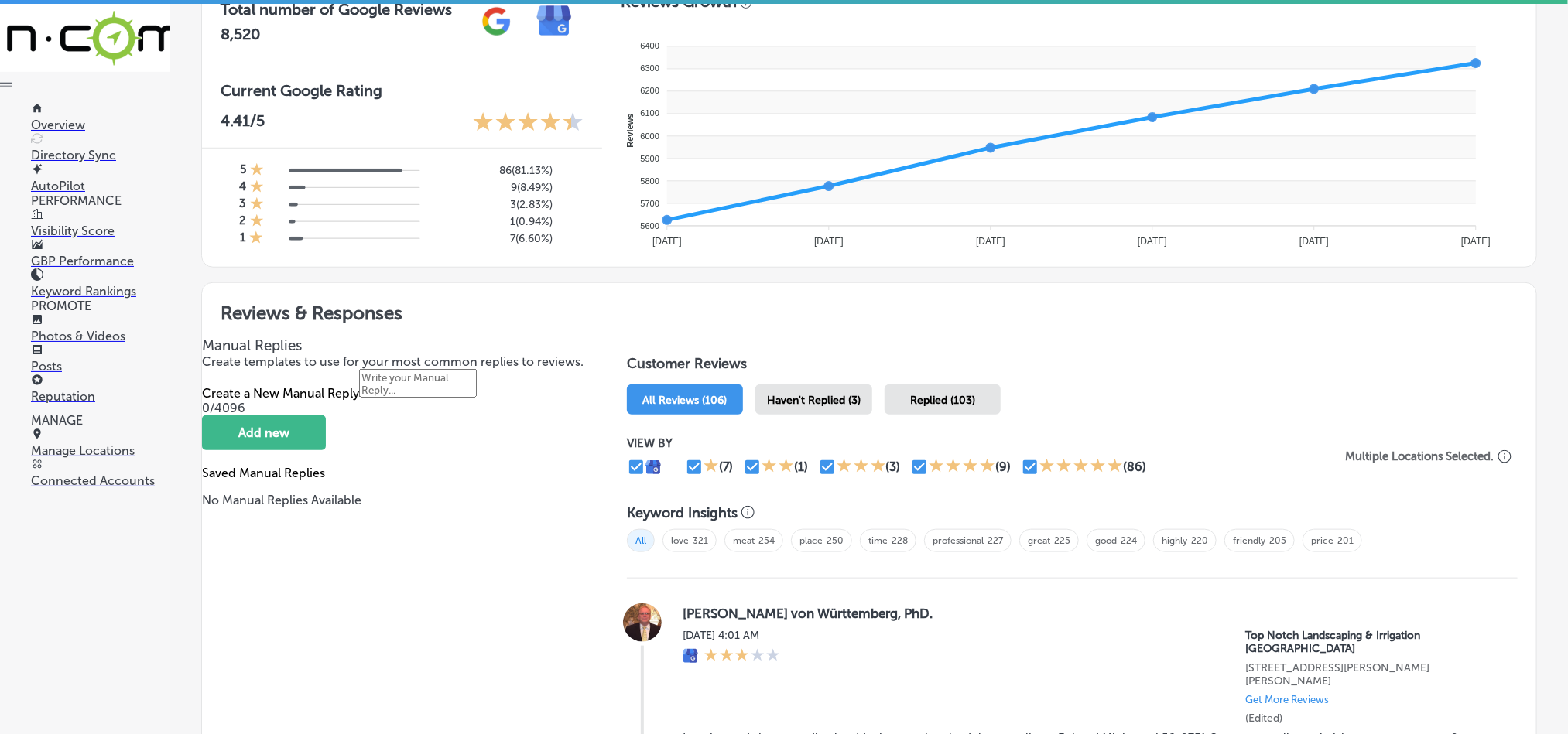
click at [834, 397] on span "Haven't Replied (3)" at bounding box center [813, 400] width 94 height 13
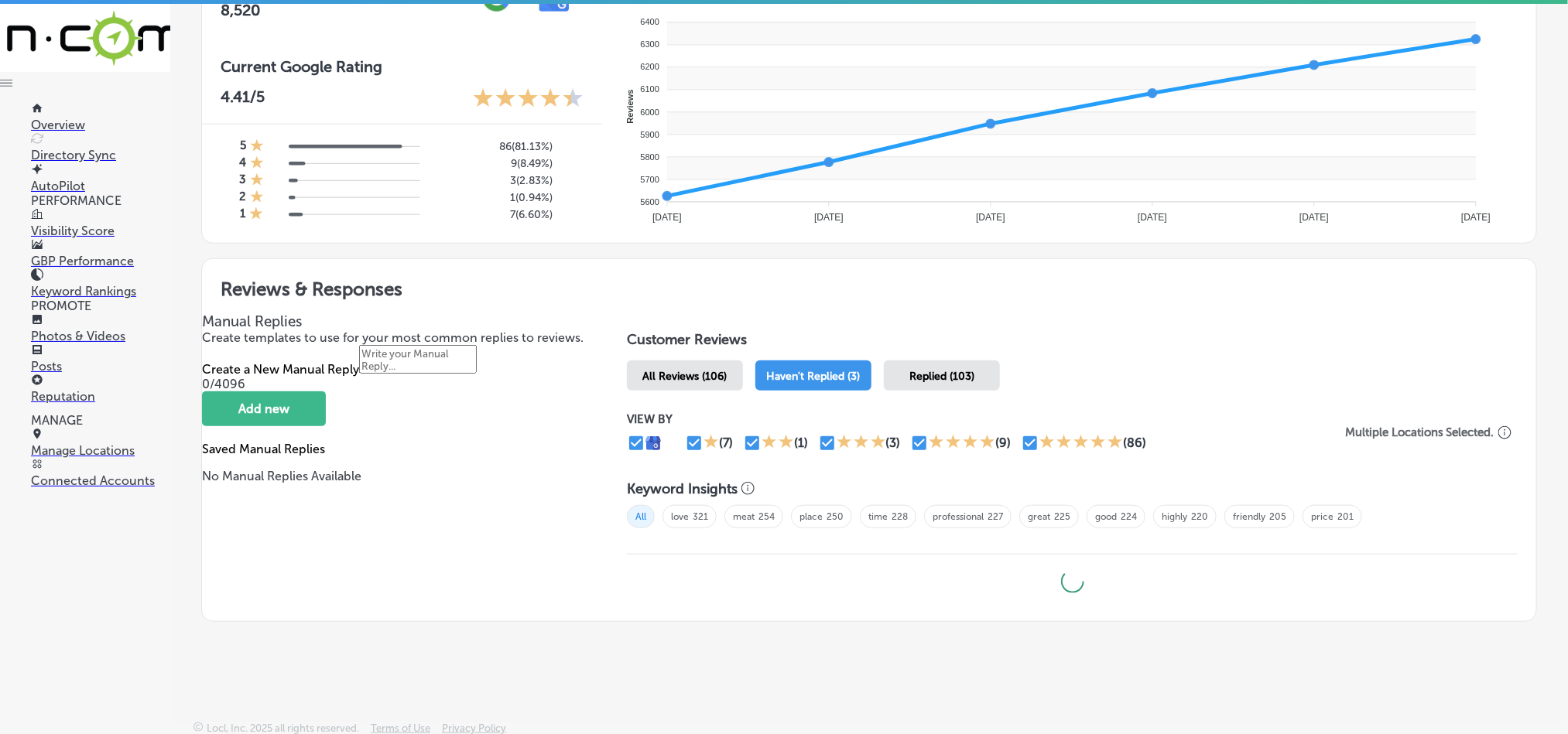
scroll to position [3, 0]
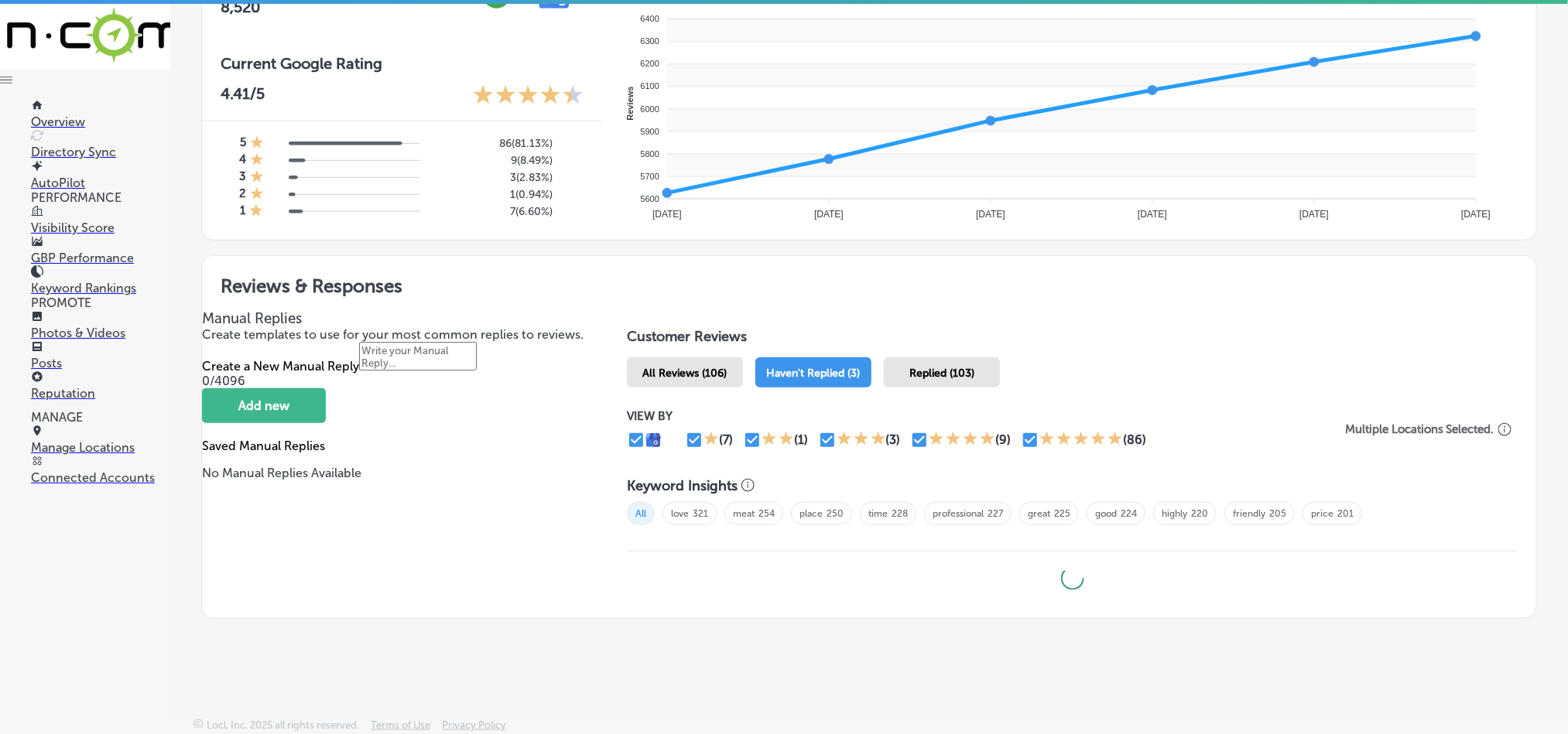
type textarea "x"
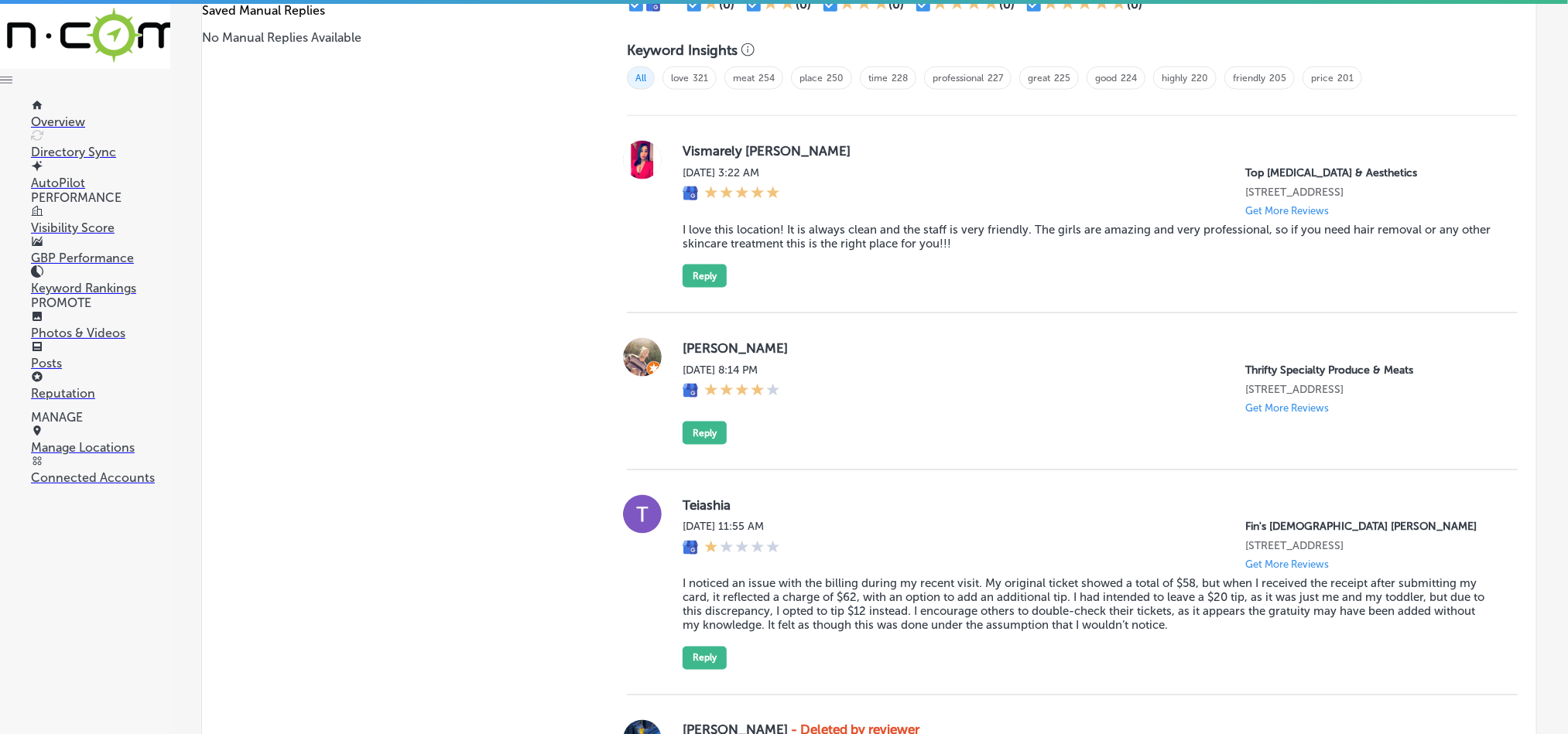
scroll to position [1030, 0]
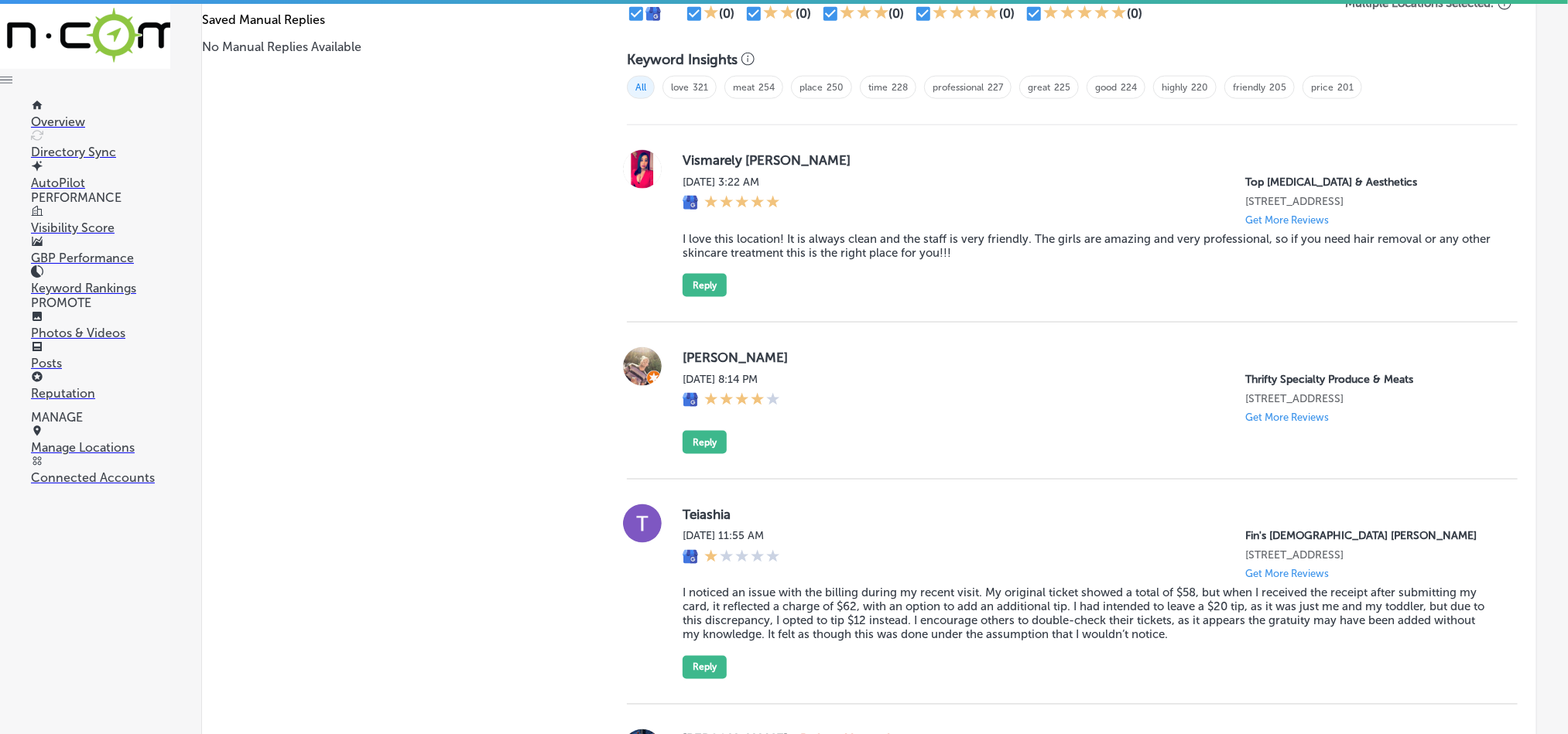
drag, startPoint x: 390, startPoint y: 342, endPoint x: 405, endPoint y: 330, distance: 19.2
click at [390, 342] on div "Manual Replies Create templates to use for your most common replies to reviews.…" at bounding box center [399, 406] width 394 height 1047
drag, startPoint x: 676, startPoint y: 155, endPoint x: 797, endPoint y: 155, distance: 121.0
click at [797, 155] on div "Vismarely [PERSON_NAME] [DATE] 3:22 AM Top [MEDICAL_DATA] & Aesthetics [STREET_…" at bounding box center [1072, 224] width 891 height 147
copy label "Vismarely [PERSON_NAME]"
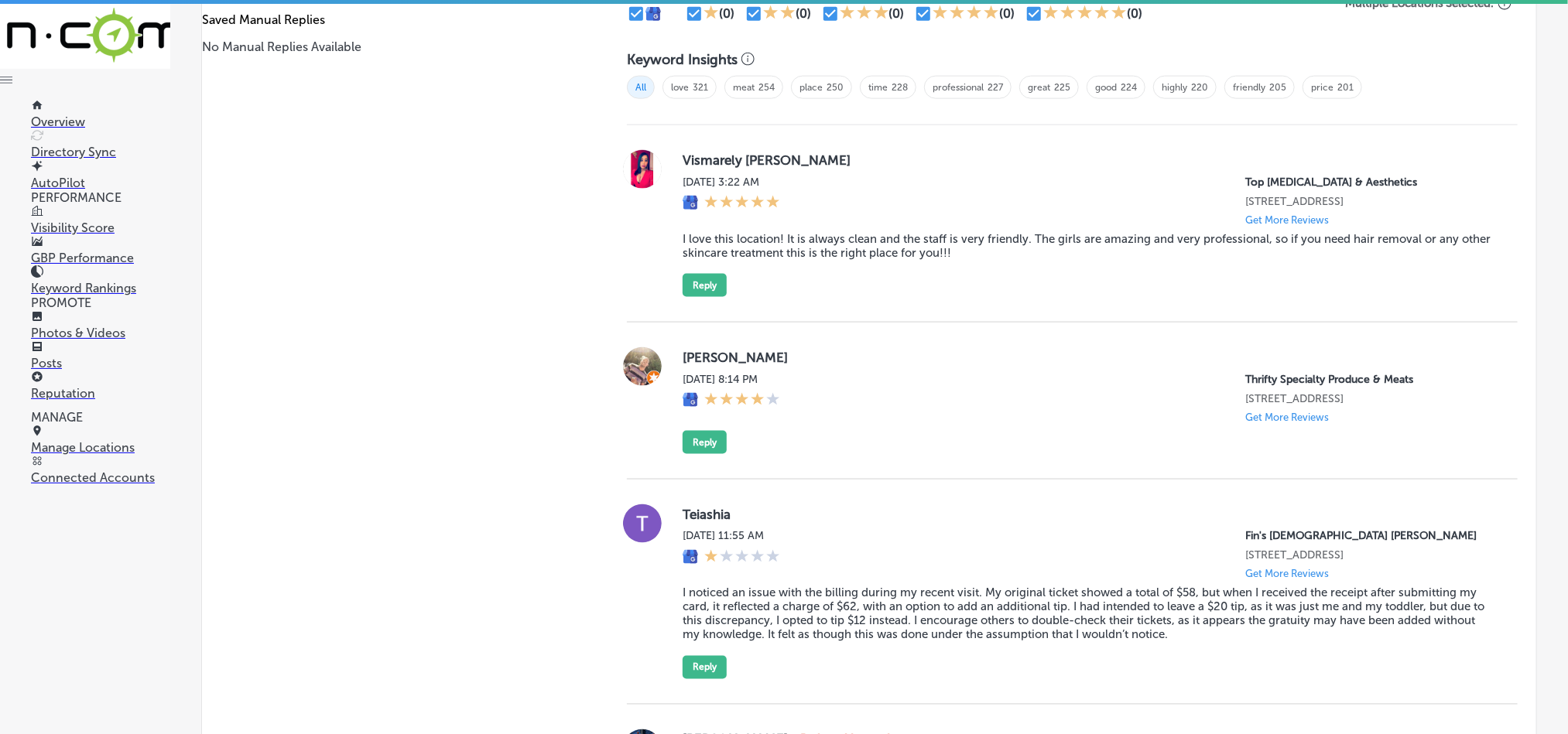
click at [764, 240] on blockquote "I love this location! It is always clean and the staff is very friendly. The gi…" at bounding box center [1087, 245] width 810 height 28
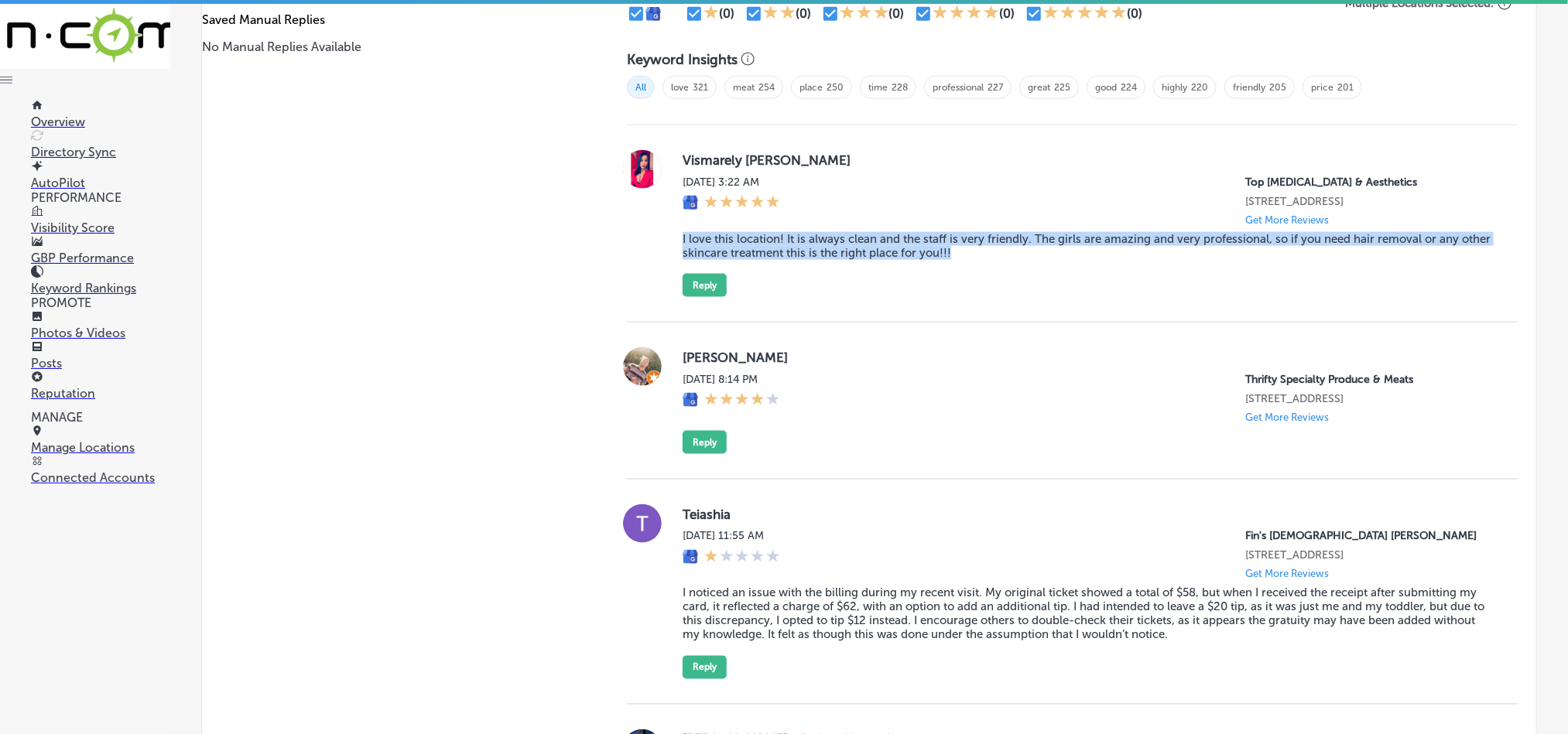
drag, startPoint x: 673, startPoint y: 234, endPoint x: 1044, endPoint y: 249, distance: 371.3
click at [1044, 249] on div "Vismarely [PERSON_NAME] [DATE] 3:22 AM Top [MEDICAL_DATA] & Aesthetics [STREET_…" at bounding box center [1072, 224] width 891 height 147
copy blockquote "I love this location! It is always clean and the staff is very friendly. The gi…"
click at [846, 300] on div "Vismarely [PERSON_NAME] [DATE] 3:22 AM Top [MEDICAL_DATA] & Aesthetics [STREET_…" at bounding box center [1072, 224] width 891 height 198
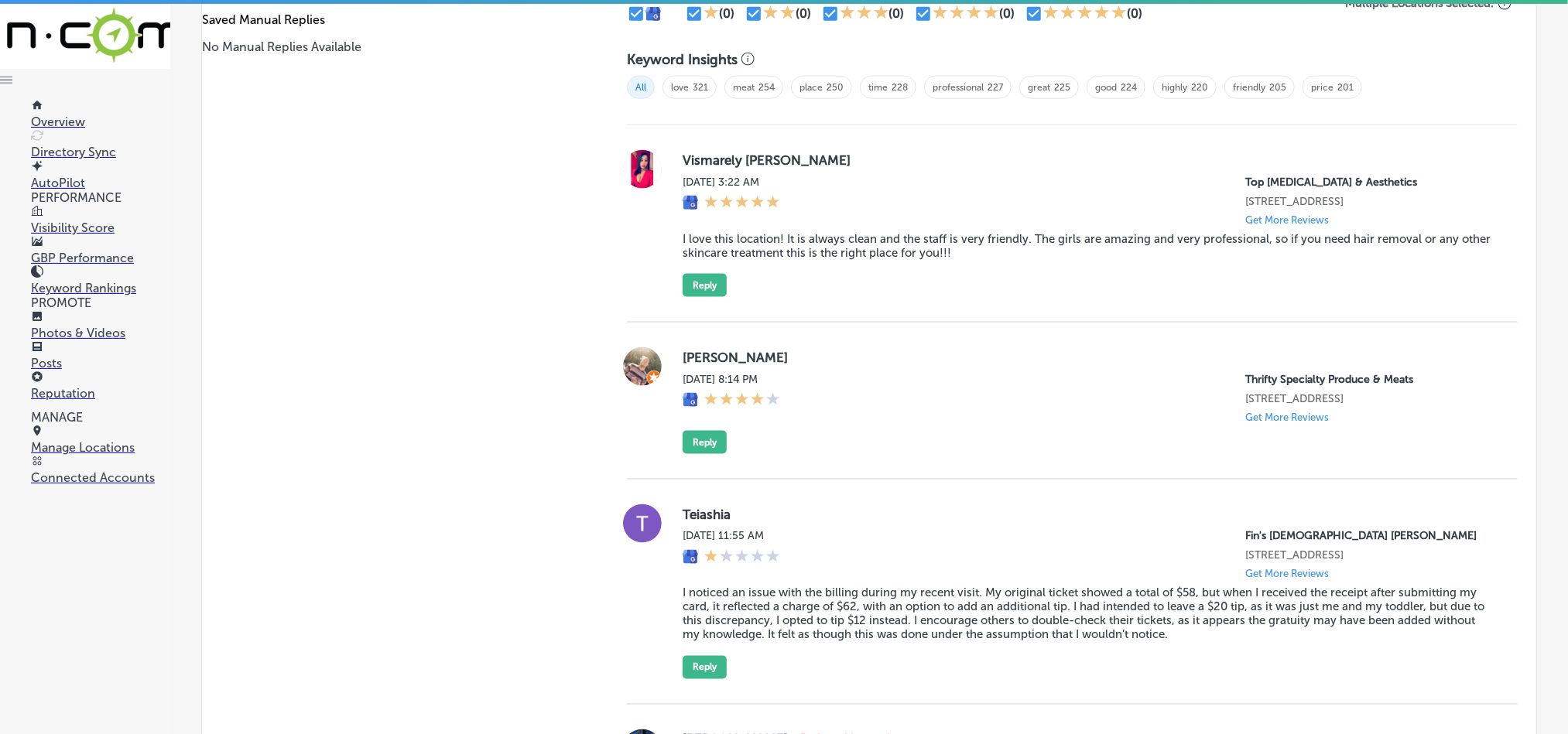
click at [889, 295] on div "Vismarely [PERSON_NAME] [DATE] 3:22 AM Top [MEDICAL_DATA] & Aesthetics [STREET_…" at bounding box center [1072, 224] width 891 height 198
click at [699, 275] on button "Reply" at bounding box center [704, 285] width 44 height 24
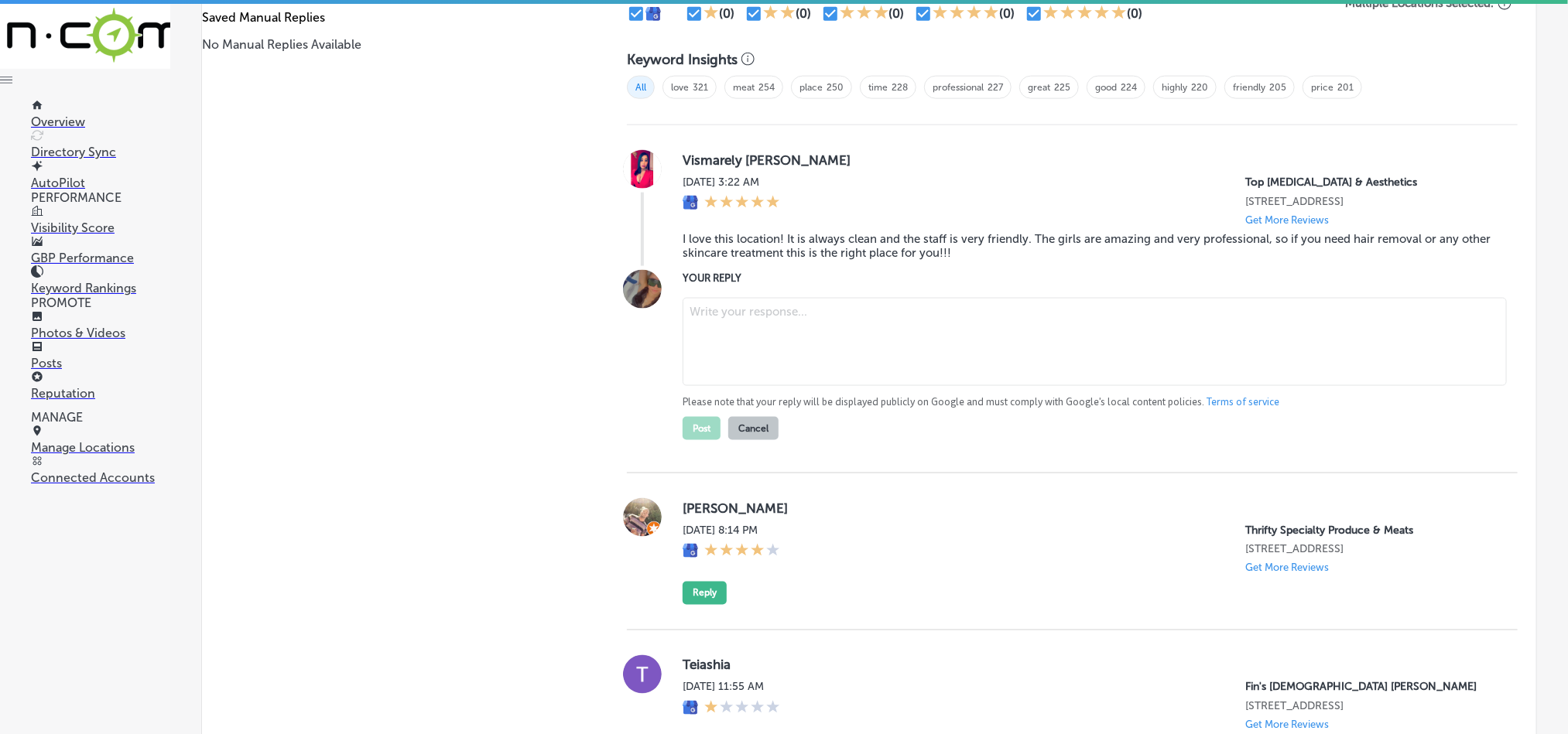
click at [812, 358] on textarea at bounding box center [1094, 341] width 824 height 88
paste textarea "Thank you so much for the amazing feedback, Vismarely! We're so happy to hear y…"
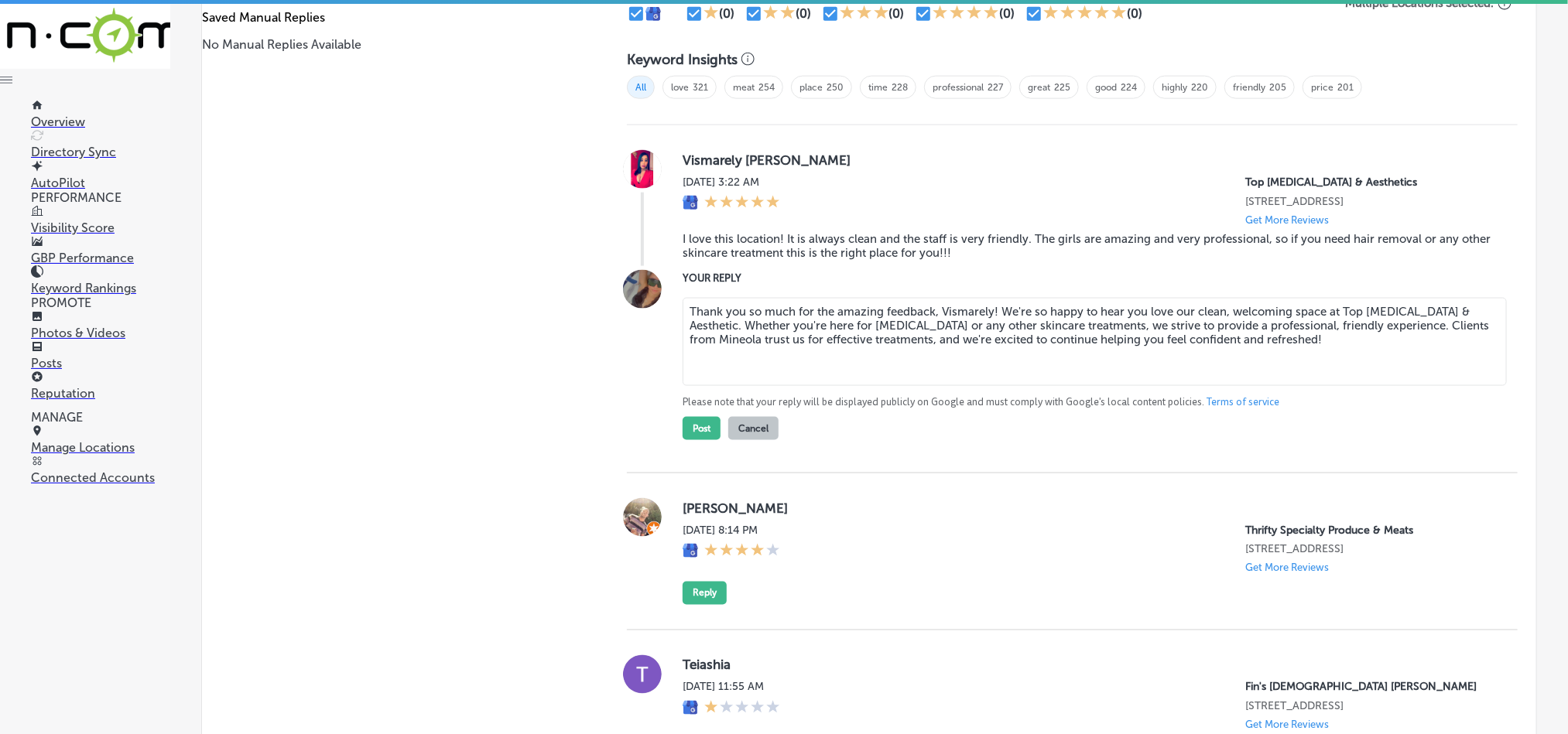
type textarea "Thank you so much for the amazing feedback, Vismarely! We're so happy to hear y…"
type textarea "x"
type textarea "Thank you so much for the amazing feedback, Vismarely! We're so happy to hear y…"
click at [688, 429] on button "Post" at bounding box center [701, 428] width 38 height 24
type textarea "x"
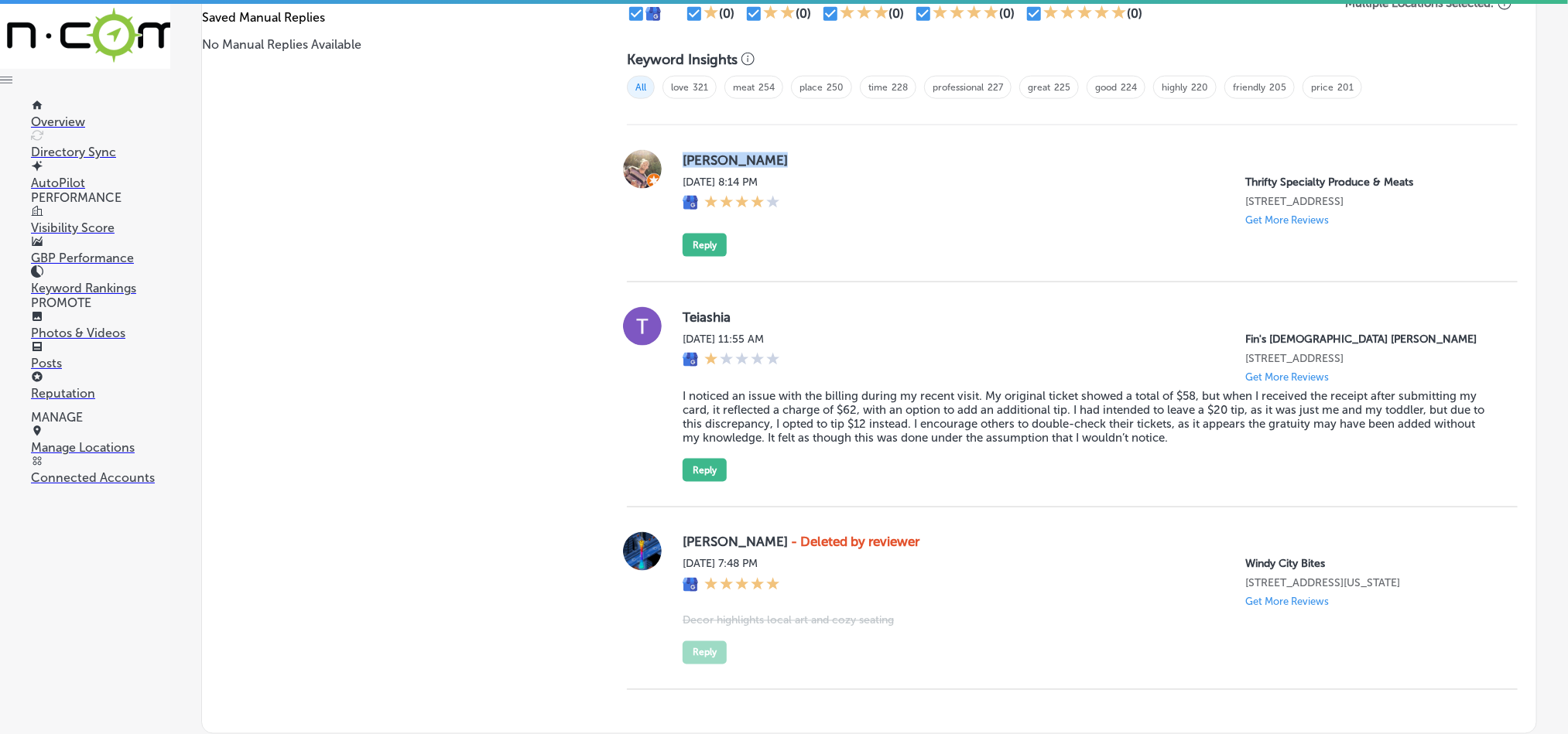
drag, startPoint x: 673, startPoint y: 155, endPoint x: 796, endPoint y: 155, distance: 123.0
click at [796, 155] on div "[PERSON_NAME] [DATE] 8:14 PM Thrifty Specialty Produce & Meats [STREET_ADDRESS]…" at bounding box center [1072, 203] width 891 height 106
copy label "[PERSON_NAME]"
click at [894, 242] on div "[PERSON_NAME] [DATE] 8:14 PM Thrifty Specialty Produce & Meats [STREET_ADDRESS]…" at bounding box center [1087, 203] width 810 height 106
click at [695, 245] on button "Reply" at bounding box center [704, 245] width 44 height 24
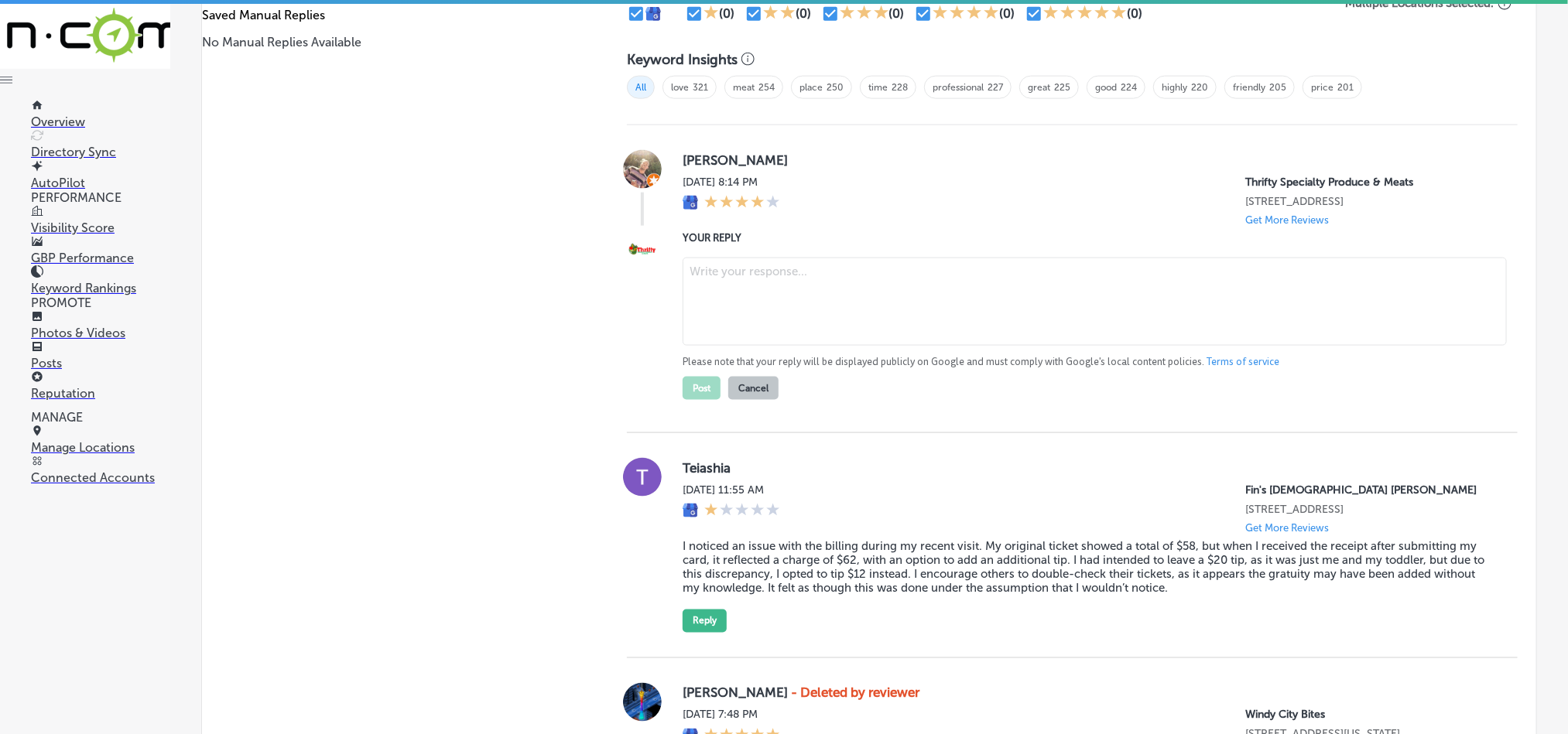
click at [799, 314] on textarea at bounding box center [1094, 302] width 824 height 88
paste textarea "Thank you for the 4-star review, Numa! We’re happy to hear you had a positive e…"
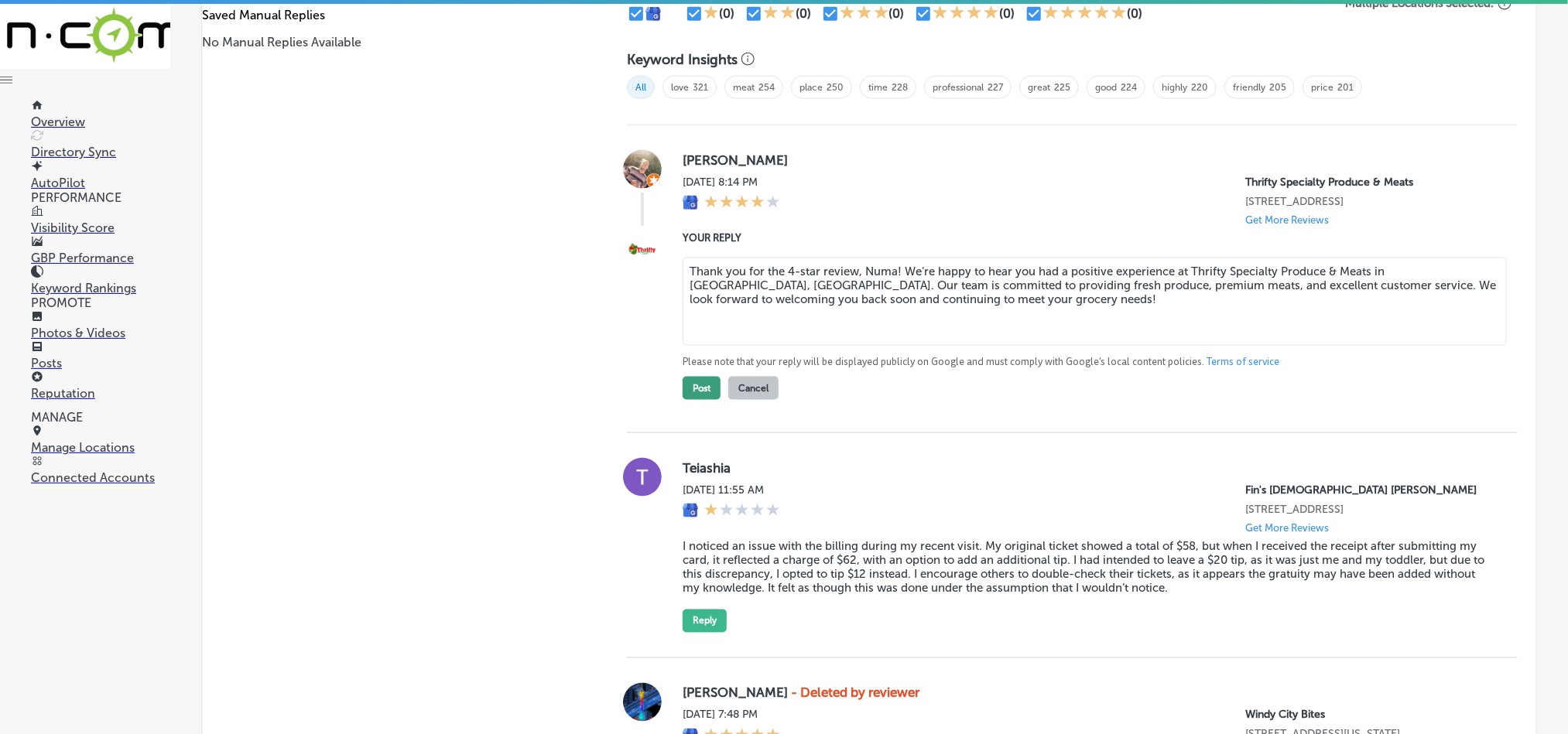
type textarea "Thank you for the 4-star review, Numa! We’re happy to hear you had a positive e…"
click at [694, 392] on button "Post" at bounding box center [701, 388] width 38 height 24
type textarea "x"
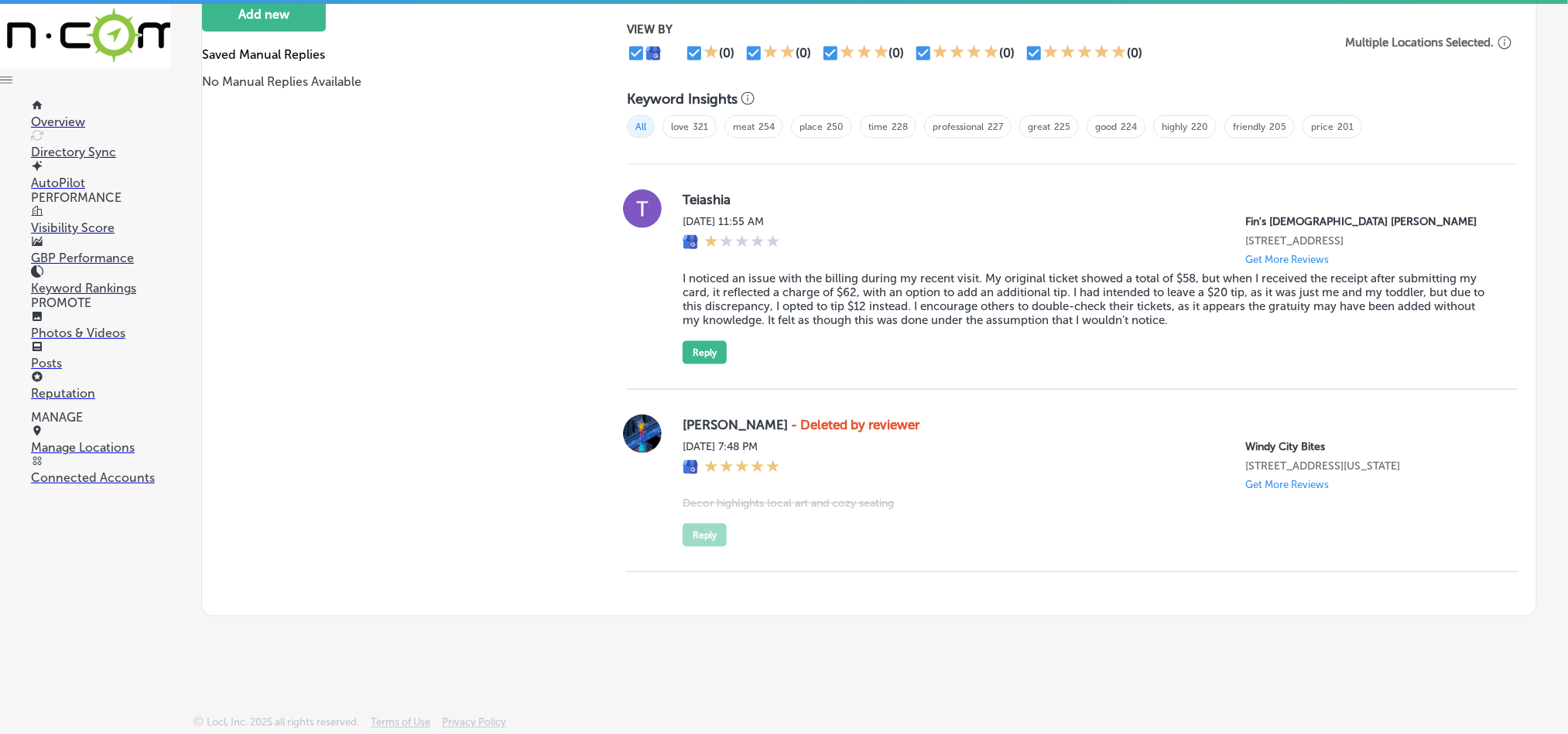
click at [93, 448] on p "Manage Locations" at bounding box center [100, 447] width 139 height 15
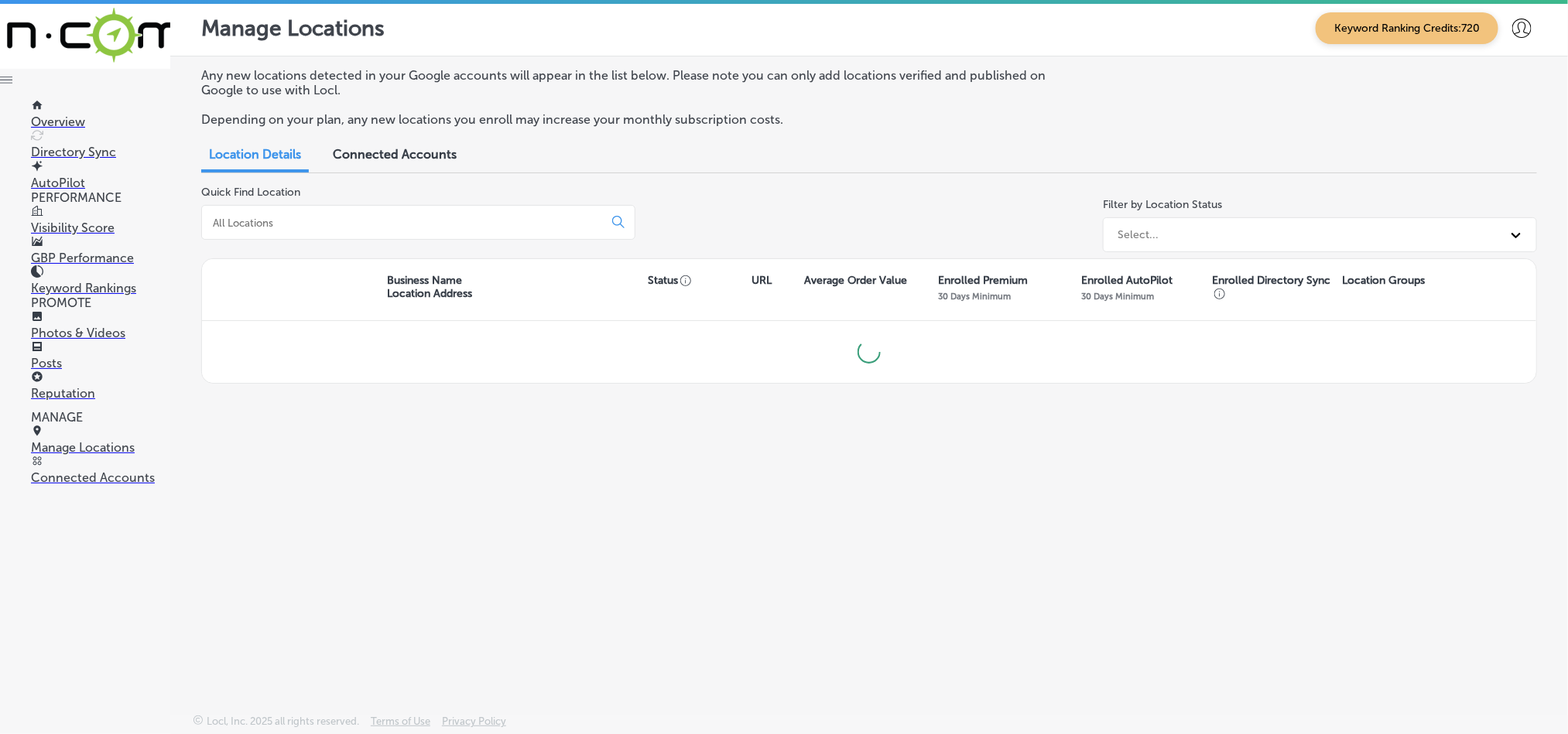
click at [381, 219] on input at bounding box center [406, 222] width 389 height 14
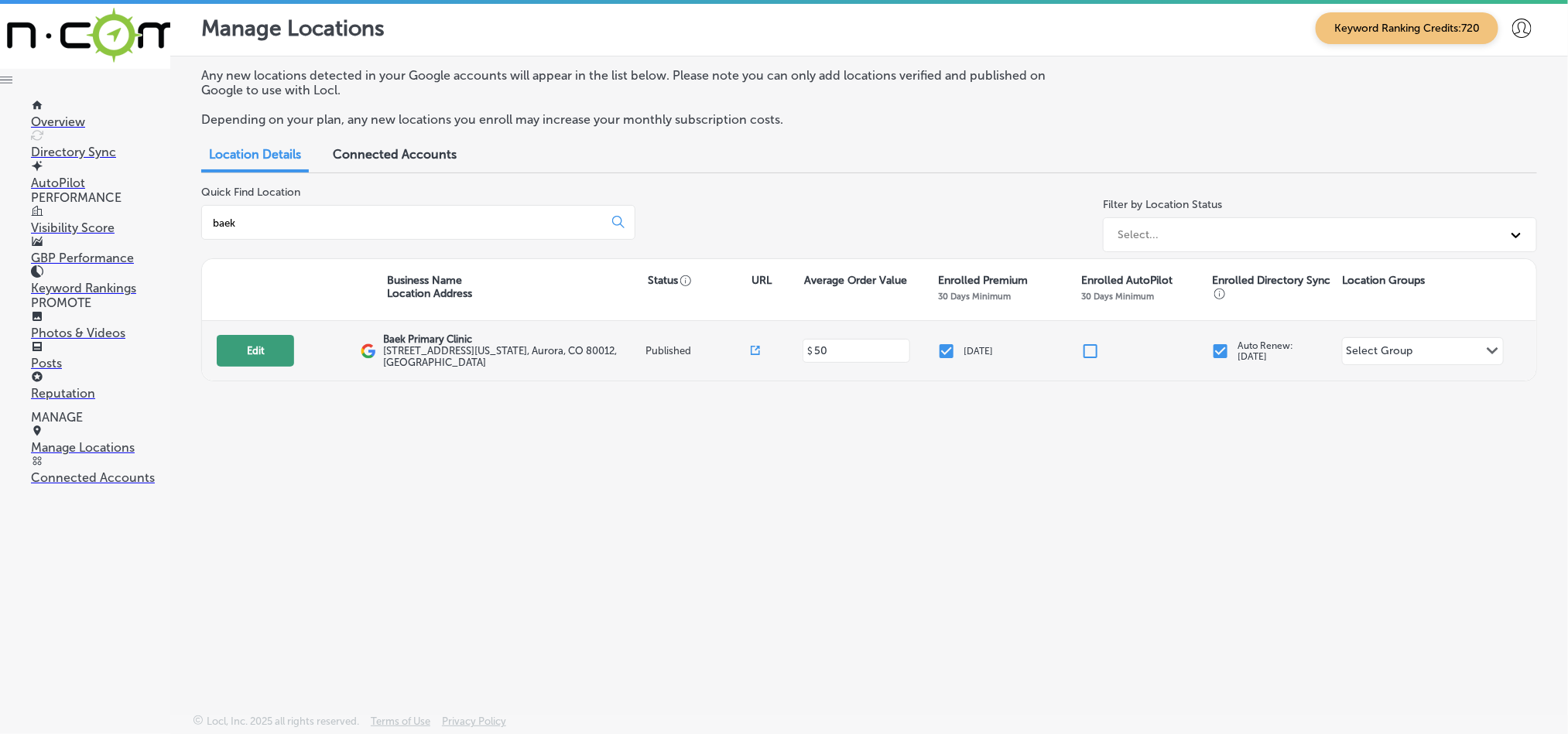
type input "baek"
click at [246, 344] on button "Edit" at bounding box center [255, 350] width 77 height 32
select select "US"
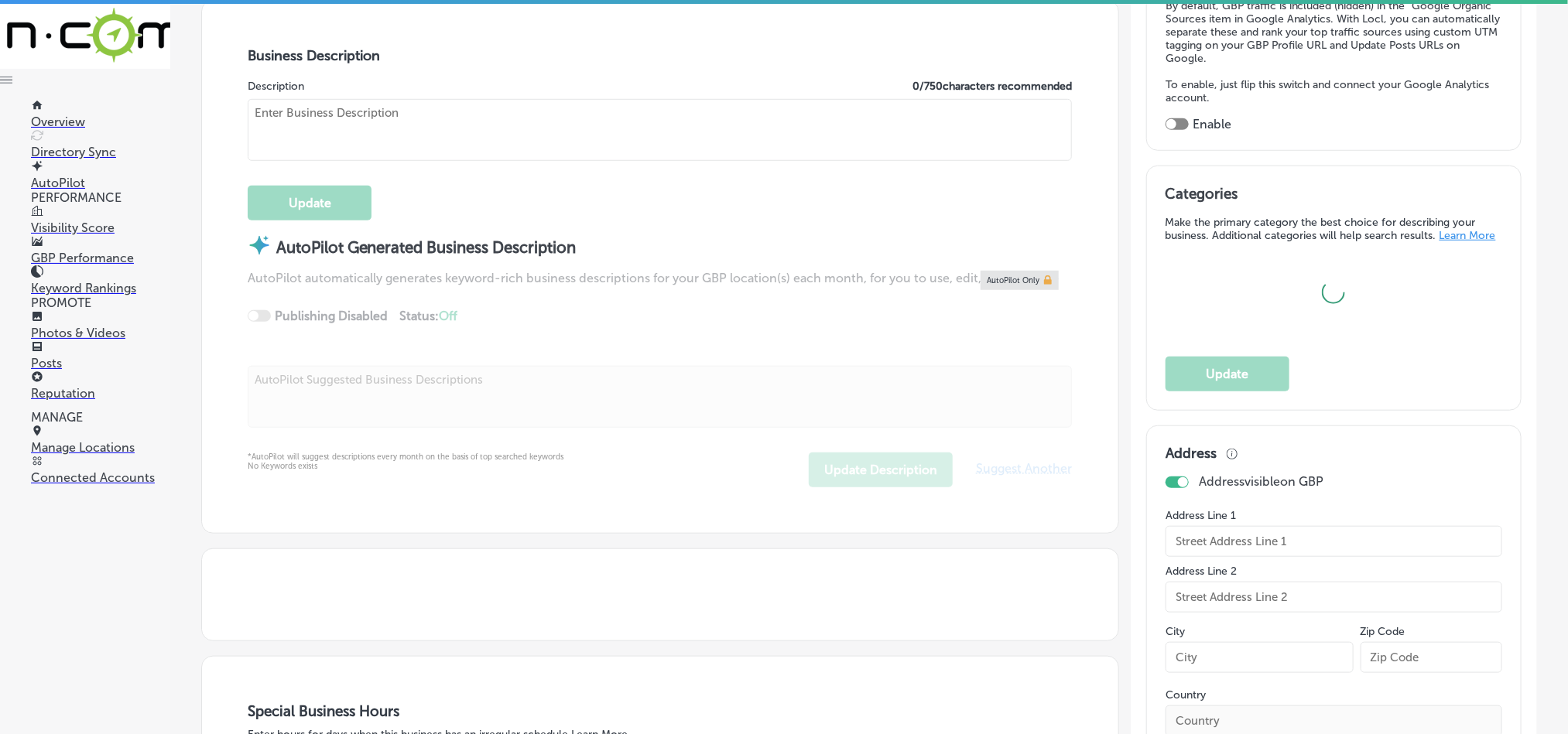
scroll to position [580, 0]
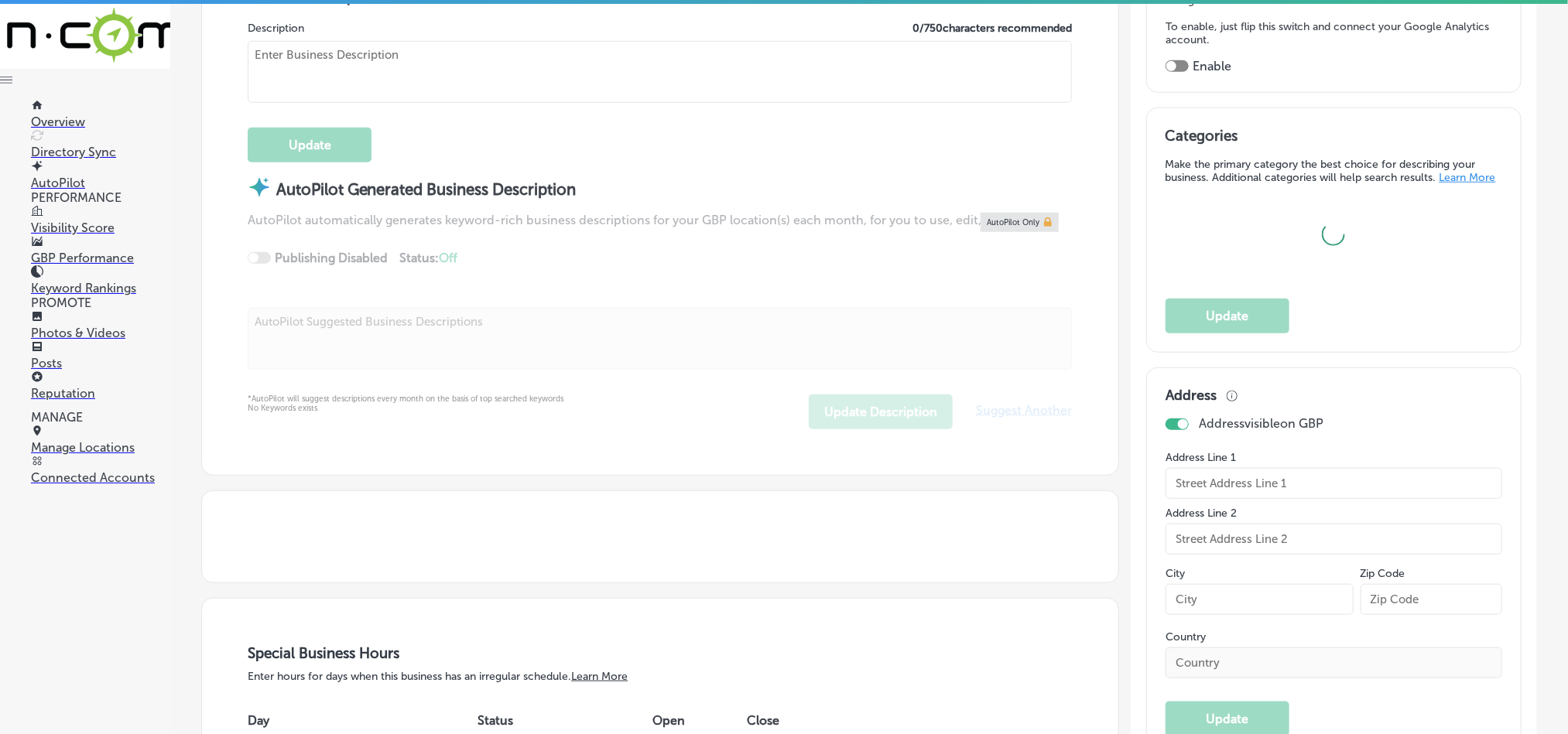
type input "Baek Primary Clinic"
type input "[STREET_ADDRESS][US_STATE]"
type input "Aurora"
type input "80012"
type input "US"
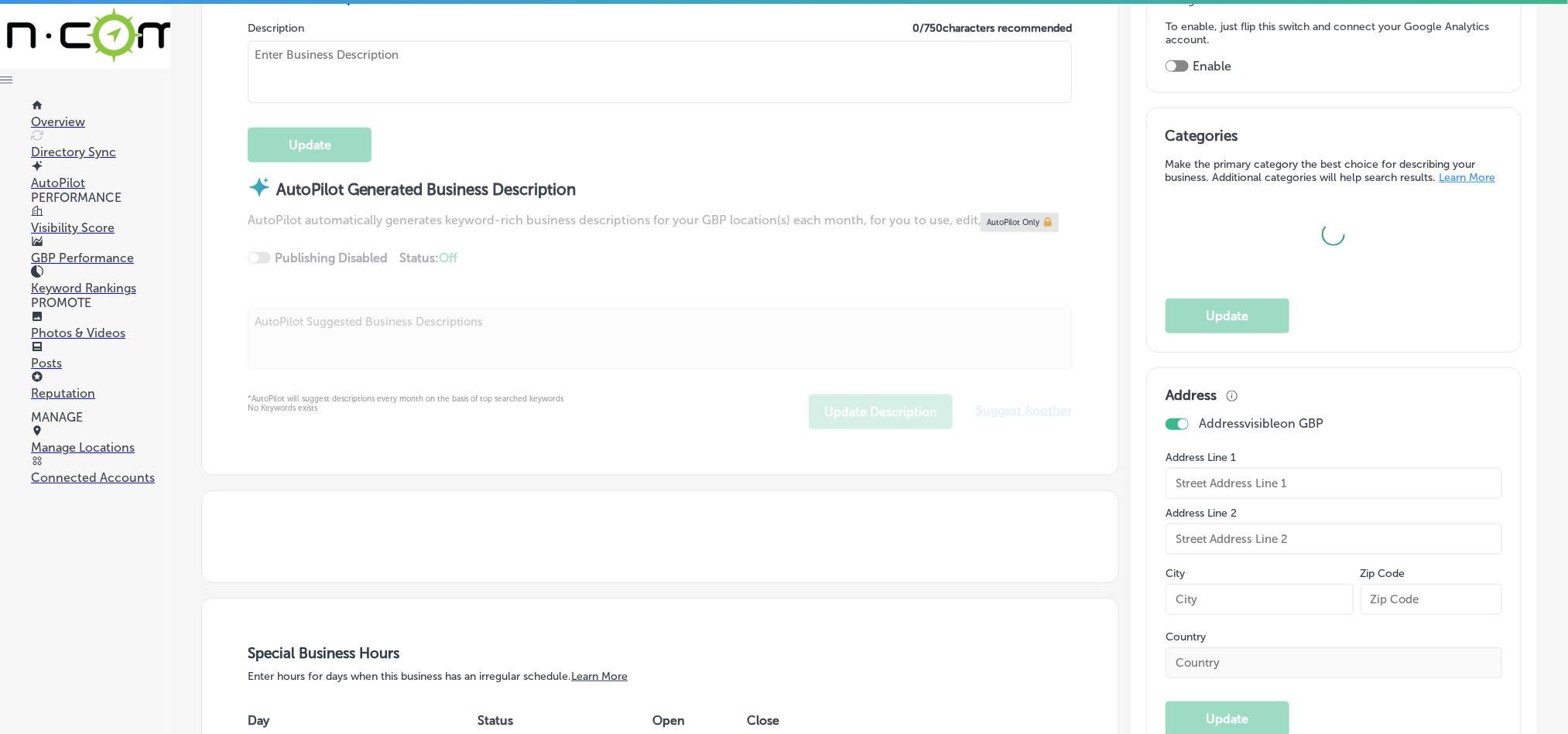
type input "[URL][DOMAIN_NAME]"
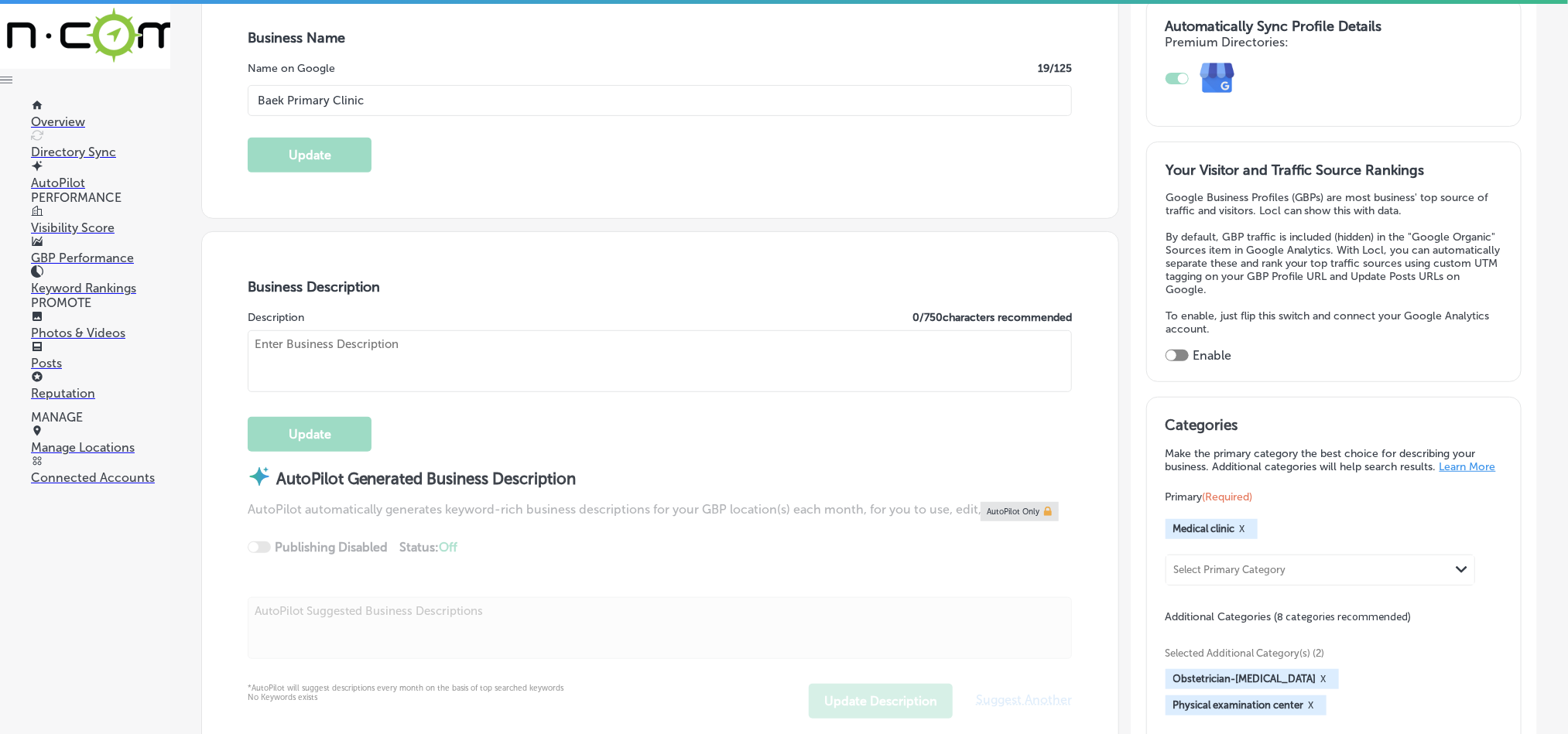
scroll to position [386, 0]
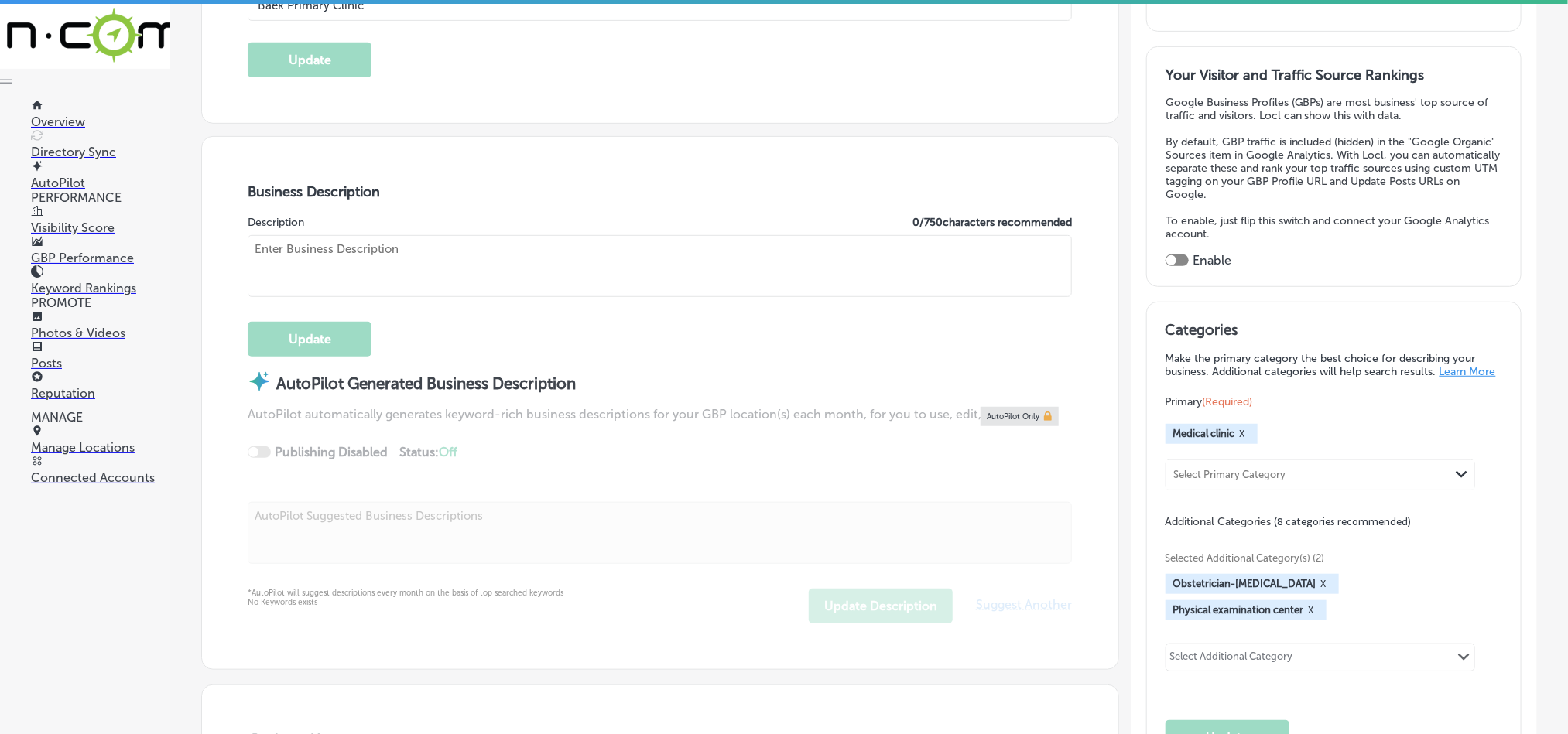
checkbox input "true"
type textarea "Baek Primary Clinic in [GEOGRAPHIC_DATA], [GEOGRAPHIC_DATA], specializes in man…"
type input "[PHONE_NUMBER]"
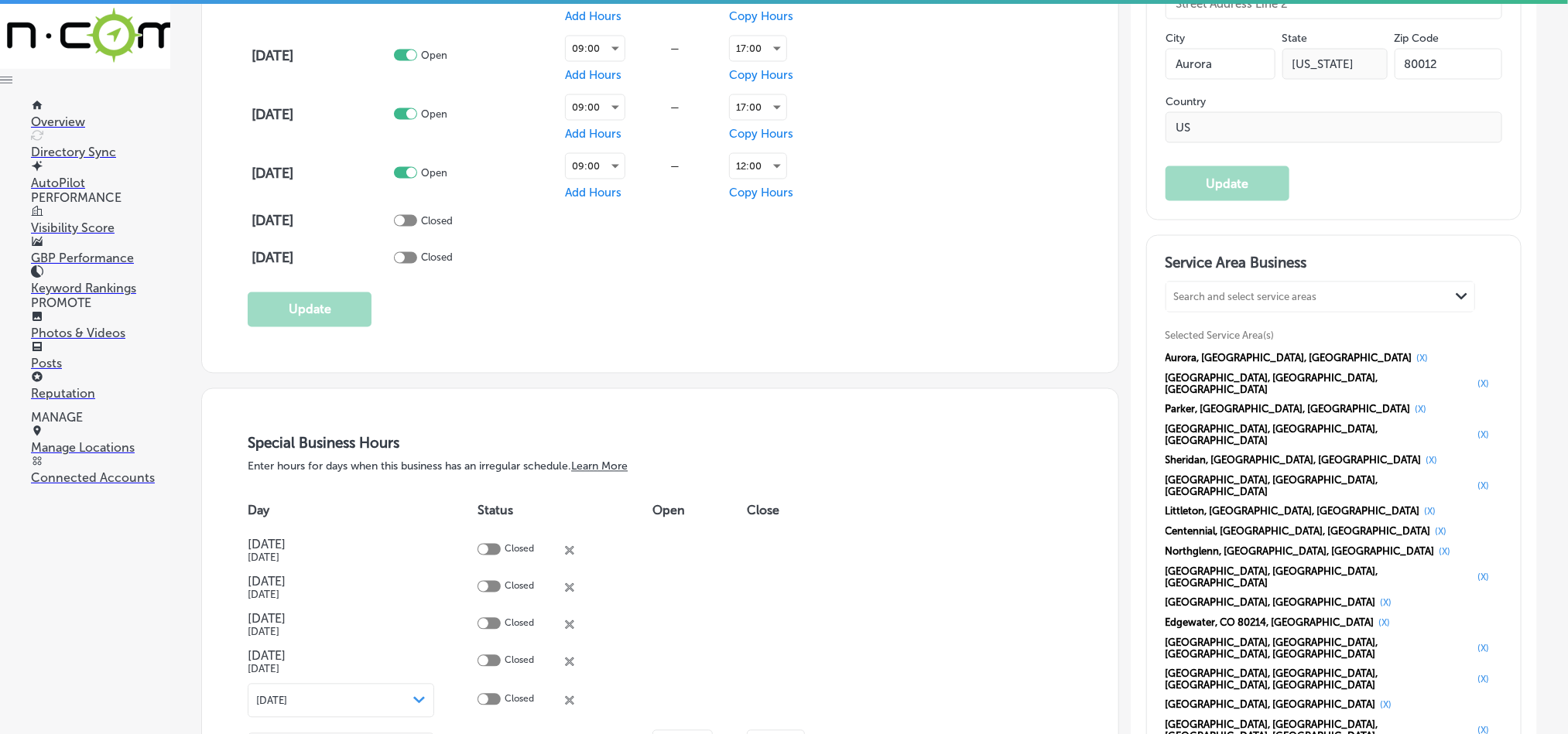
scroll to position [1353, 0]
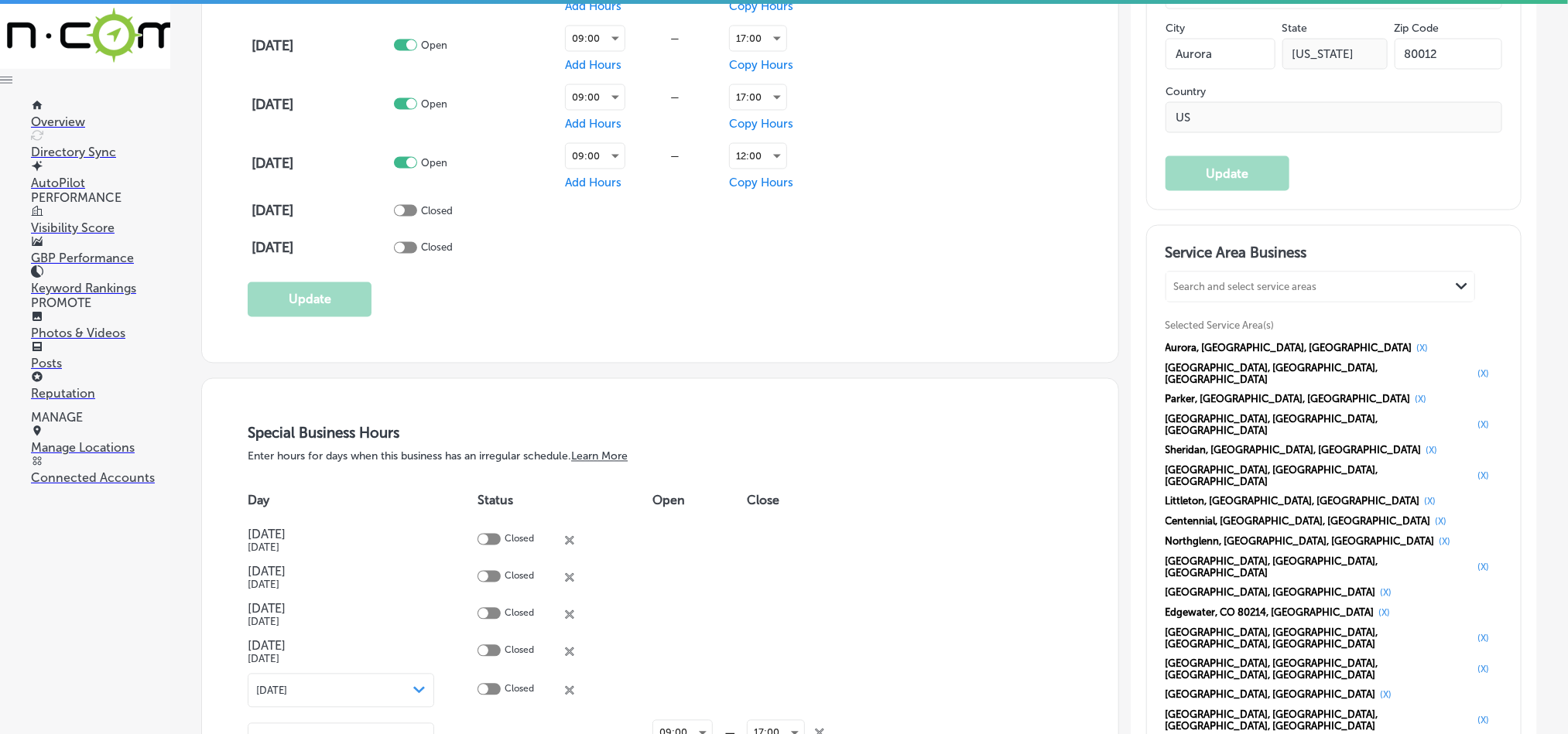
click at [86, 250] on p "GBP Performance" at bounding box center [100, 258] width 139 height 15
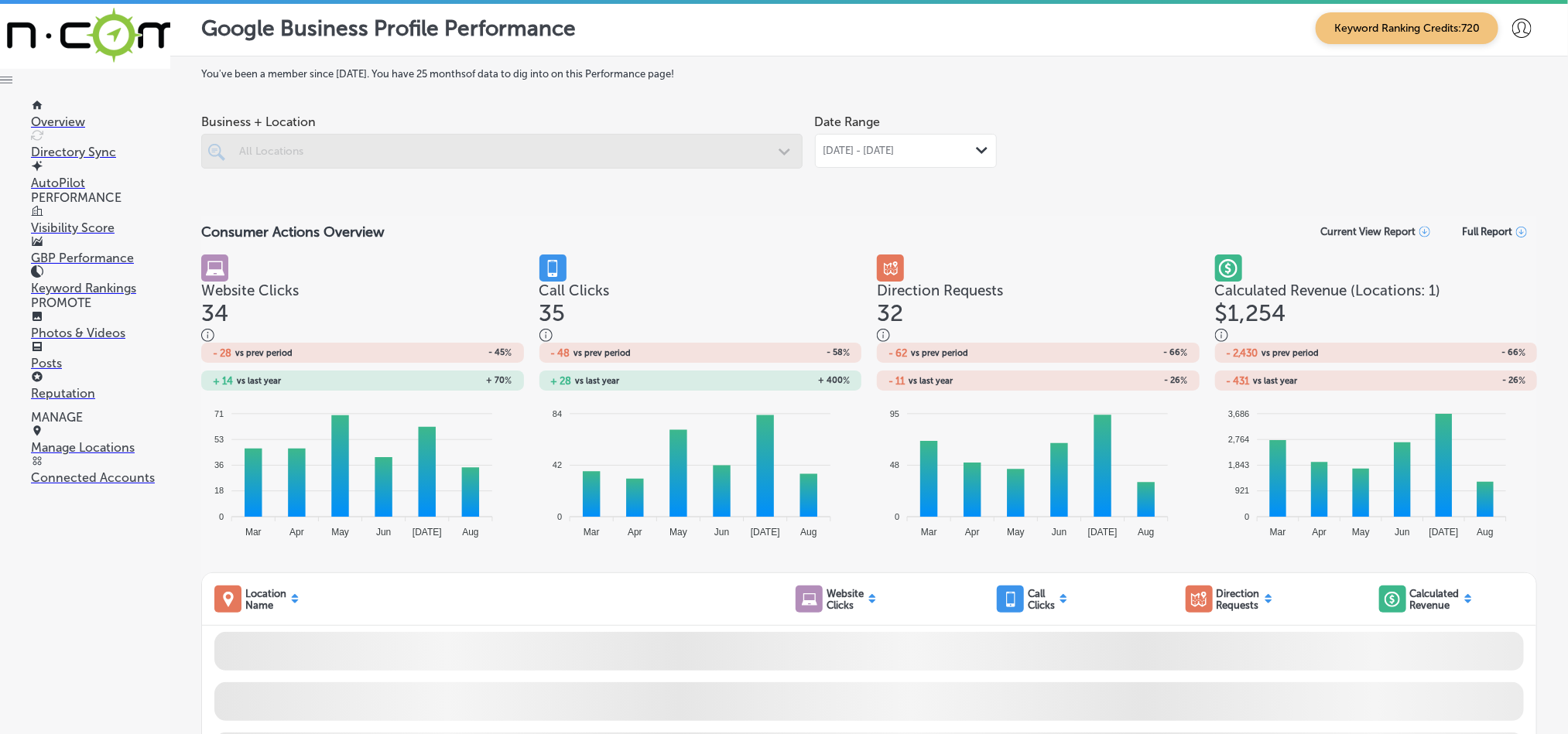
click at [895, 146] on span "[DATE] - [DATE]" at bounding box center [859, 150] width 72 height 12
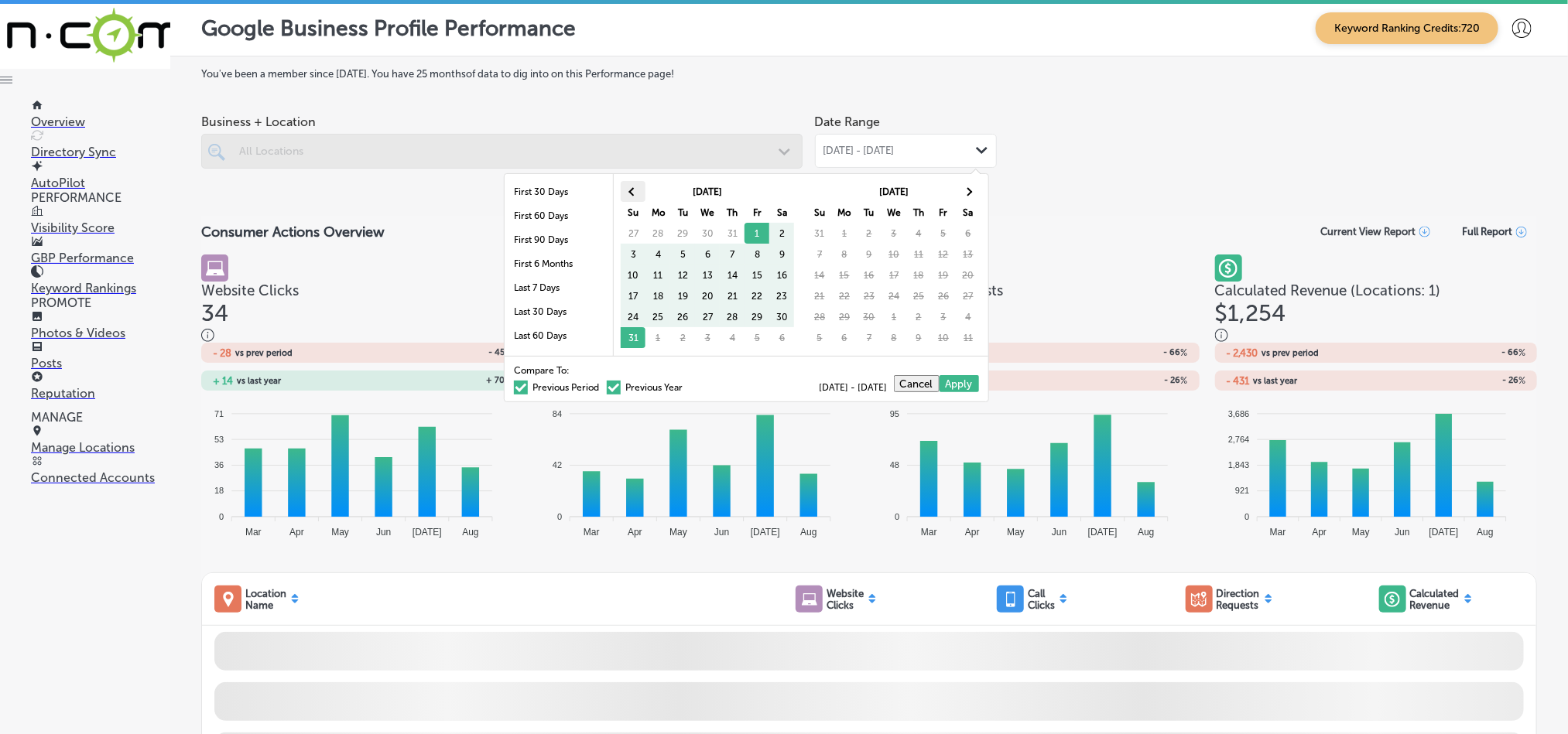
click at [621, 191] on th at bounding box center [633, 192] width 24 height 21
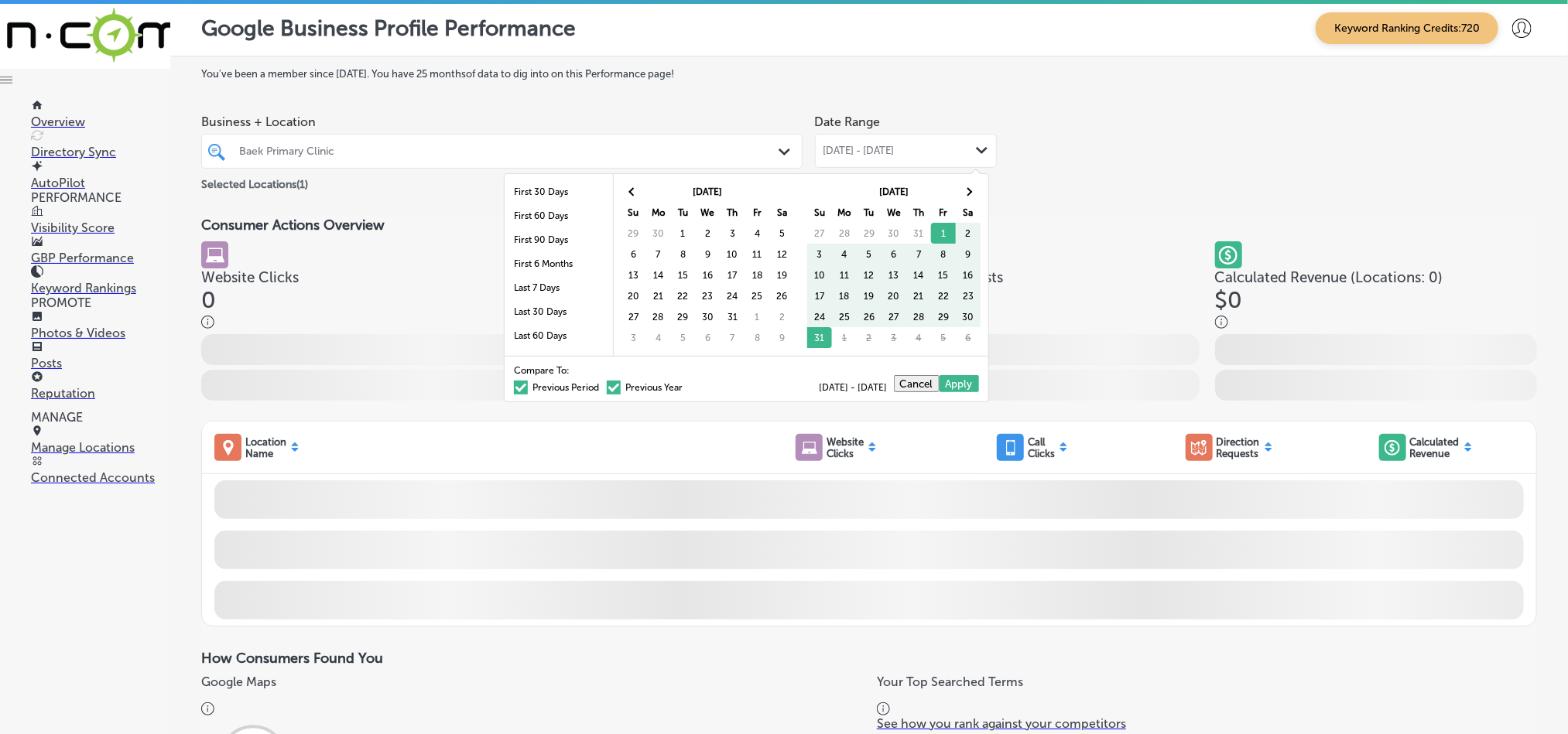
click at [621, 191] on th at bounding box center [633, 192] width 24 height 21
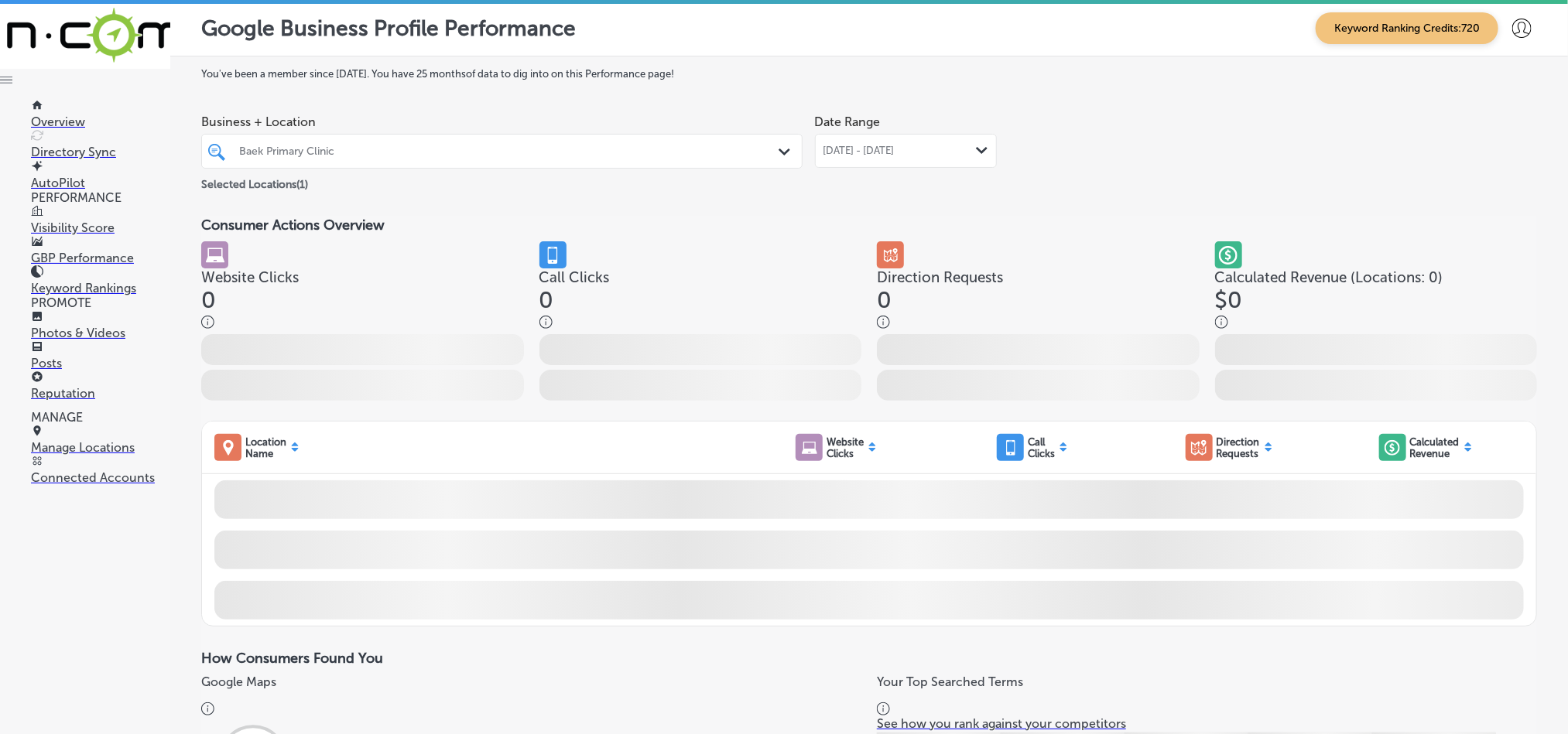
click at [889, 153] on span "[DATE] - [DATE]" at bounding box center [859, 150] width 72 height 12
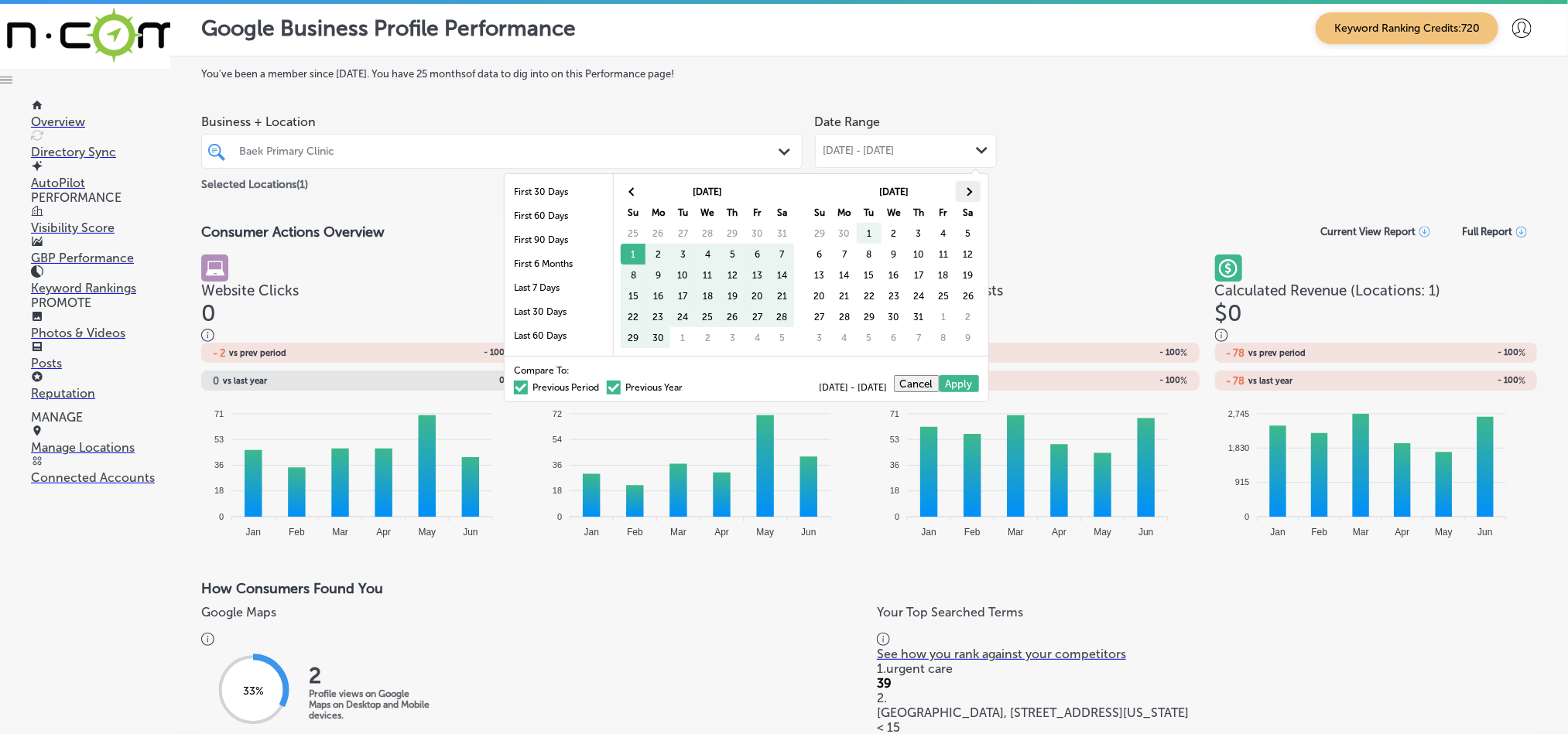
click at [964, 195] on span at bounding box center [968, 191] width 8 height 8
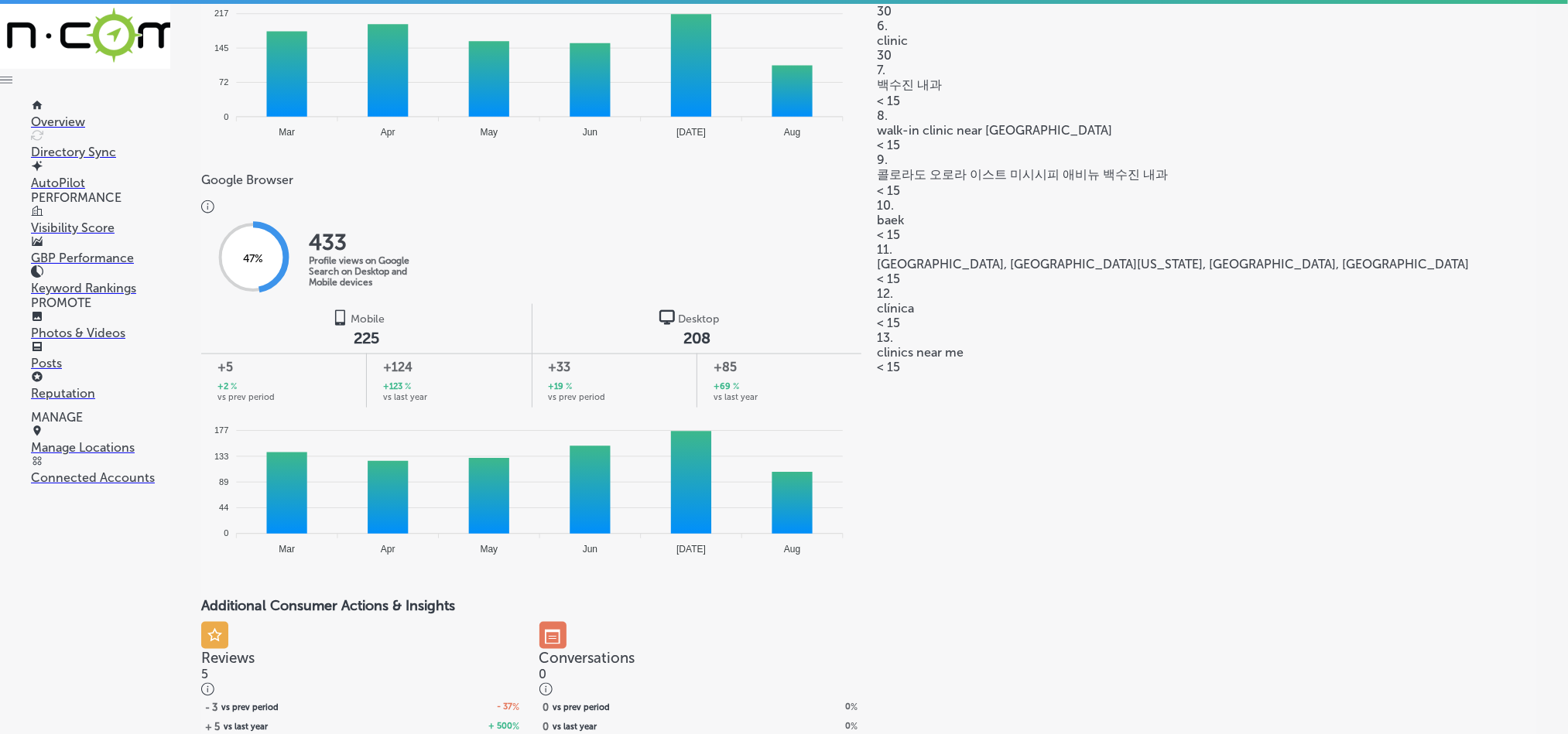
scroll to position [812, 0]
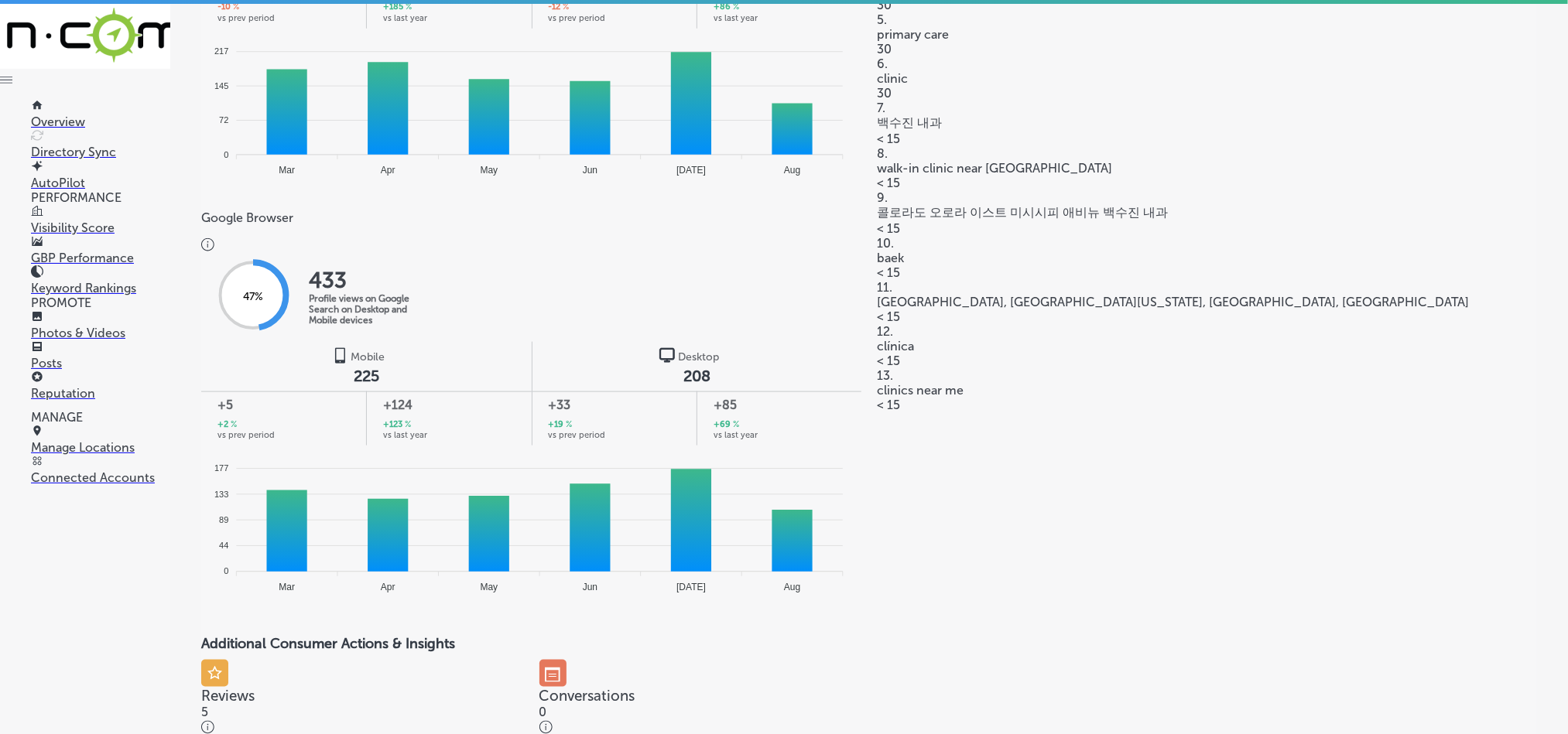
click at [103, 454] on p "Manage Locations" at bounding box center [100, 447] width 139 height 15
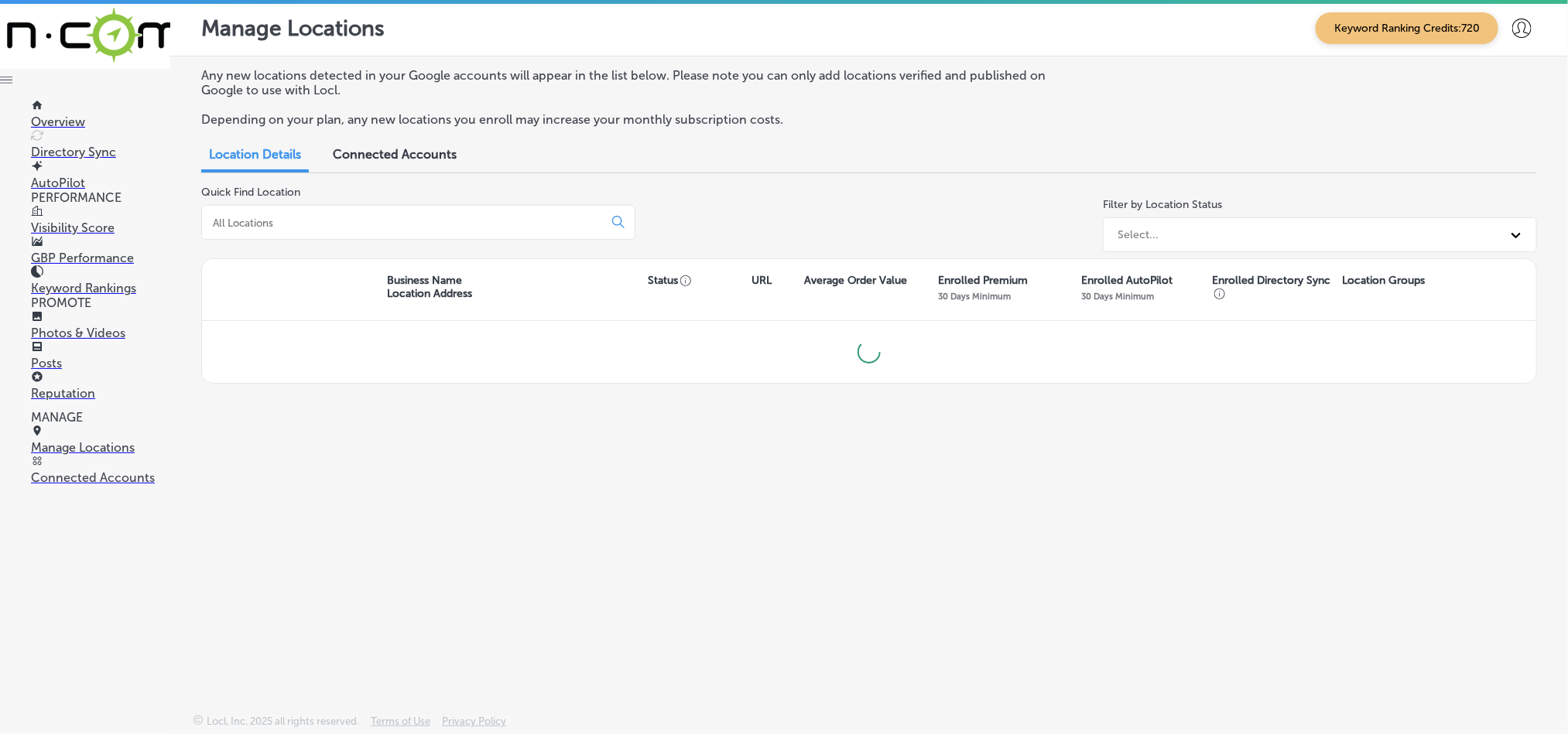
click at [404, 226] on input at bounding box center [406, 222] width 389 height 14
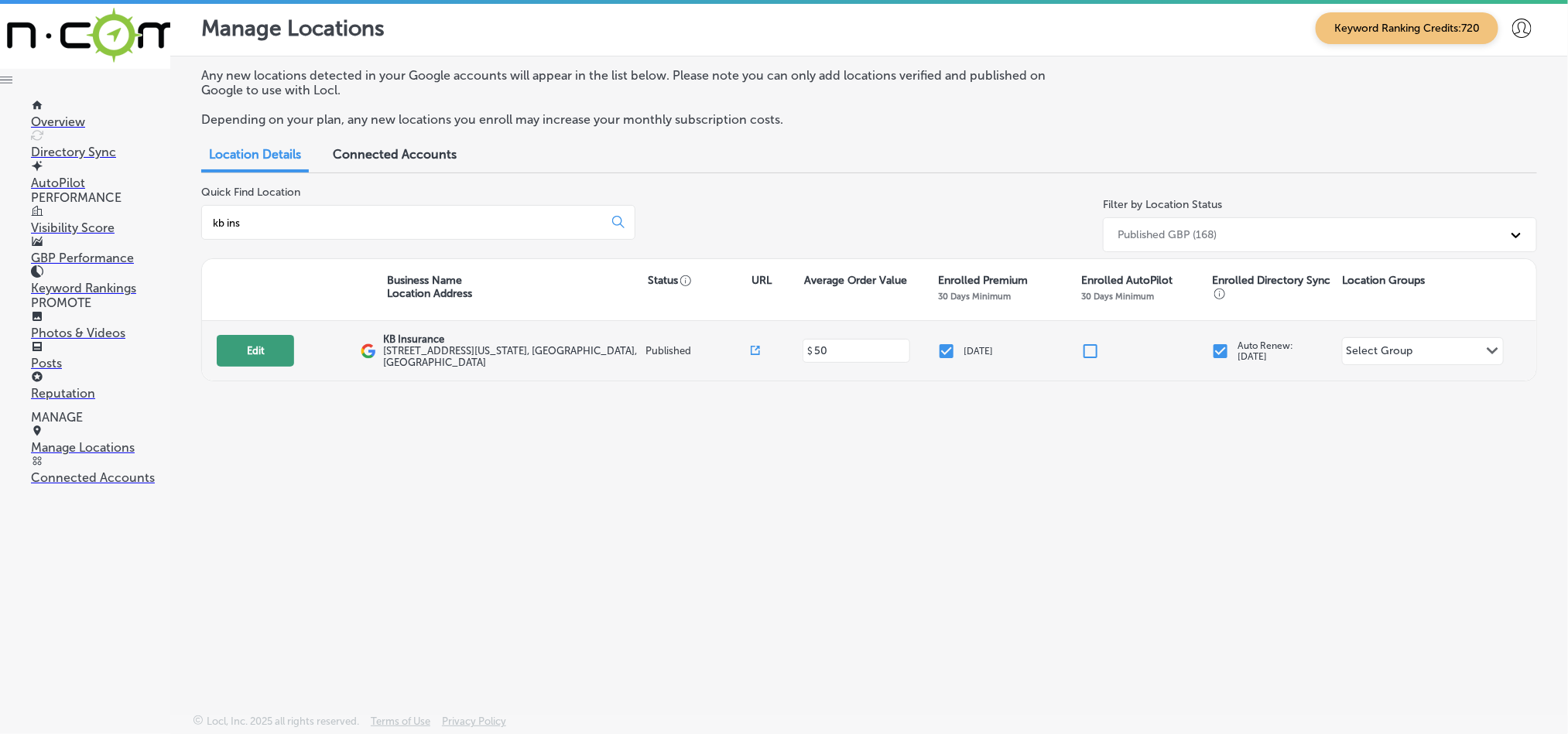
type input "kb ins"
click at [249, 363] on button "Edit" at bounding box center [255, 350] width 77 height 32
select select "US"
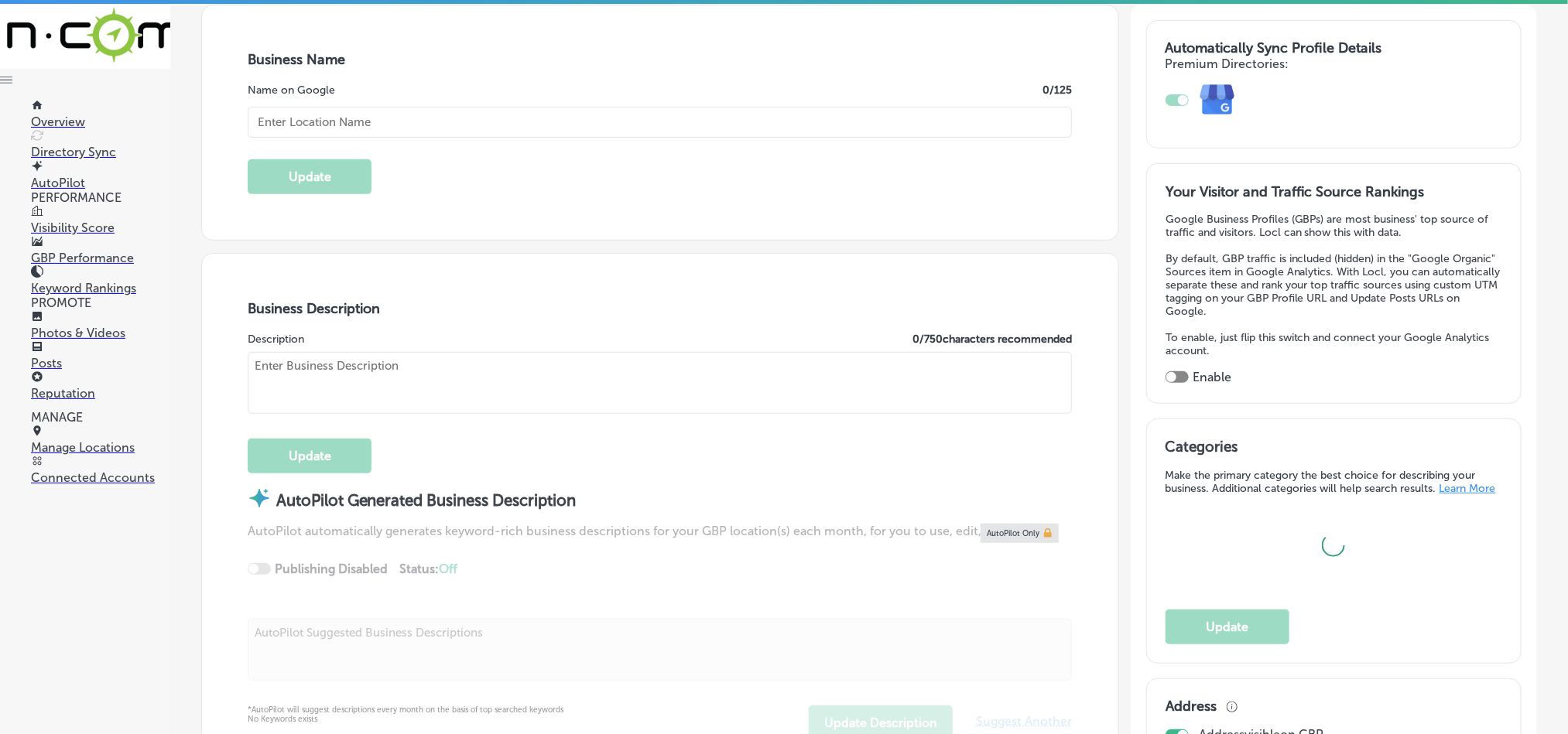
scroll to position [310, 0]
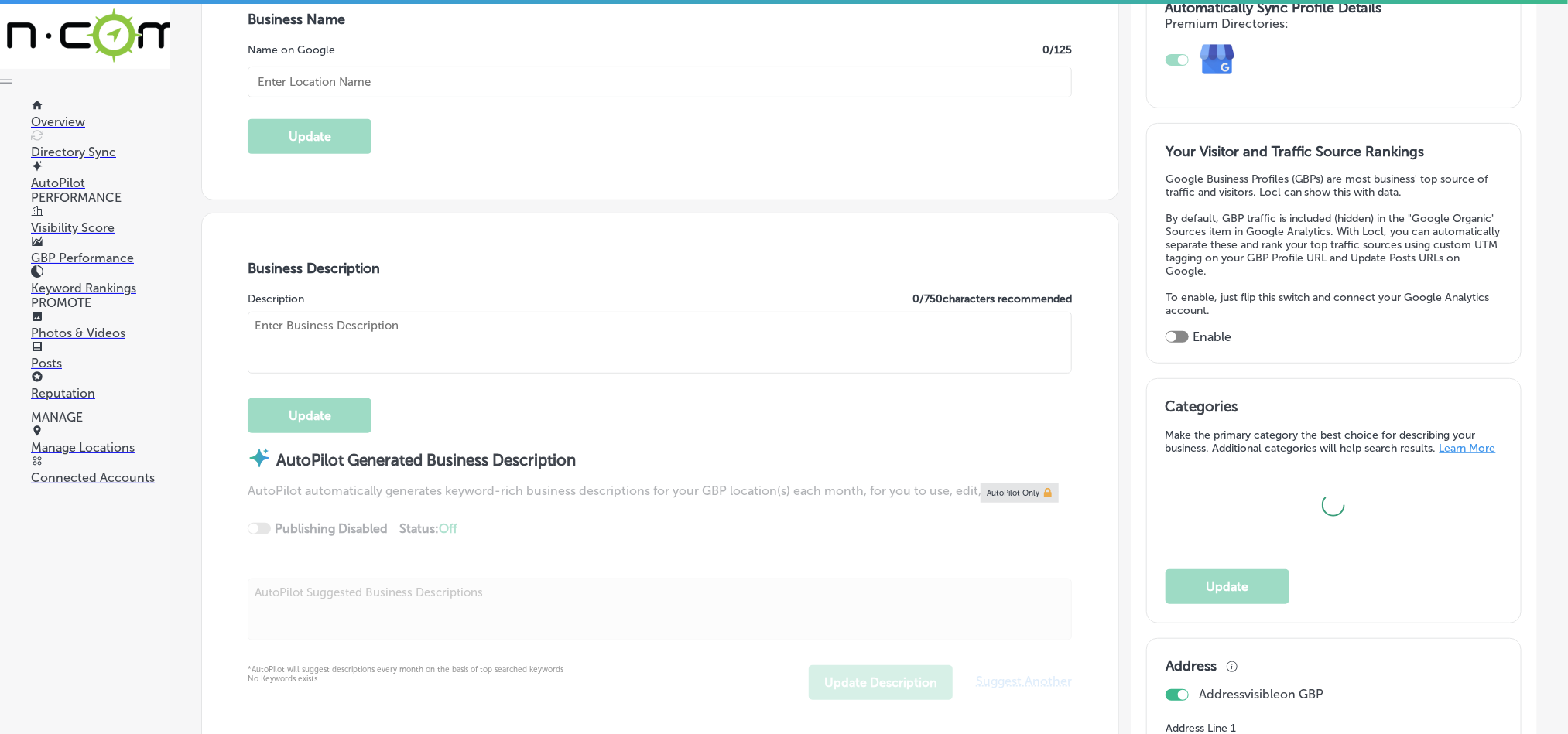
type input "KB Insurance"
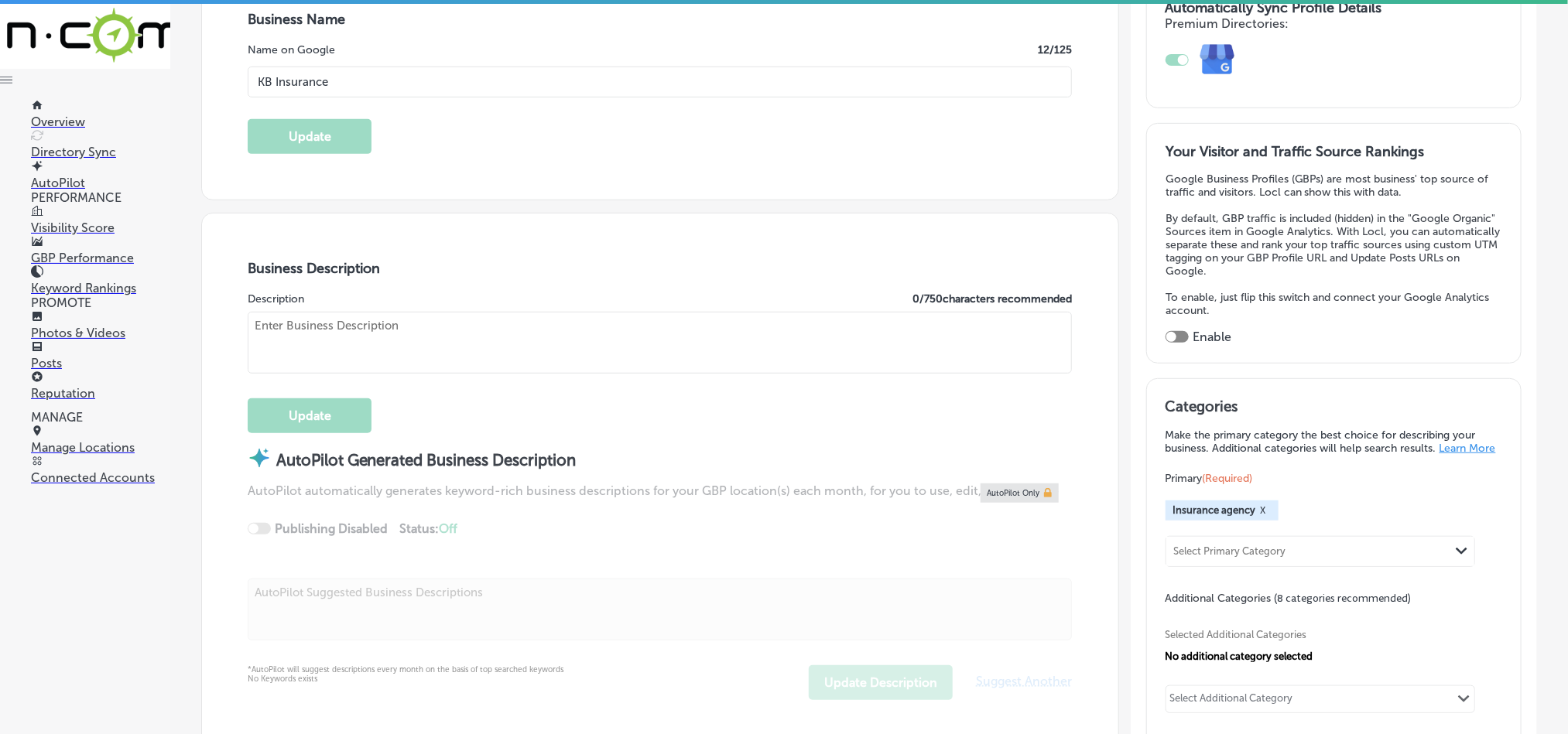
checkbox input "true"
type textarea "KB Insurance is a trusted insurance agency based in [GEOGRAPHIC_DATA], [GEOGRAP…"
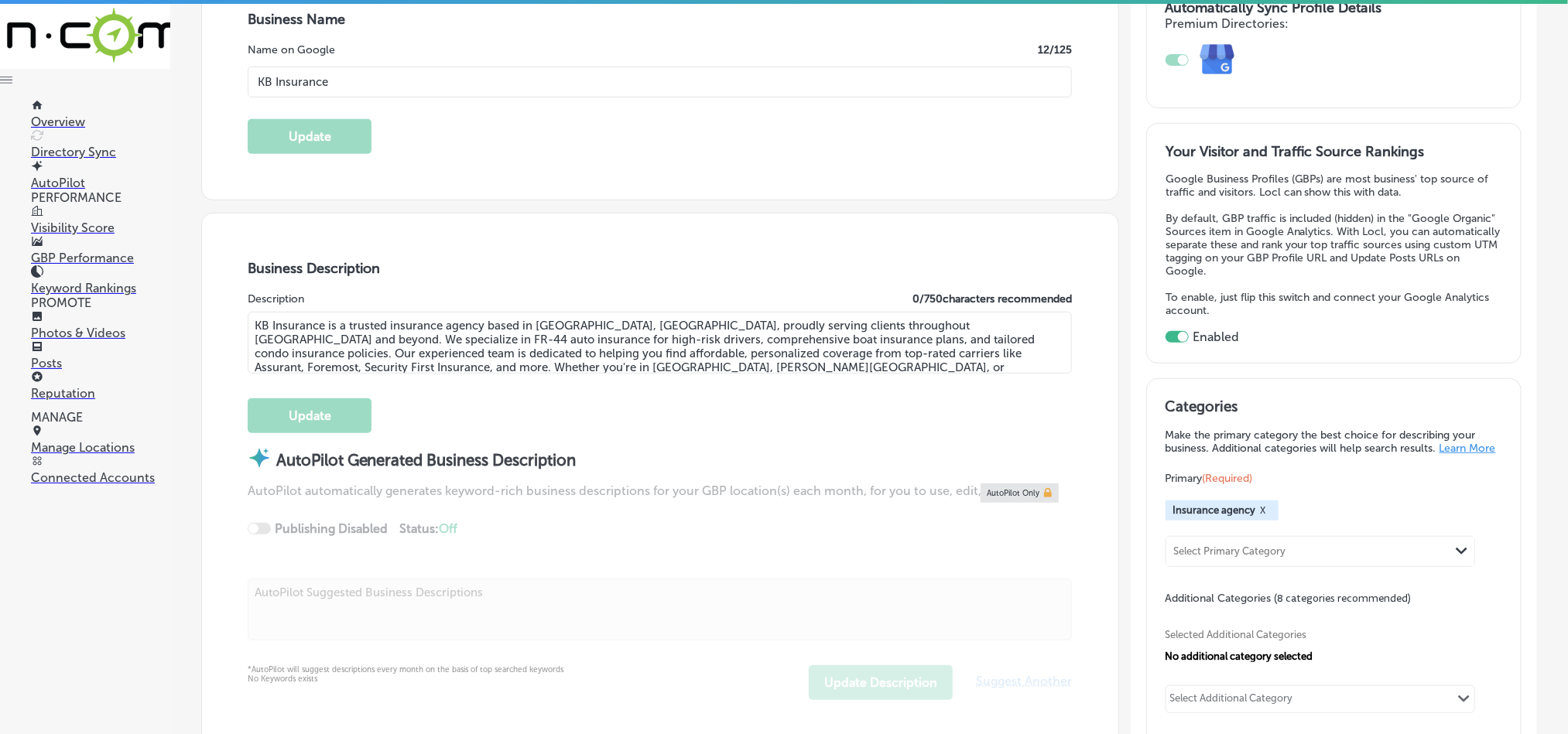
type input "[STREET_ADDRESS][US_STATE]"
type input "Titusville"
type input "32780"
type input "US"
type input "[URL][DOMAIN_NAME]"
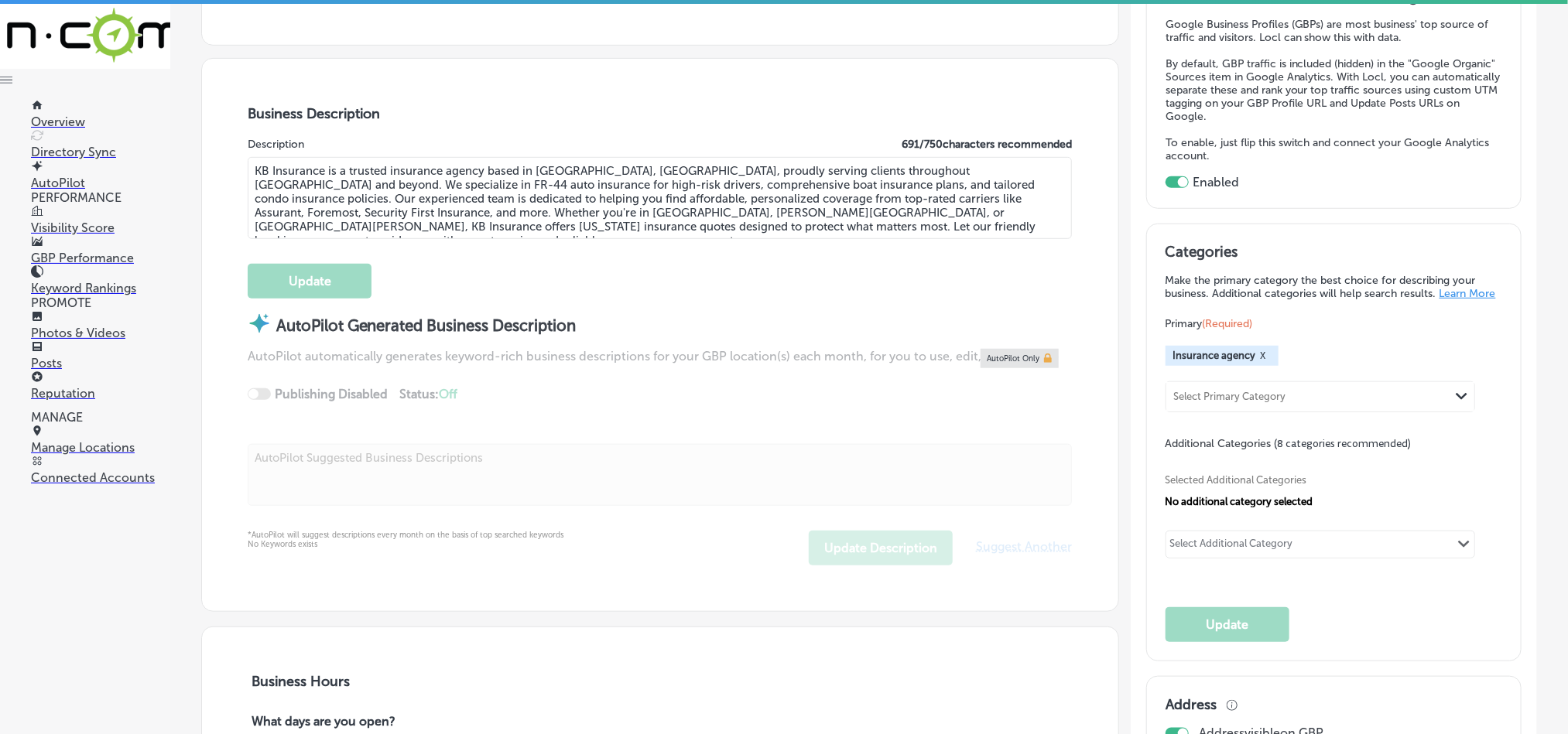
type input "[PHONE_NUMBER]"
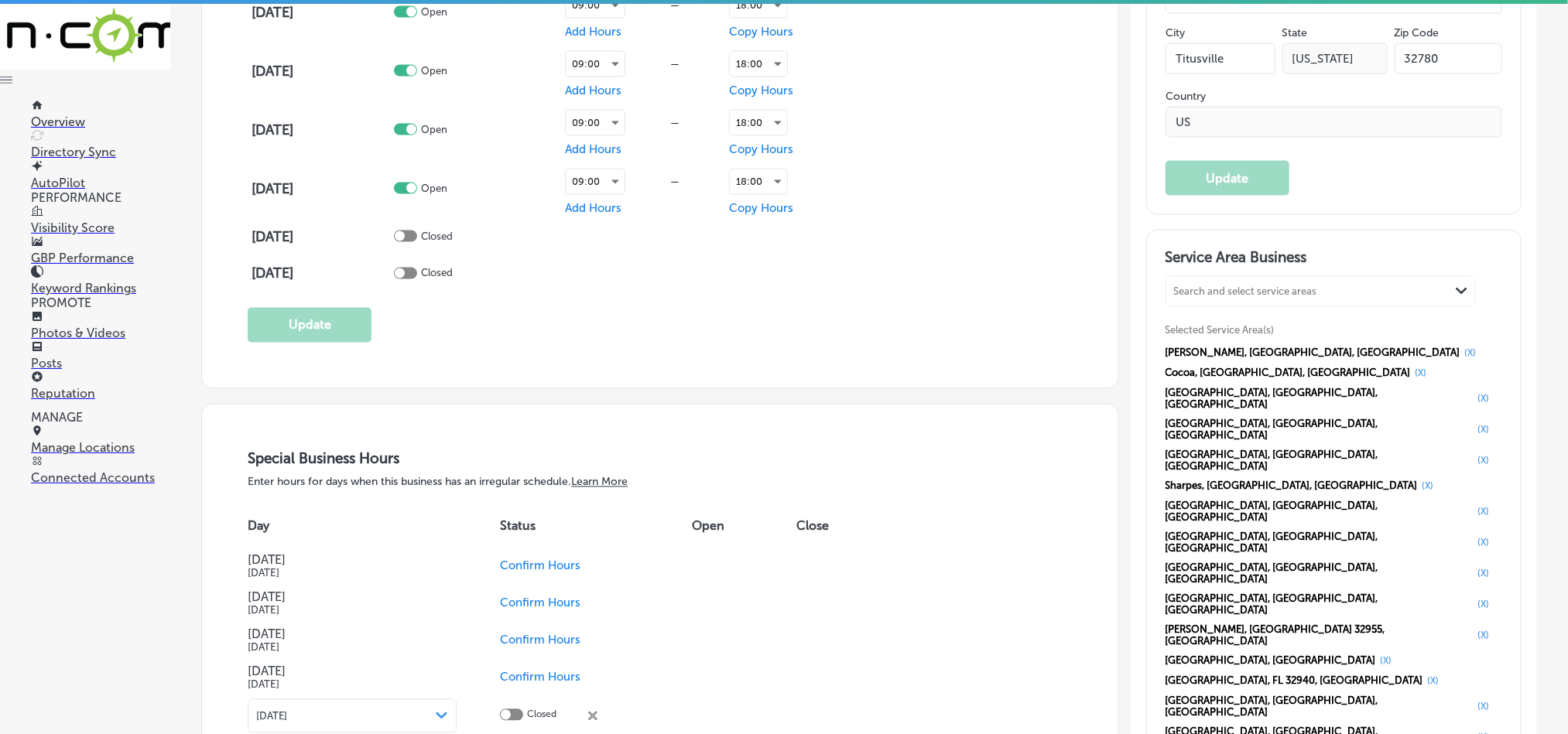
scroll to position [1353, 0]
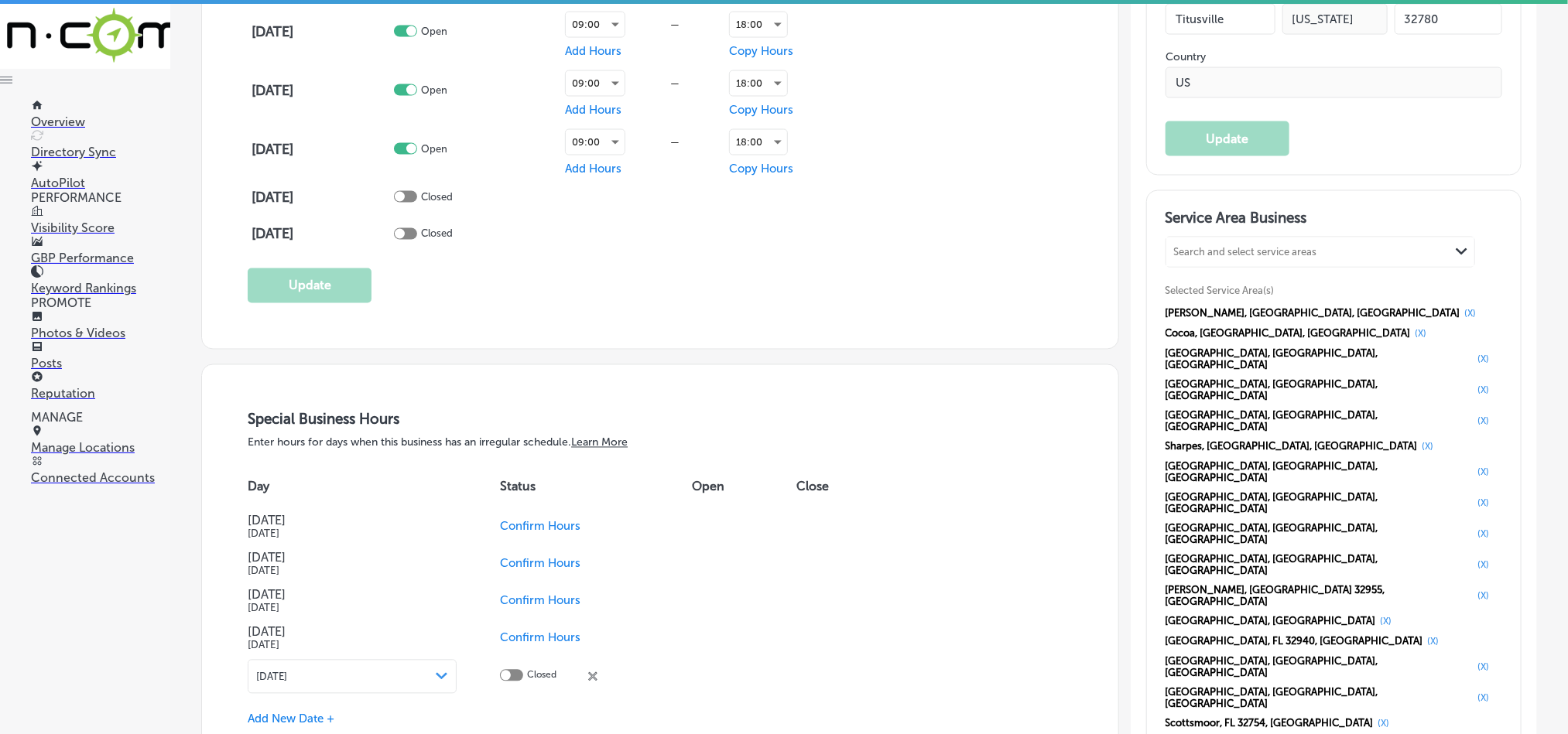
click at [70, 250] on p "GBP Performance" at bounding box center [100, 258] width 139 height 15
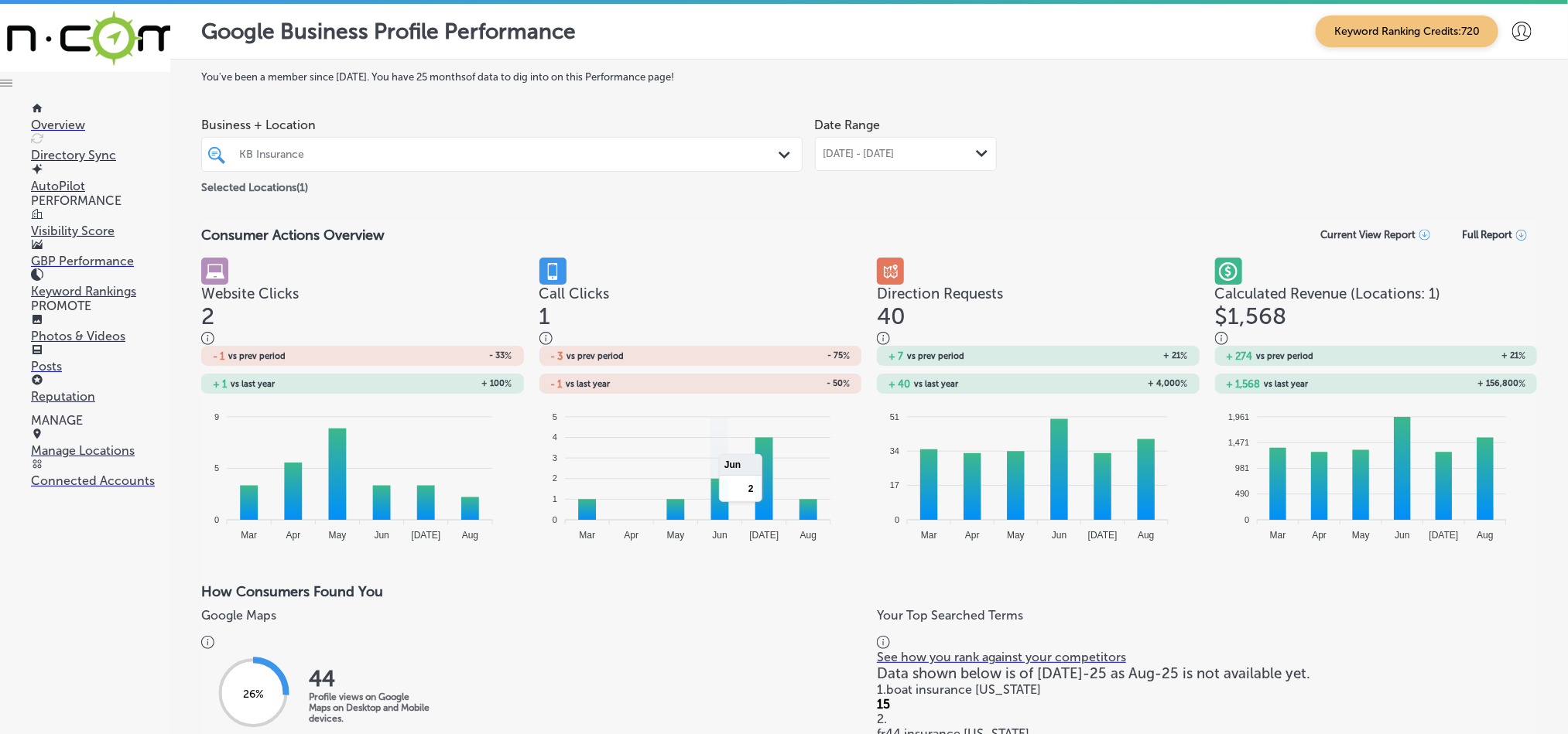
click at [860, 159] on span "[DATE] - [DATE]" at bounding box center [859, 154] width 72 height 12
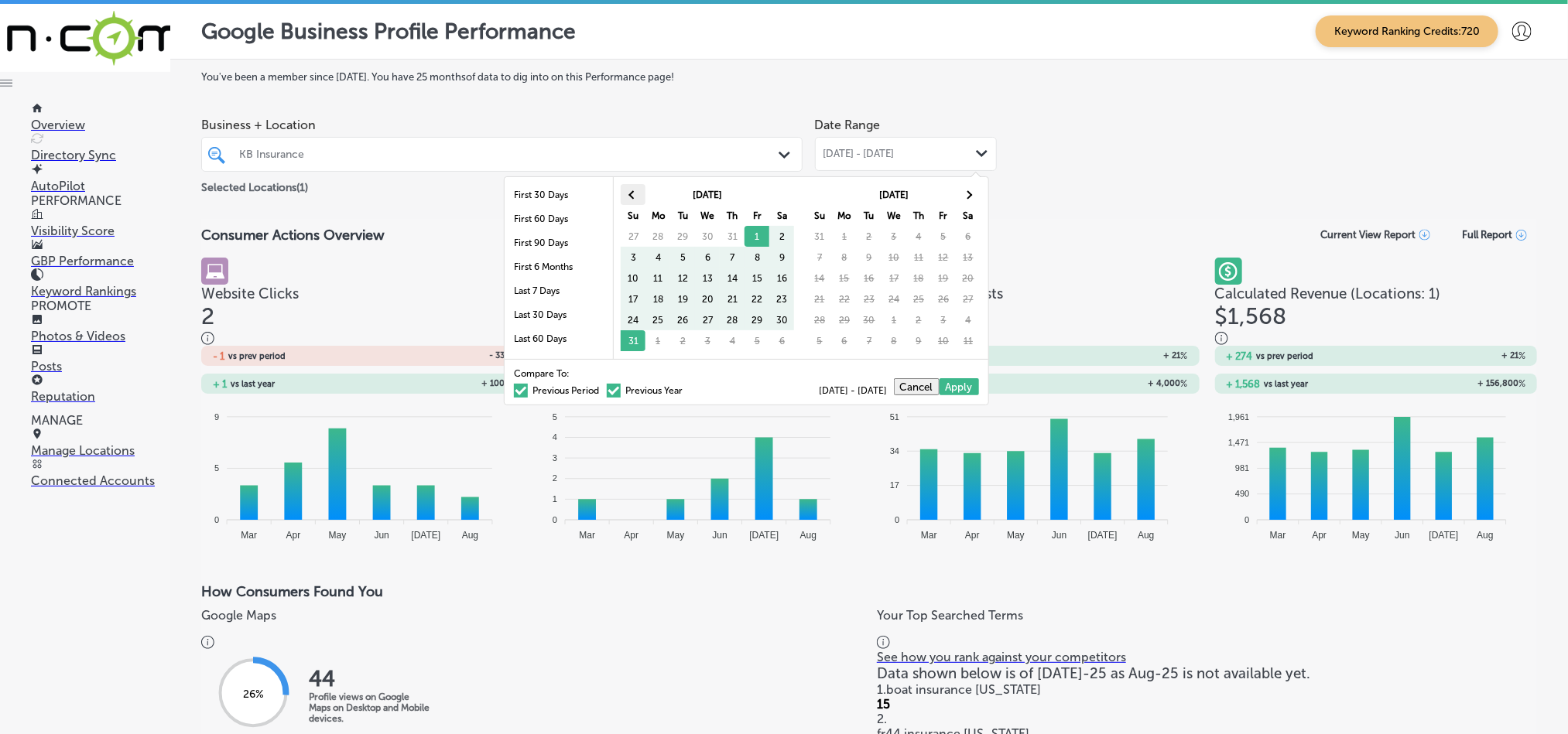
click at [627, 193] on th at bounding box center [633, 194] width 24 height 21
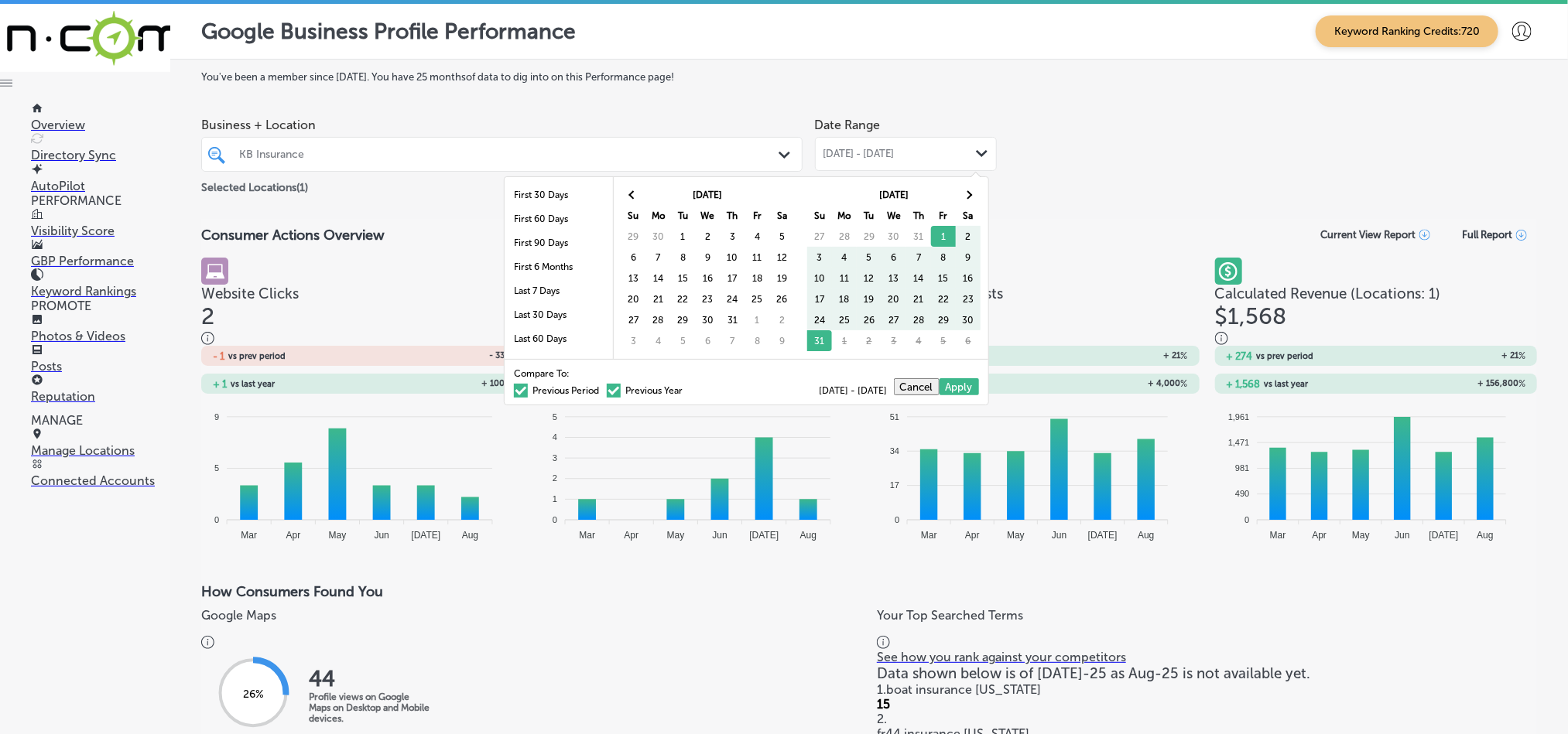
click at [627, 193] on th at bounding box center [633, 194] width 24 height 21
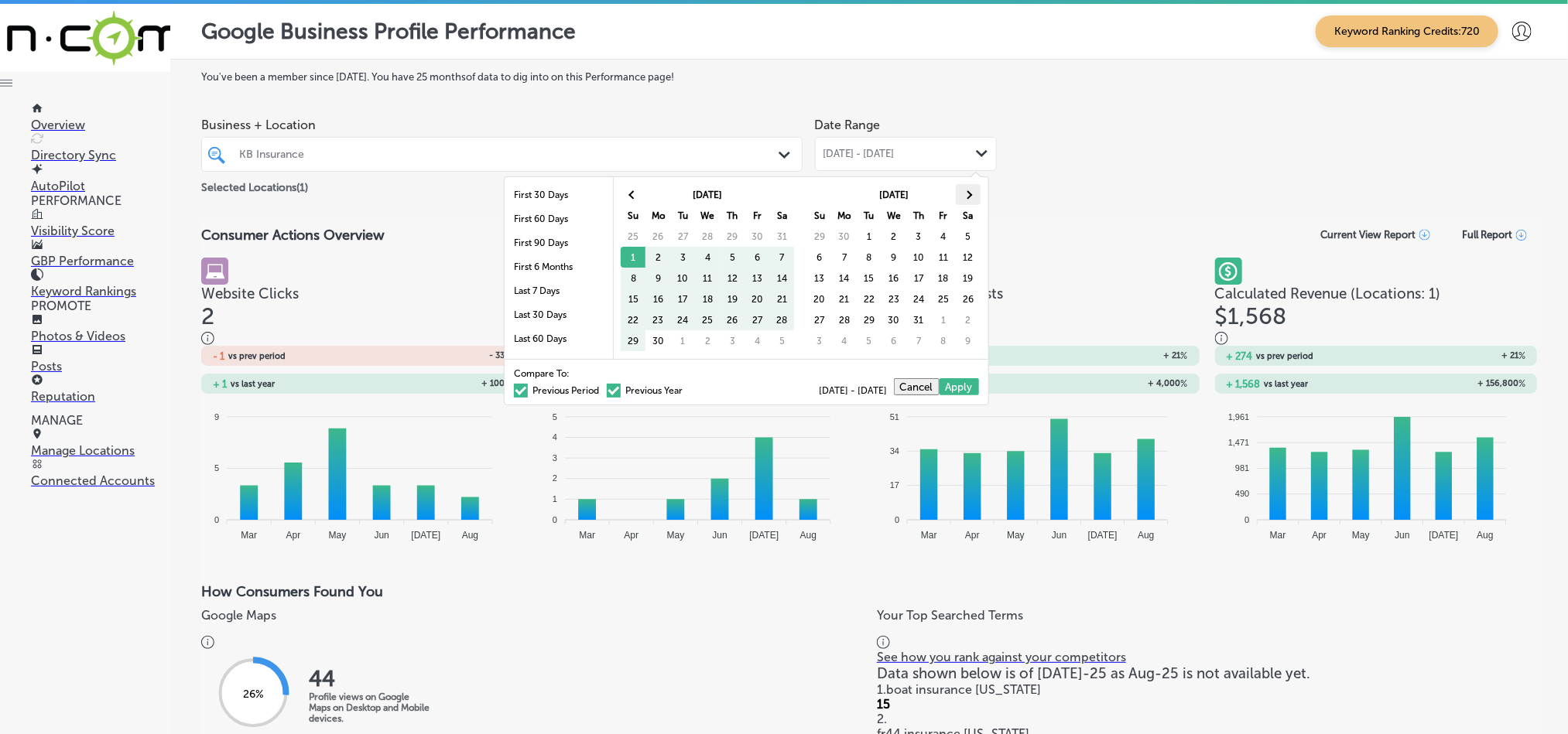
click at [968, 193] on span at bounding box center [968, 194] width 8 height 8
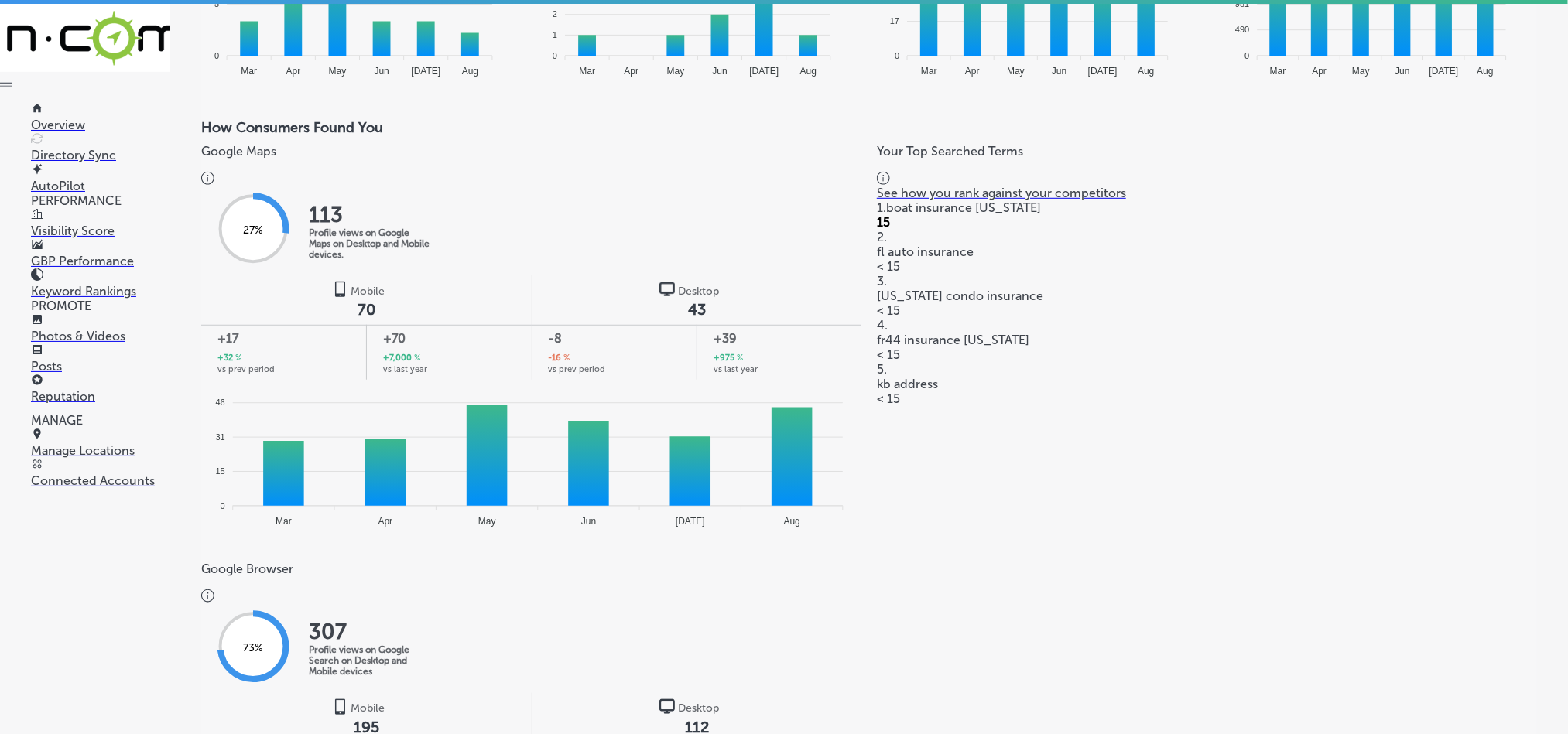
scroll to position [850, 0]
